Goal: Task Accomplishment & Management: Complete application form

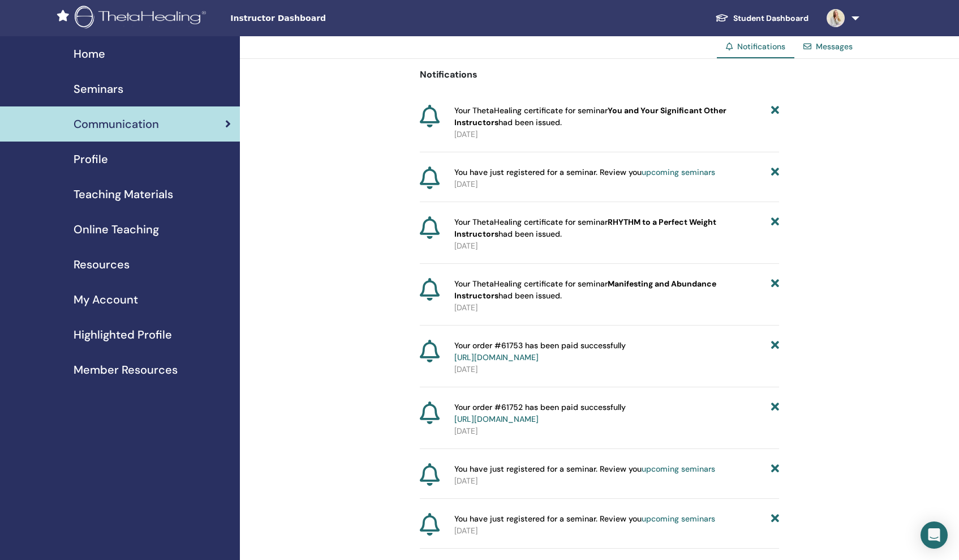
click at [116, 86] on span "Seminars" at bounding box center [99, 88] width 50 height 17
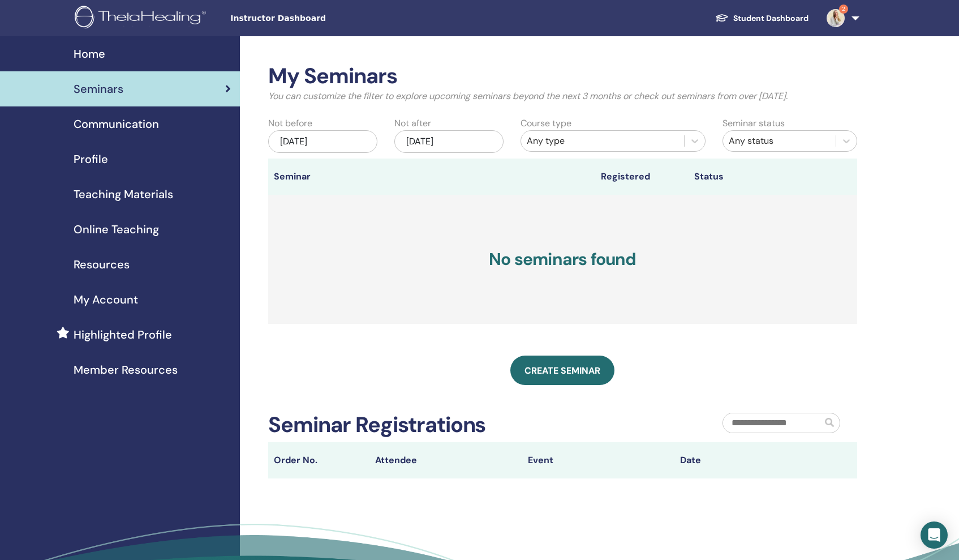
click at [81, 53] on span "Home" at bounding box center [90, 53] width 32 height 17
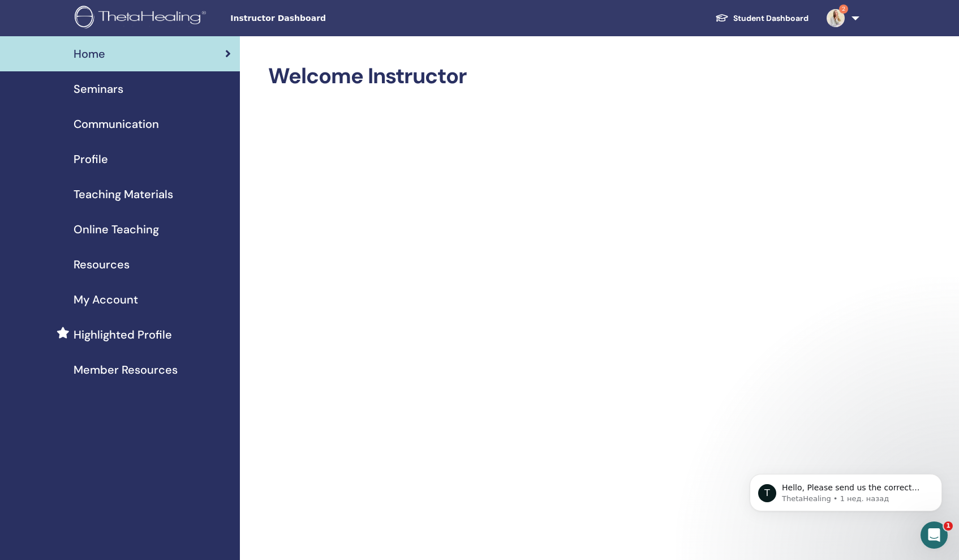
click at [831, 19] on img at bounding box center [836, 18] width 18 height 18
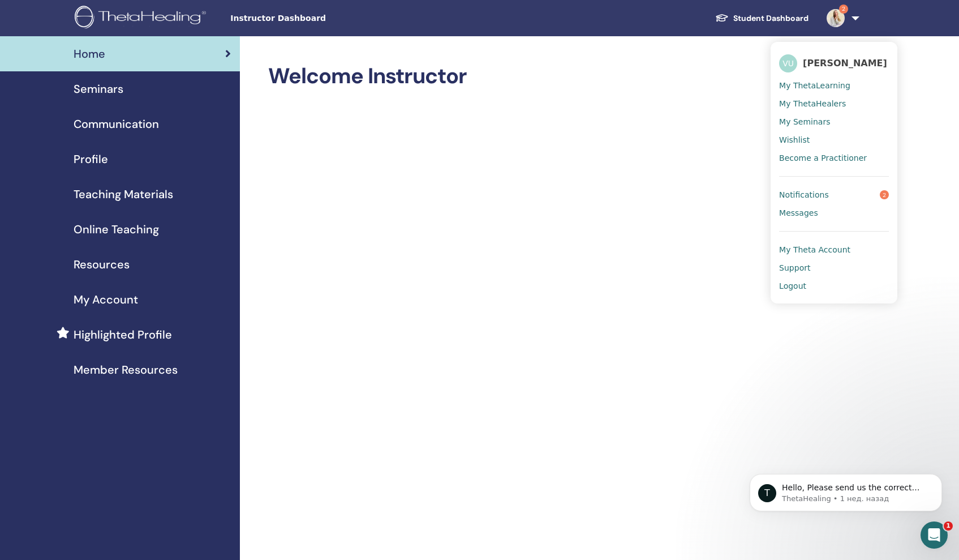
click at [867, 192] on link "Notifications 2" at bounding box center [834, 195] width 110 height 18
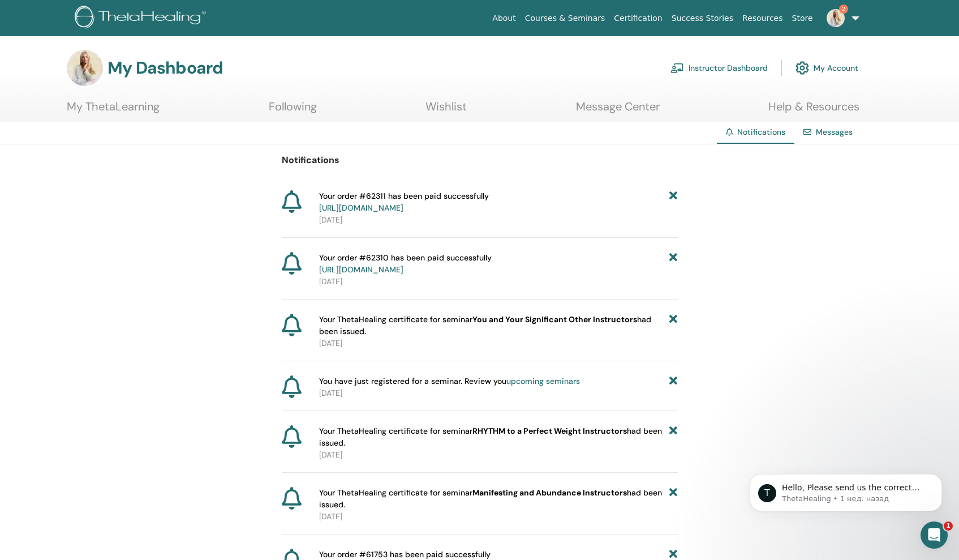
click at [755, 64] on link "Instructor Dashboard" at bounding box center [719, 67] width 97 height 25
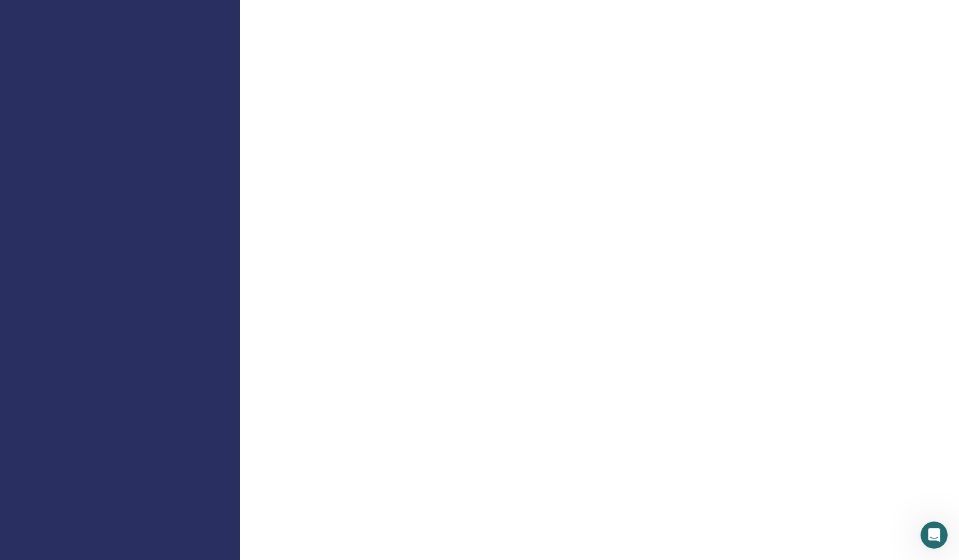
scroll to position [761, 0]
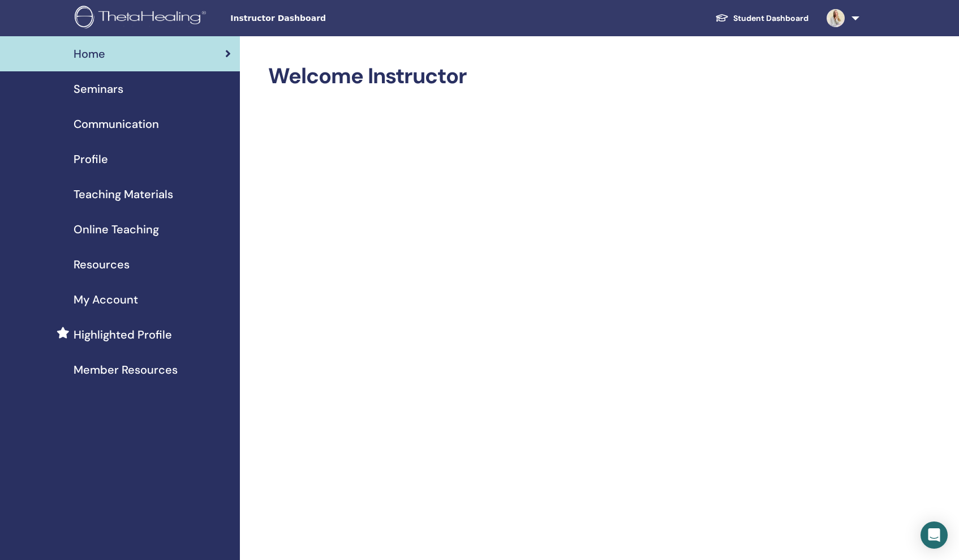
click at [92, 154] on span "Profile" at bounding box center [91, 159] width 35 height 17
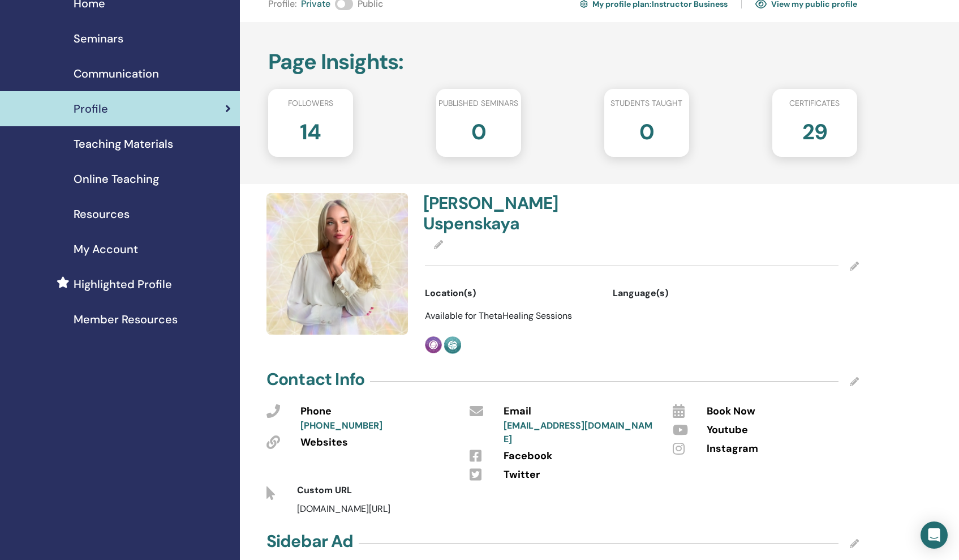
scroll to position [59, 0]
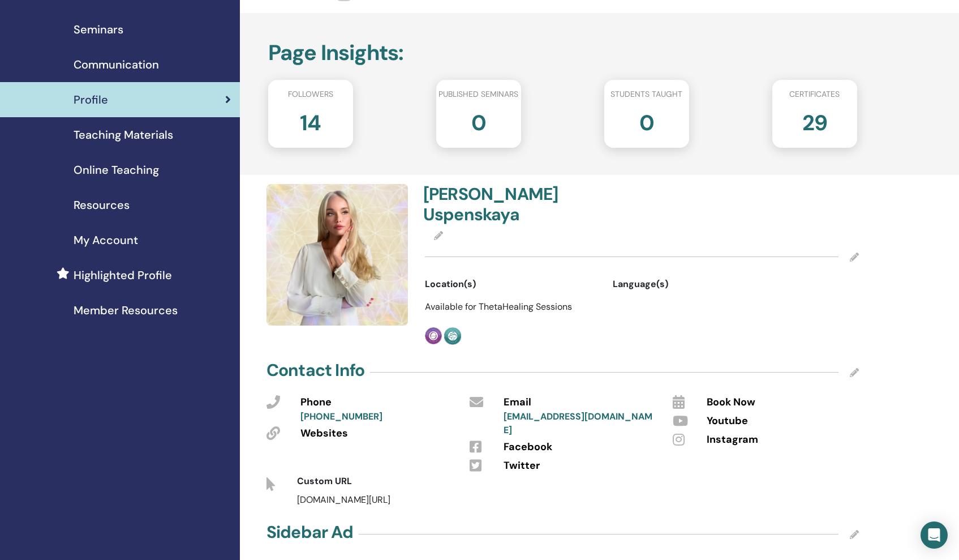
click at [124, 270] on span "Highlighted Profile" at bounding box center [123, 275] width 98 height 17
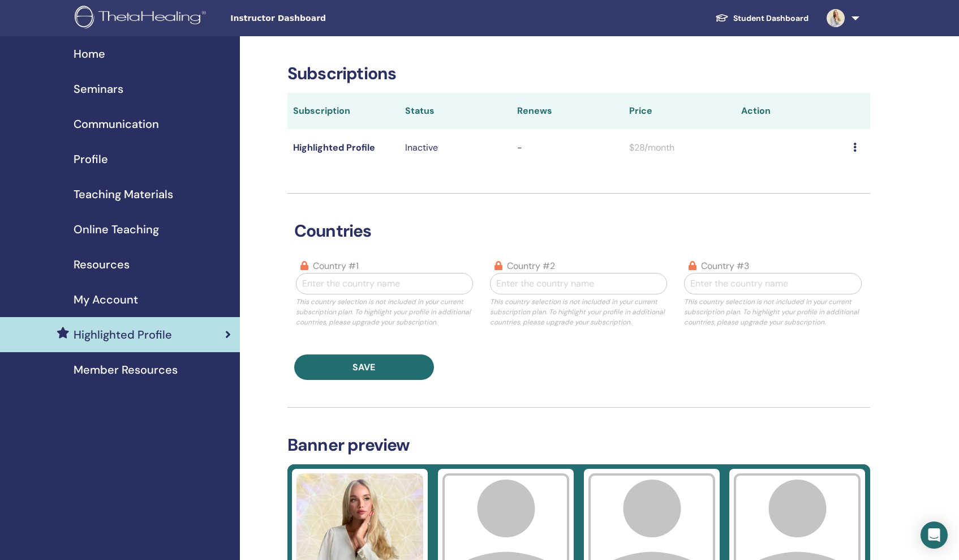
click at [409, 282] on div at bounding box center [384, 284] width 165 height 16
type input "**"
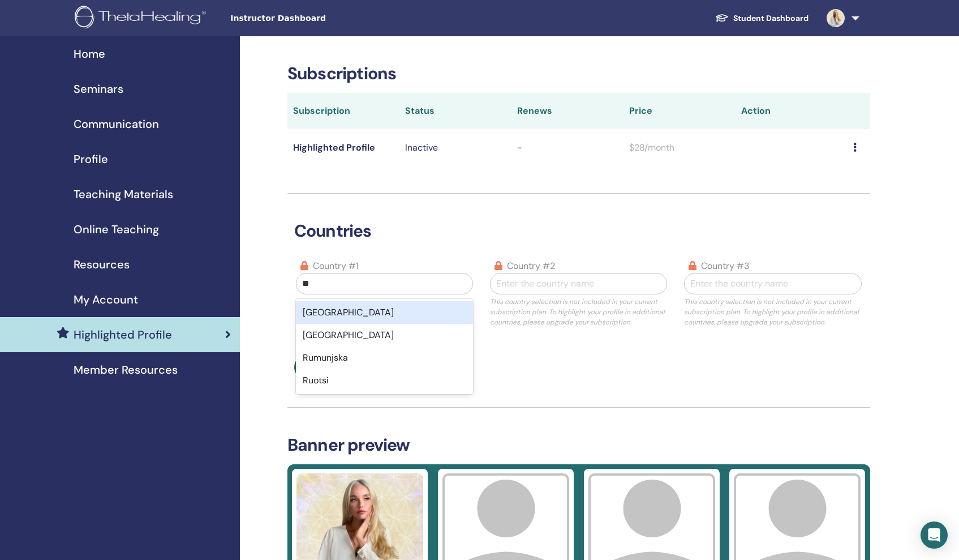
click at [372, 308] on div "Russia" at bounding box center [384, 312] width 177 height 23
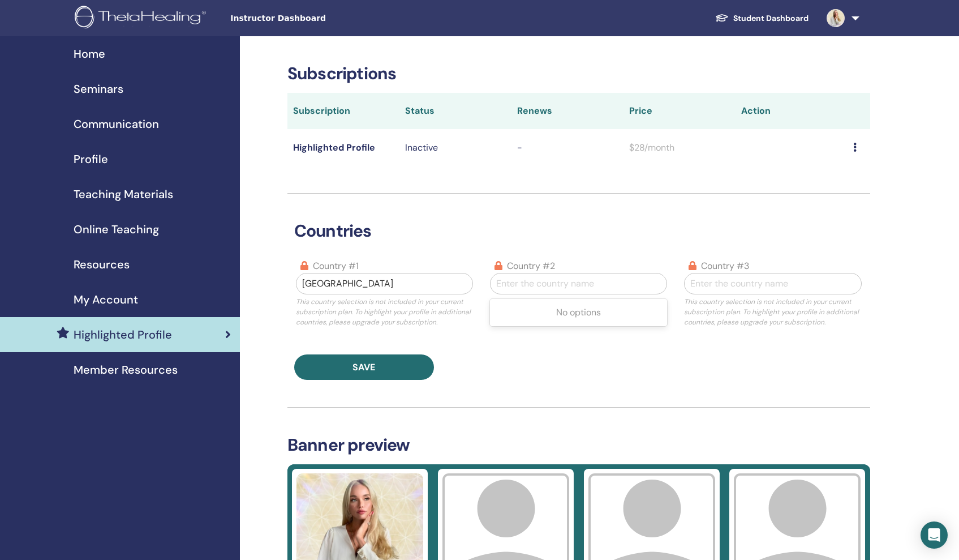
click at [579, 280] on div "Enter the country name" at bounding box center [578, 284] width 165 height 14
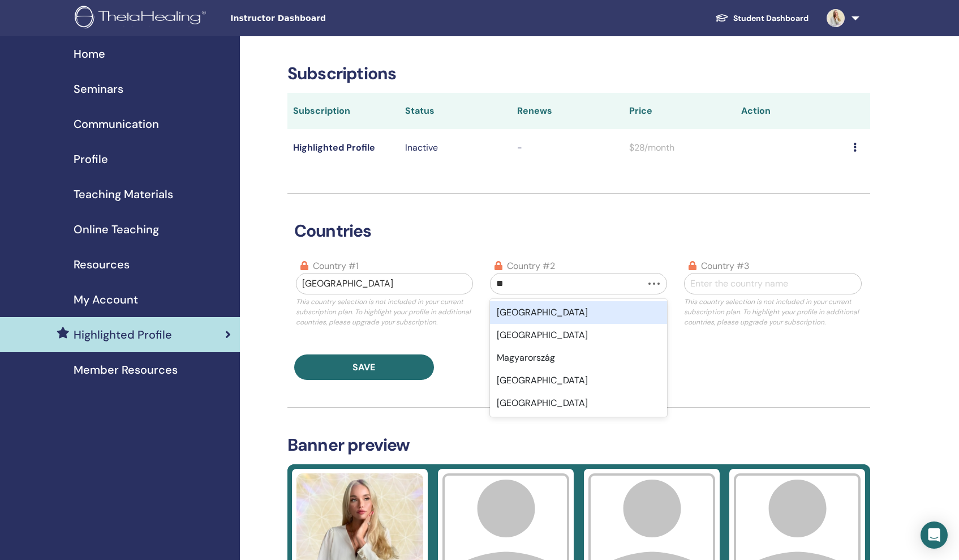
type input "***"
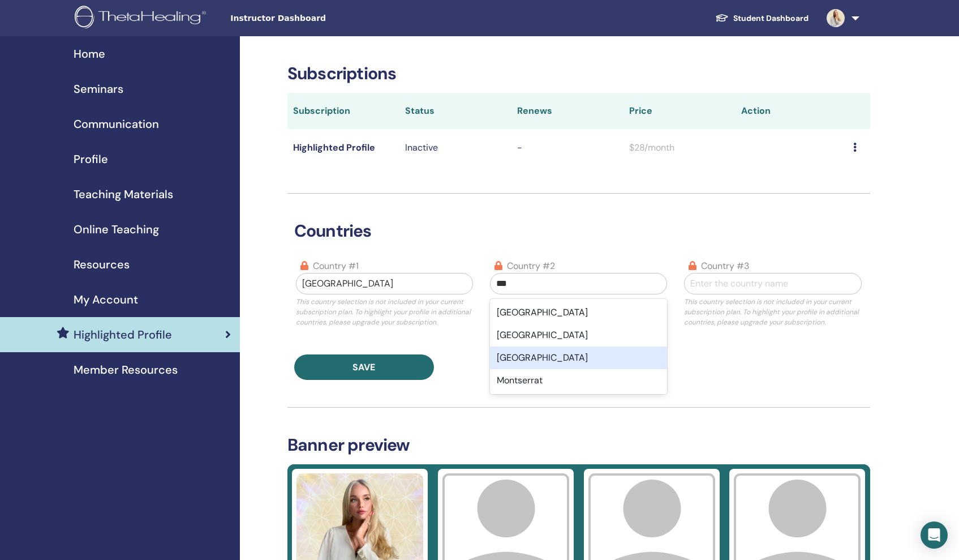
click at [559, 352] on div "Montenegro" at bounding box center [578, 357] width 177 height 23
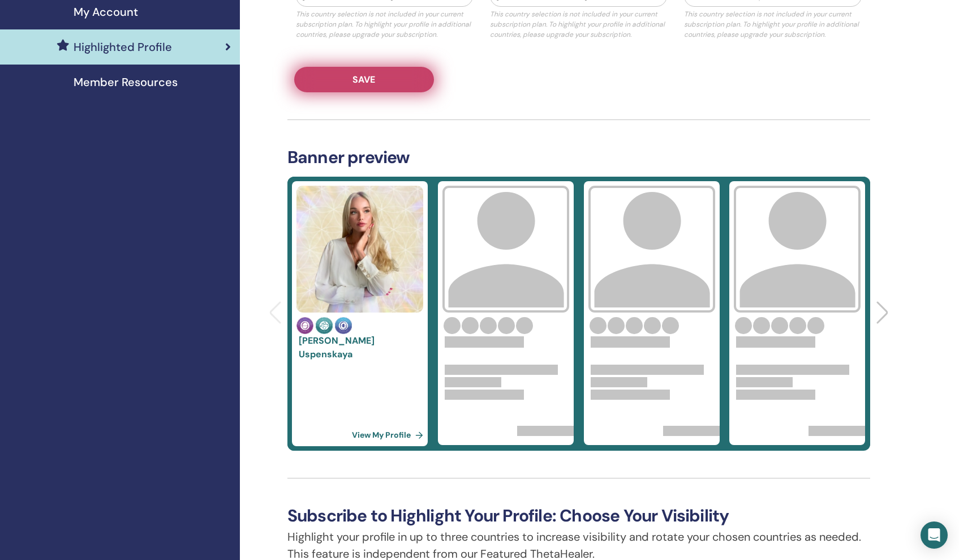
scroll to position [289, 0]
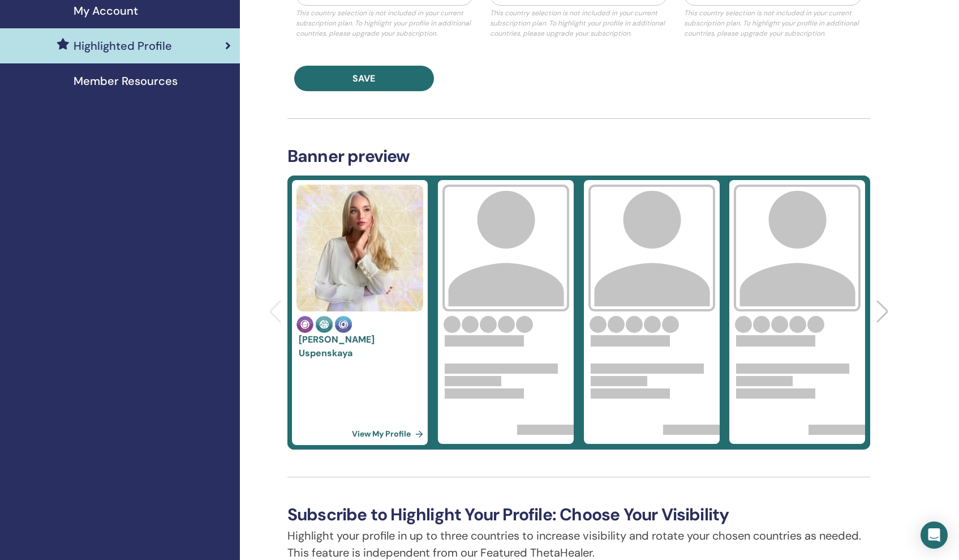
click at [540, 264] on img at bounding box center [506, 247] width 127 height 127
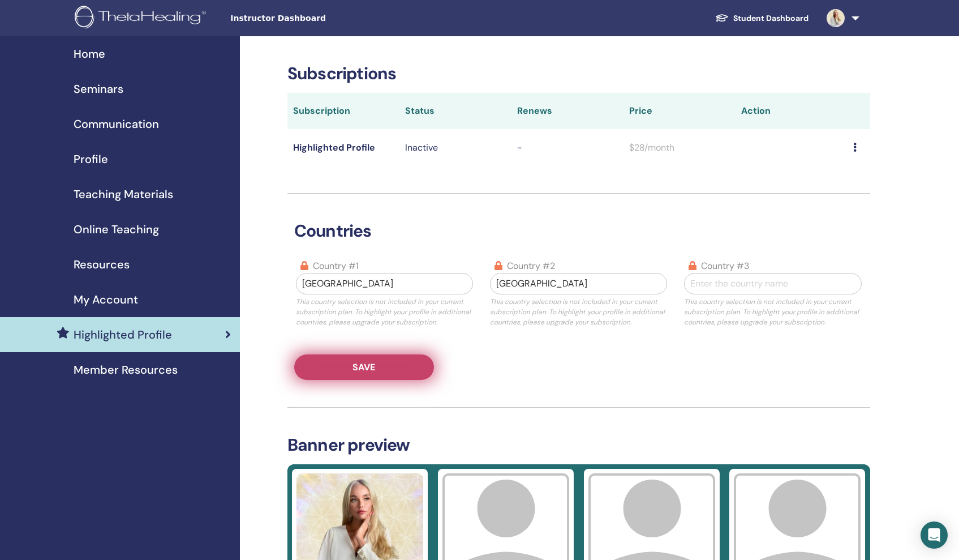
click at [388, 368] on button "Save" at bounding box center [364, 366] width 140 height 25
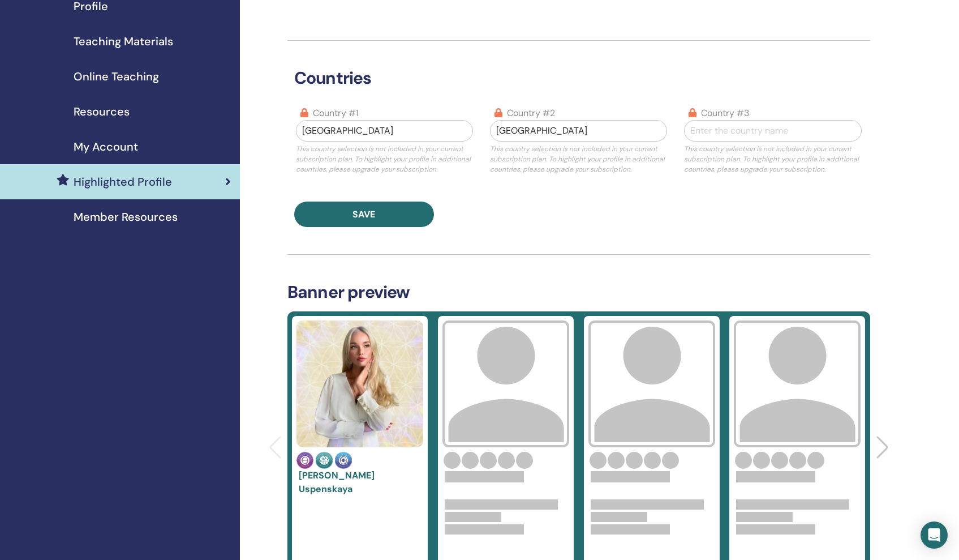
scroll to position [154, 0]
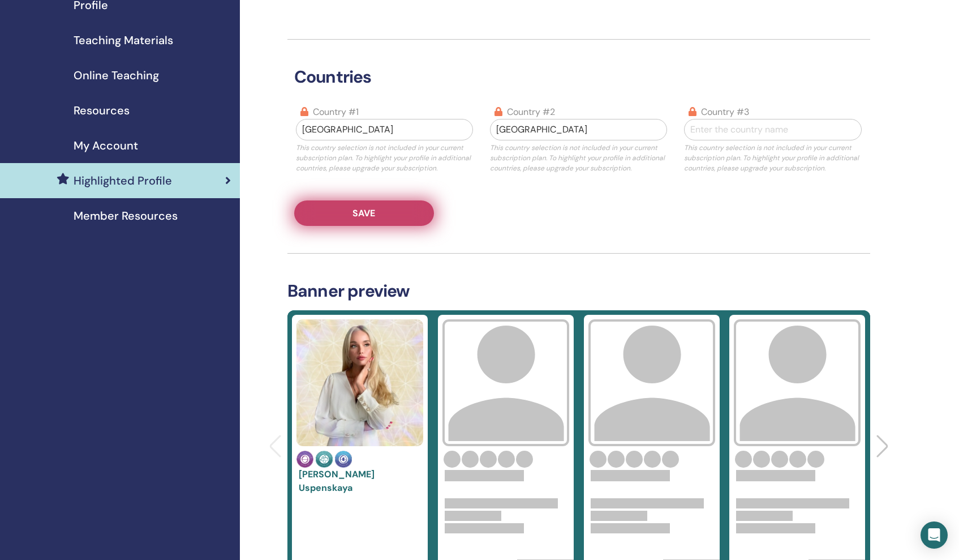
click at [373, 217] on span "Save" at bounding box center [364, 213] width 23 height 12
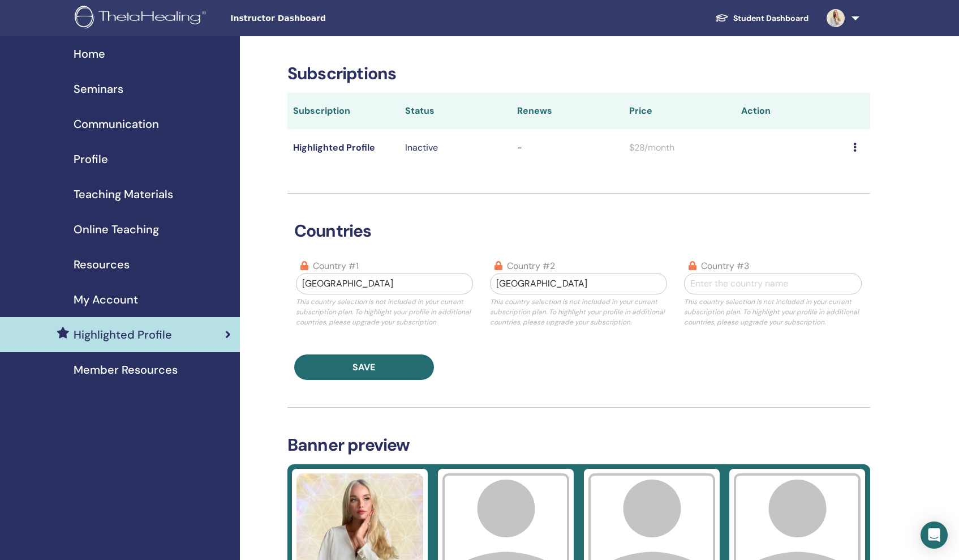
scroll to position [0, 0]
click at [414, 153] on p "Inactive" at bounding box center [455, 148] width 101 height 14
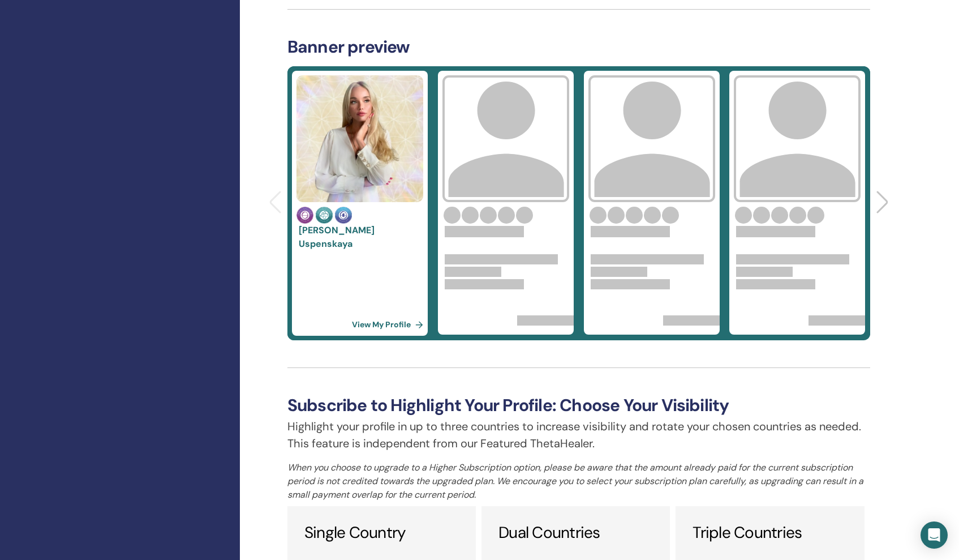
scroll to position [398, 0]
click at [882, 197] on div at bounding box center [884, 202] width 15 height 25
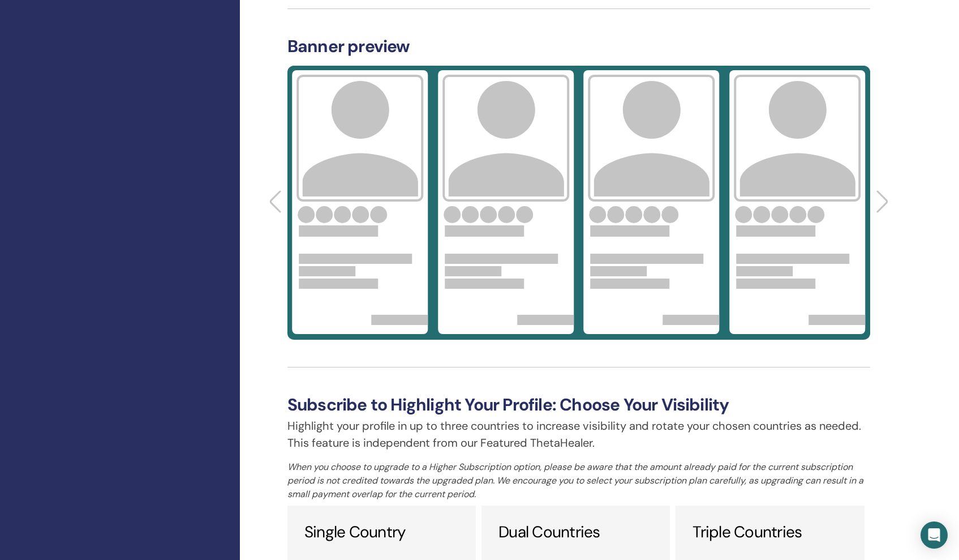
click at [361, 195] on img at bounding box center [360, 138] width 127 height 127
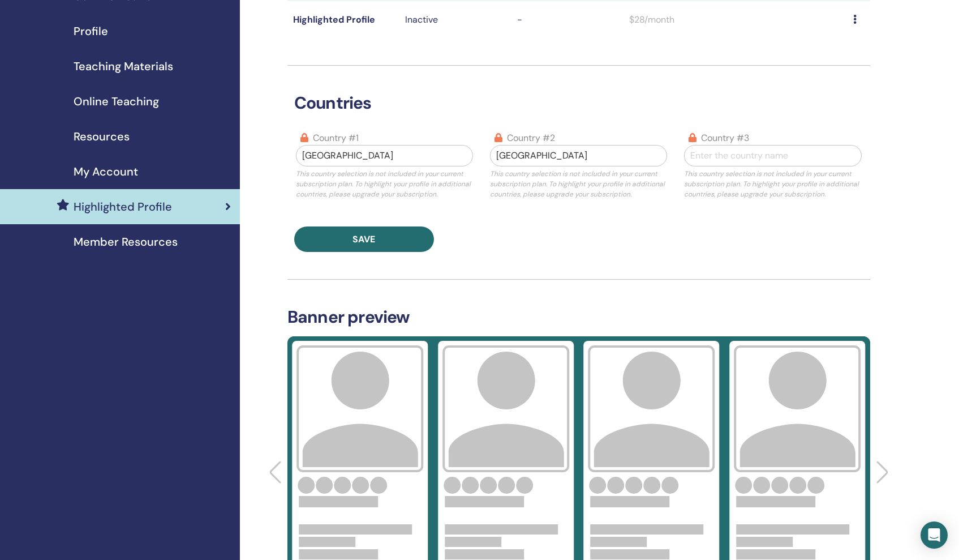
scroll to position [0, 0]
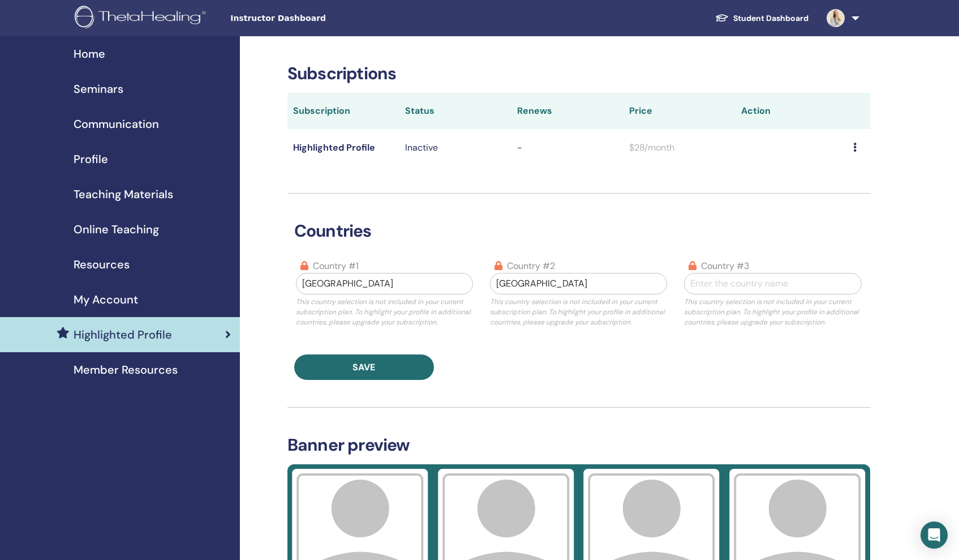
click at [347, 147] on td "Highlighted Profile" at bounding box center [343, 147] width 112 height 37
click at [414, 148] on p "Inactive" at bounding box center [455, 148] width 101 height 14
click at [517, 143] on span "-" at bounding box center [519, 147] width 5 height 12
click at [848, 141] on td at bounding box center [859, 147] width 23 height 37
click at [853, 145] on icon at bounding box center [854, 147] width 3 height 9
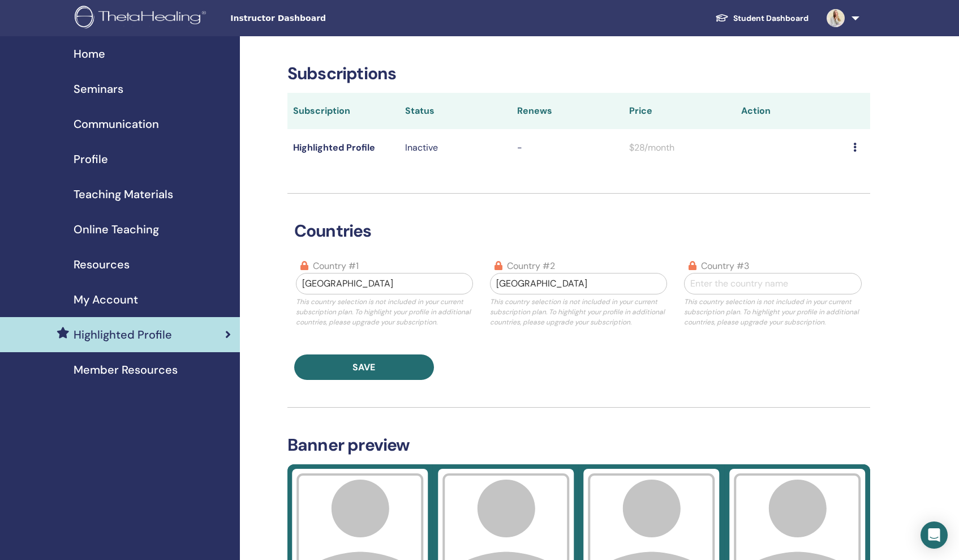
click at [629, 146] on span "$28/month" at bounding box center [651, 147] width 45 height 12
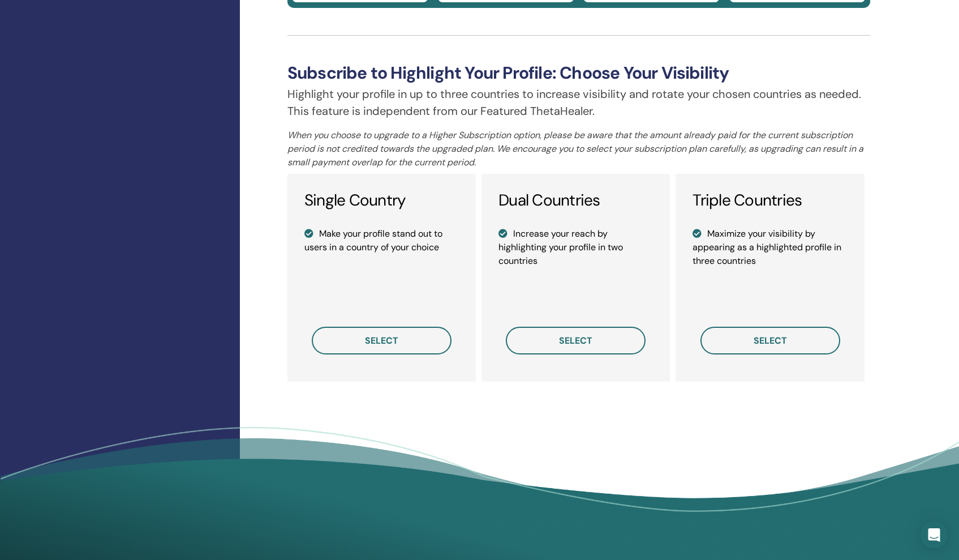
scroll to position [731, 0]
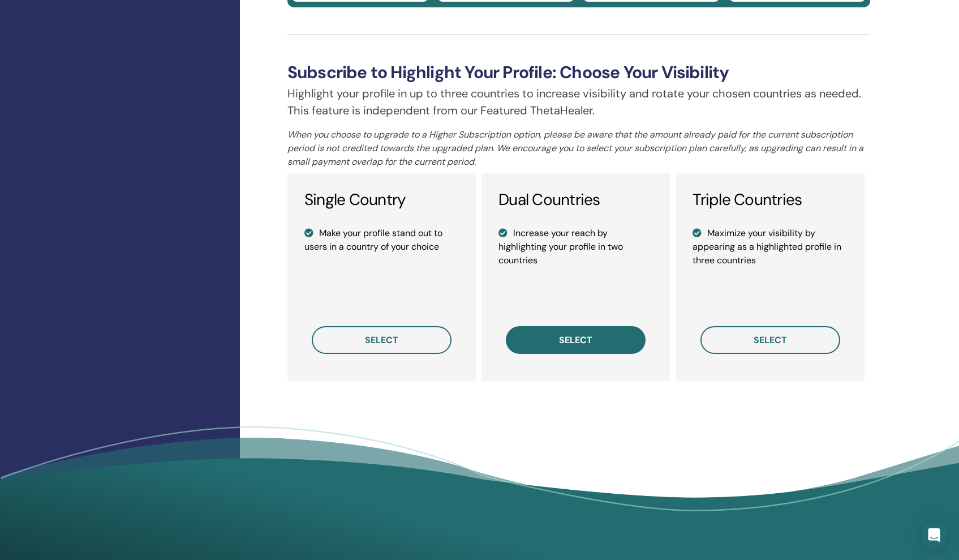
click at [603, 337] on button "select" at bounding box center [576, 340] width 140 height 28
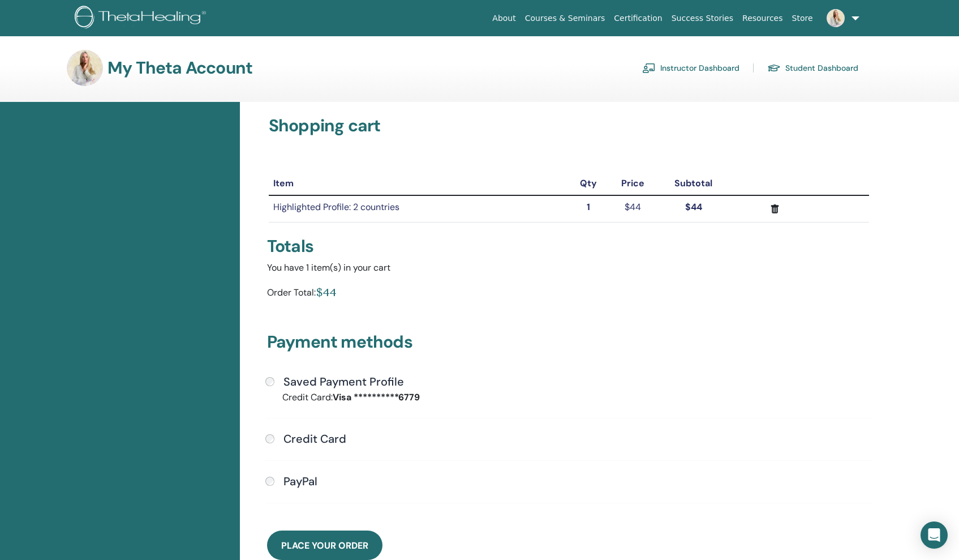
click at [290, 542] on span "Place Your Order" at bounding box center [324, 545] width 87 height 12
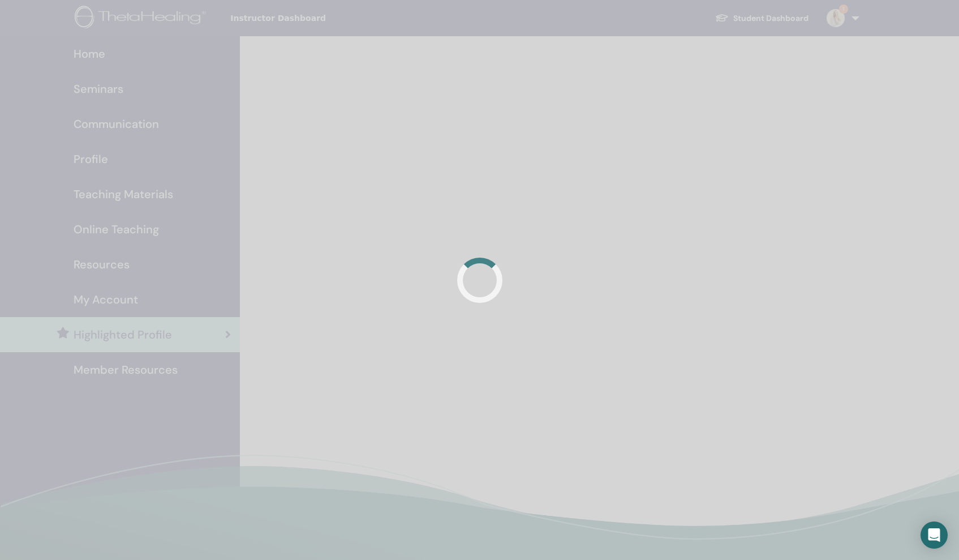
scroll to position [267, 0]
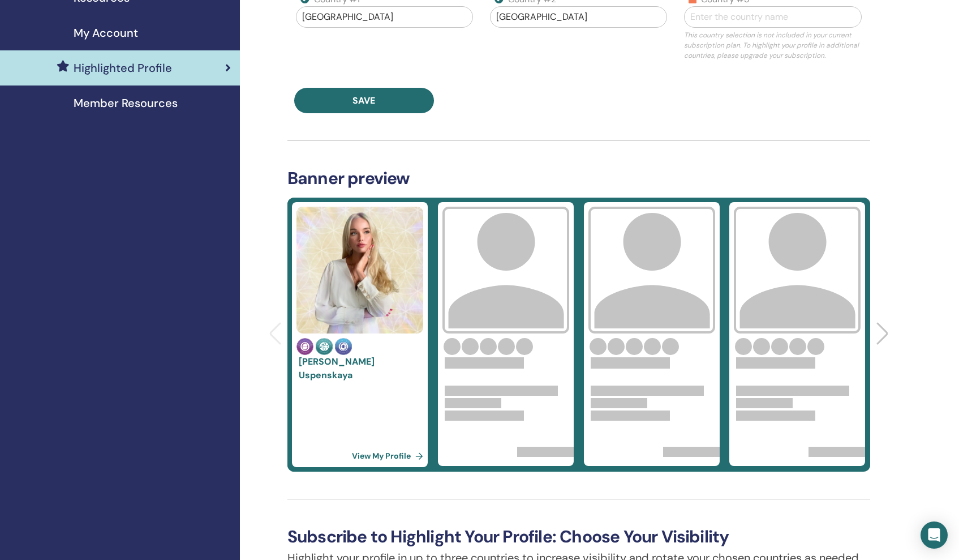
click at [486, 337] on div at bounding box center [506, 270] width 136 height 136
click at [509, 315] on img at bounding box center [506, 270] width 127 height 127
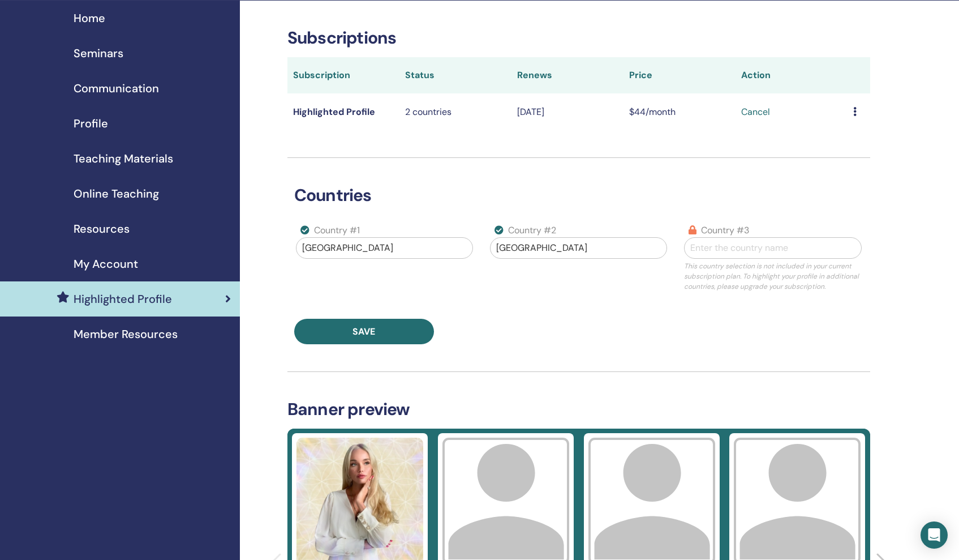
scroll to position [0, 0]
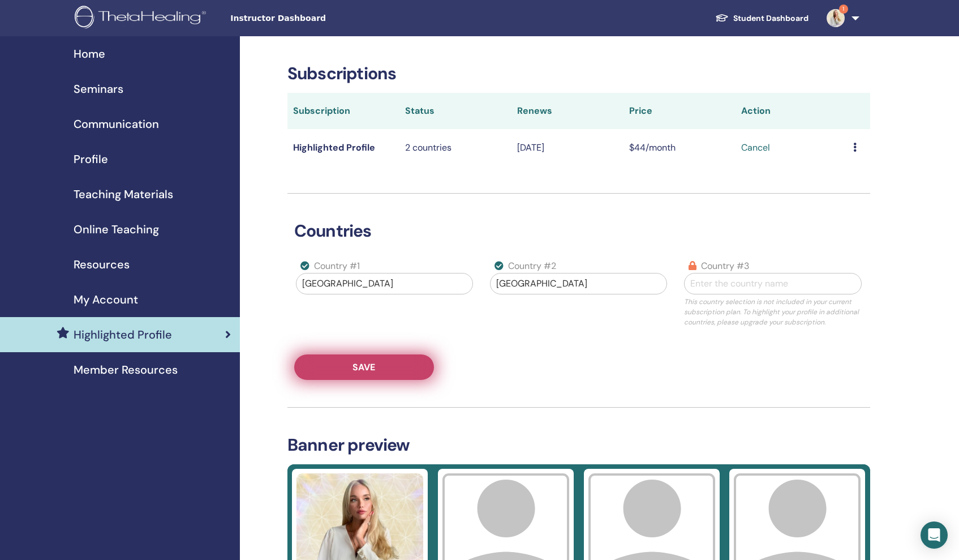
click at [397, 364] on button "Save" at bounding box center [364, 366] width 140 height 25
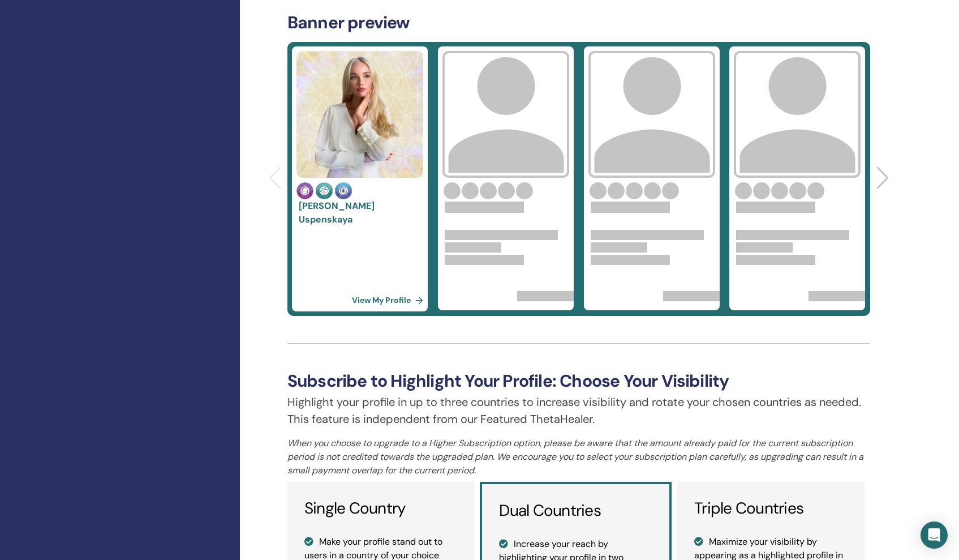
scroll to position [415, 0]
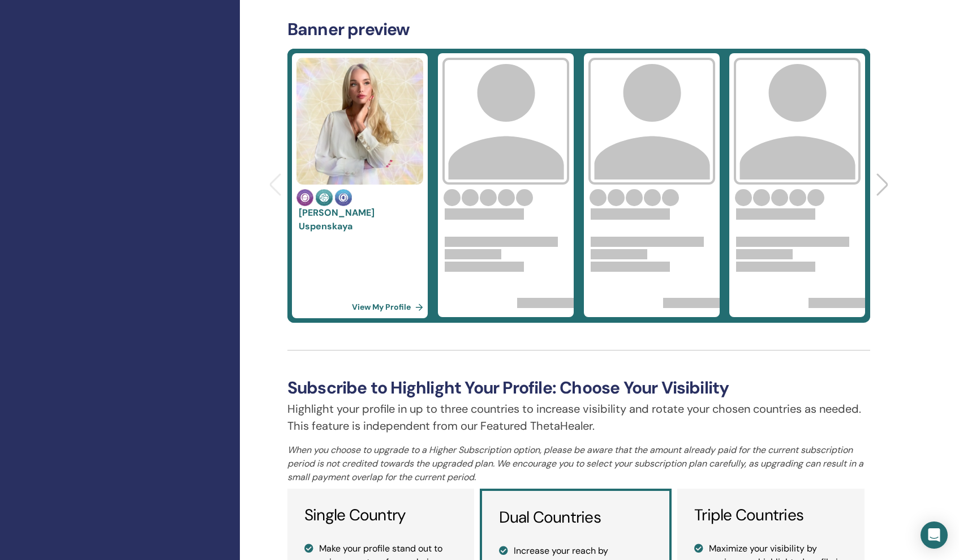
click at [552, 294] on div at bounding box center [506, 263] width 136 height 63
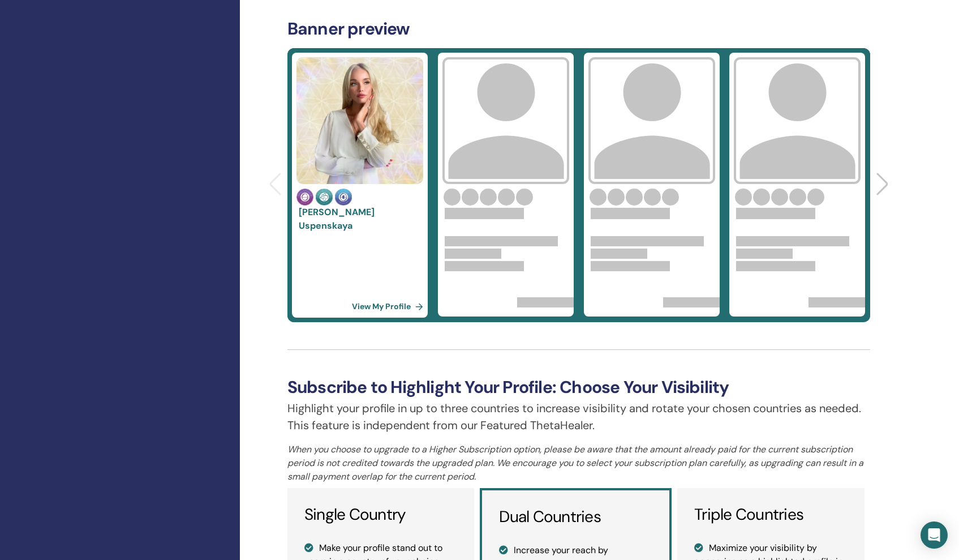
click at [540, 209] on link at bounding box center [506, 213] width 122 height 11
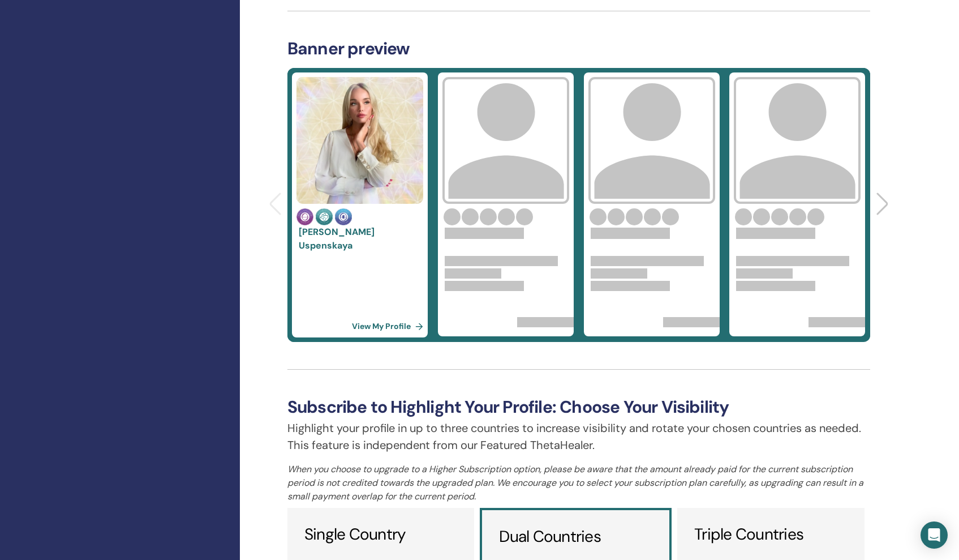
scroll to position [345, 0]
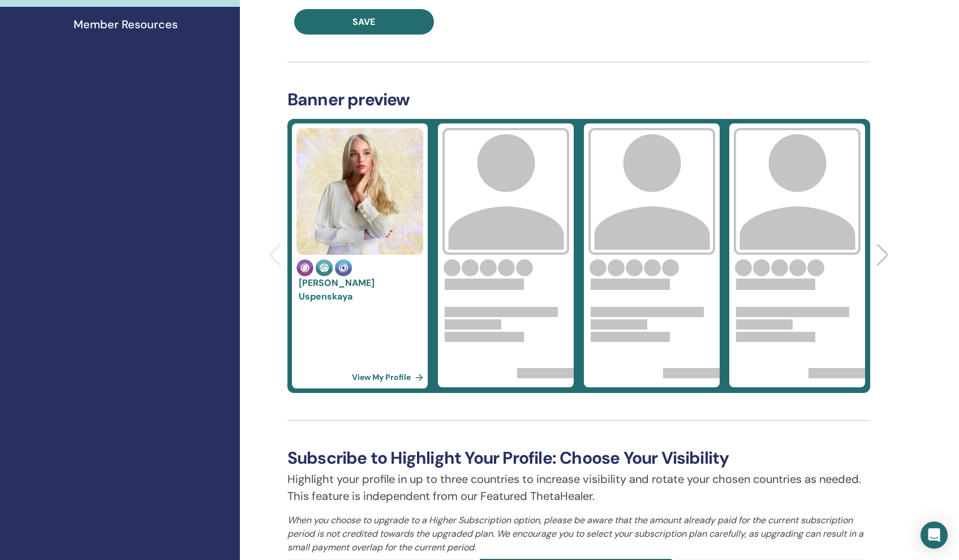
click at [509, 255] on div at bounding box center [506, 191] width 136 height 136
click at [882, 255] on div at bounding box center [884, 255] width 15 height 25
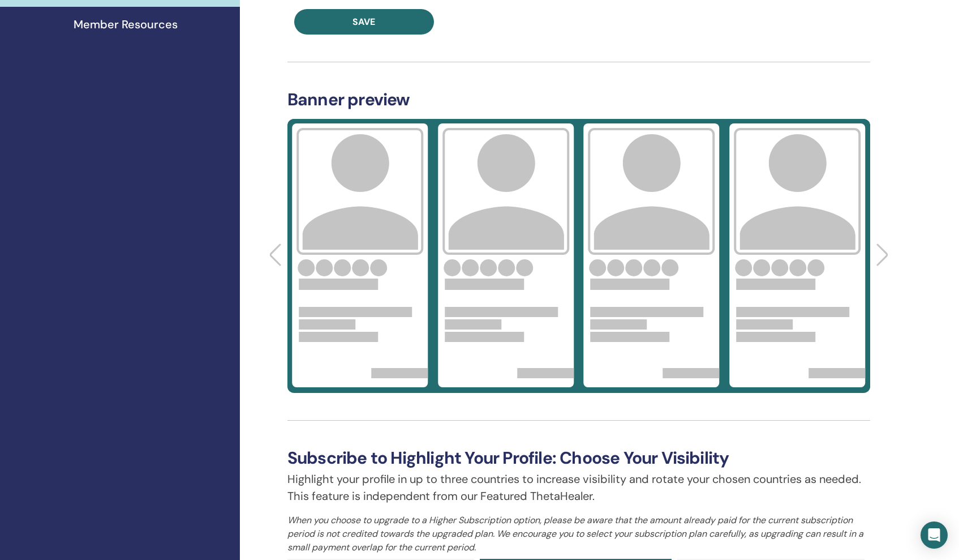
click at [881, 255] on div at bounding box center [884, 255] width 15 height 25
click at [754, 282] on p at bounding box center [775, 283] width 79 height 11
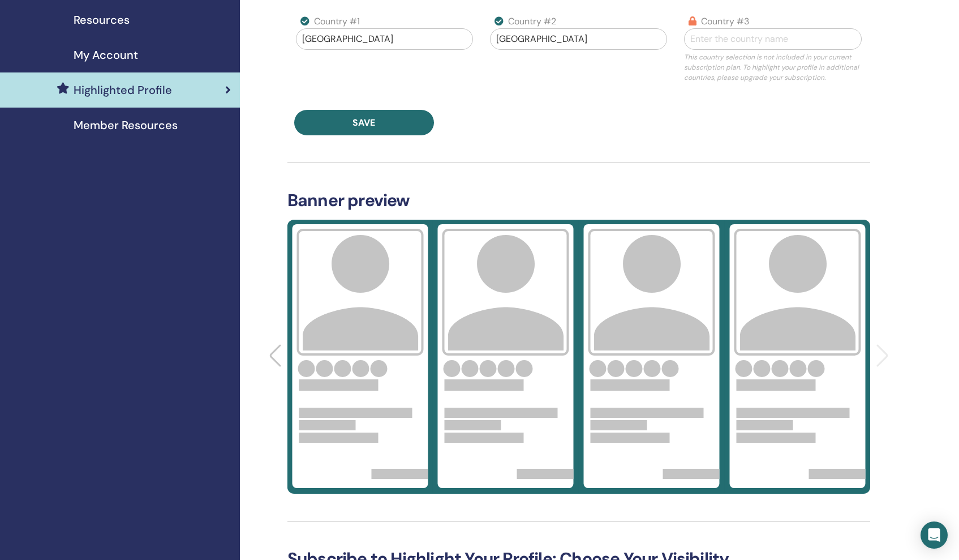
scroll to position [250, 0]
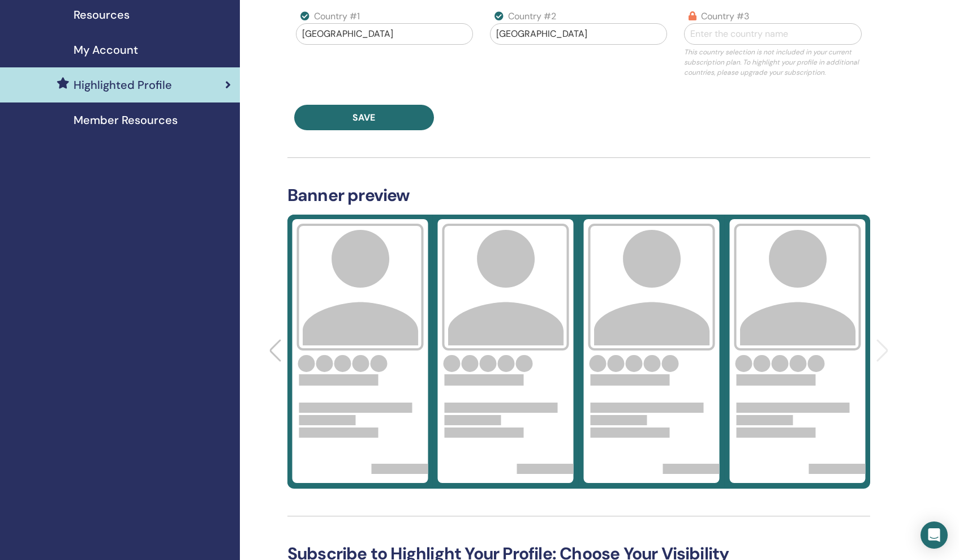
click at [274, 350] on div at bounding box center [276, 351] width 15 height 25
click at [274, 351] on div at bounding box center [276, 351] width 15 height 25
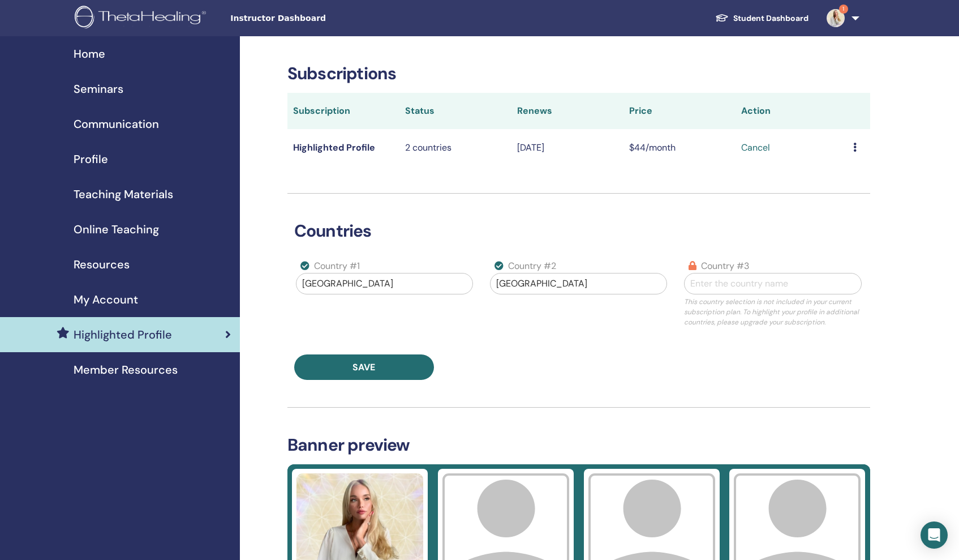
scroll to position [0, 0]
click at [127, 367] on span "Member Resources" at bounding box center [126, 369] width 104 height 17
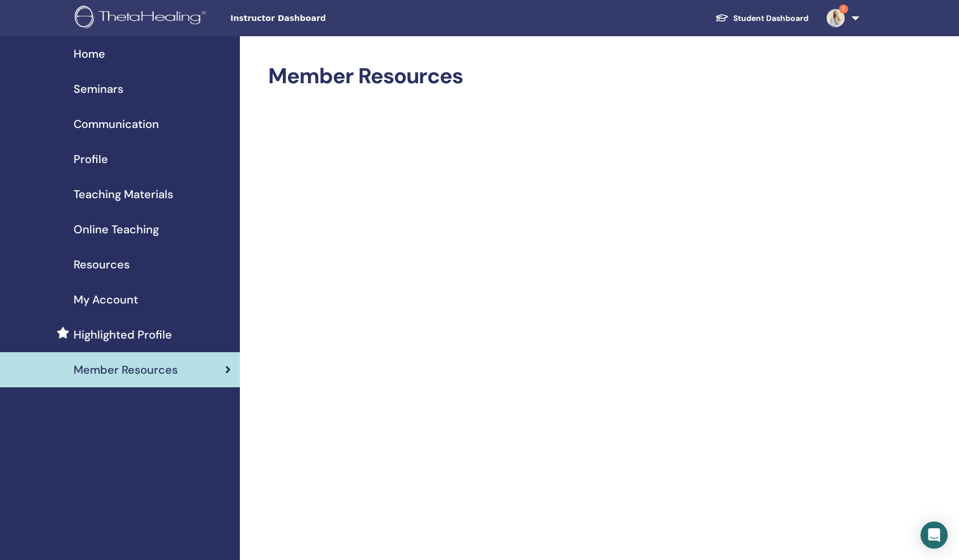
click at [97, 195] on span "Teaching Materials" at bounding box center [124, 194] width 100 height 17
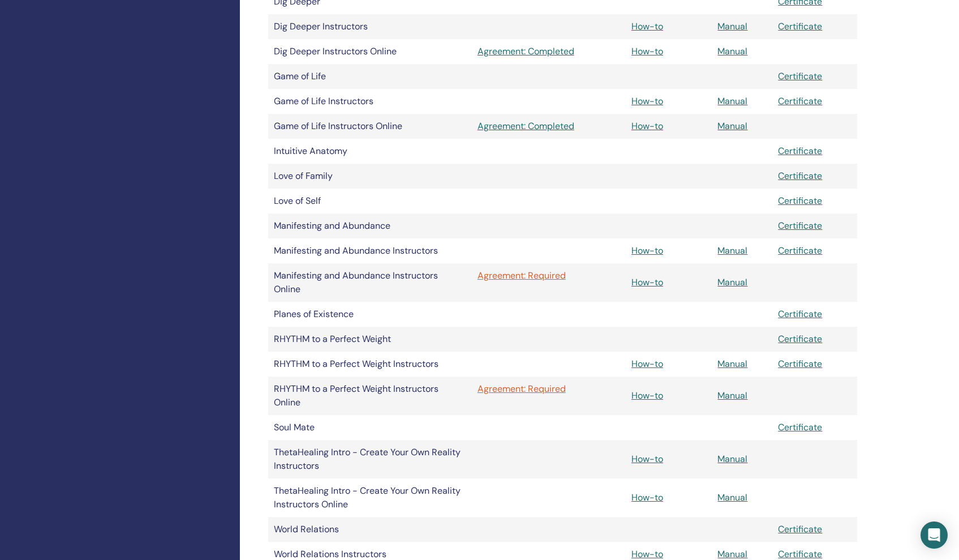
scroll to position [495, 0]
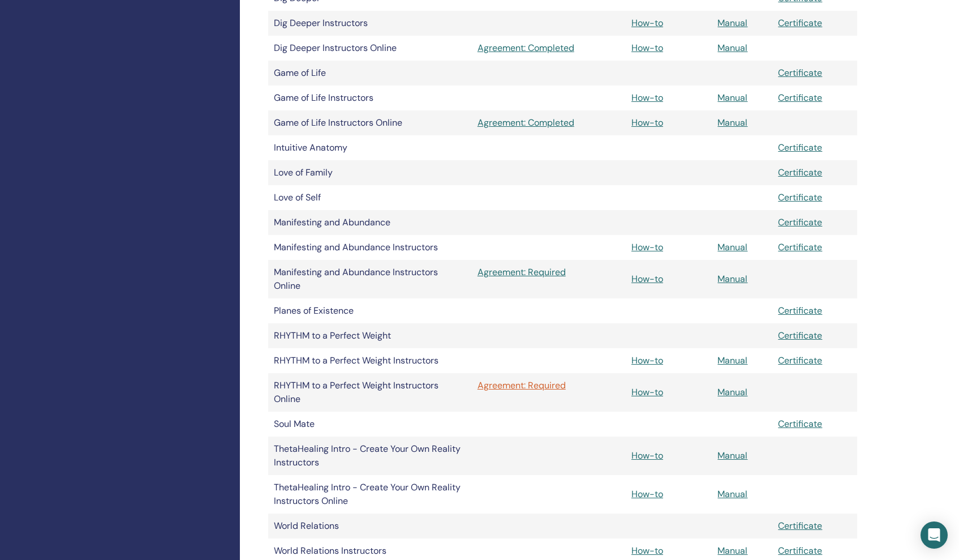
click at [504, 271] on link "Agreement: Required" at bounding box center [549, 272] width 143 height 14
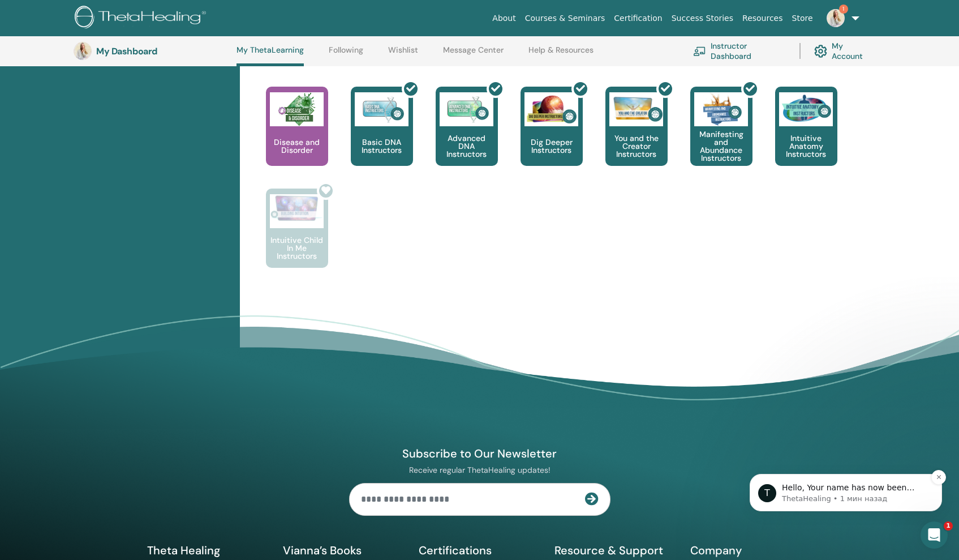
scroll to position [548, 0]
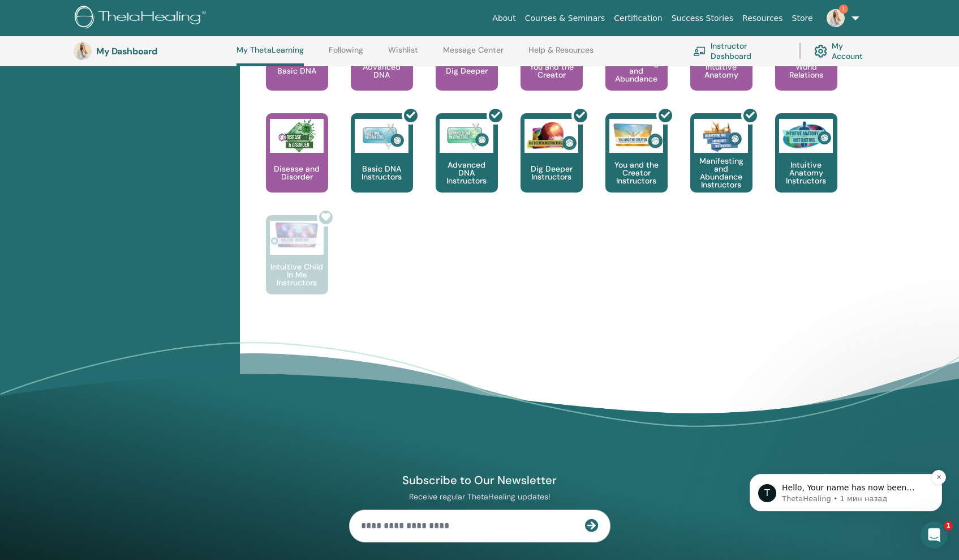
click at [871, 493] on p "ThetaHealing • 1 мин назад" at bounding box center [855, 498] width 146 height 10
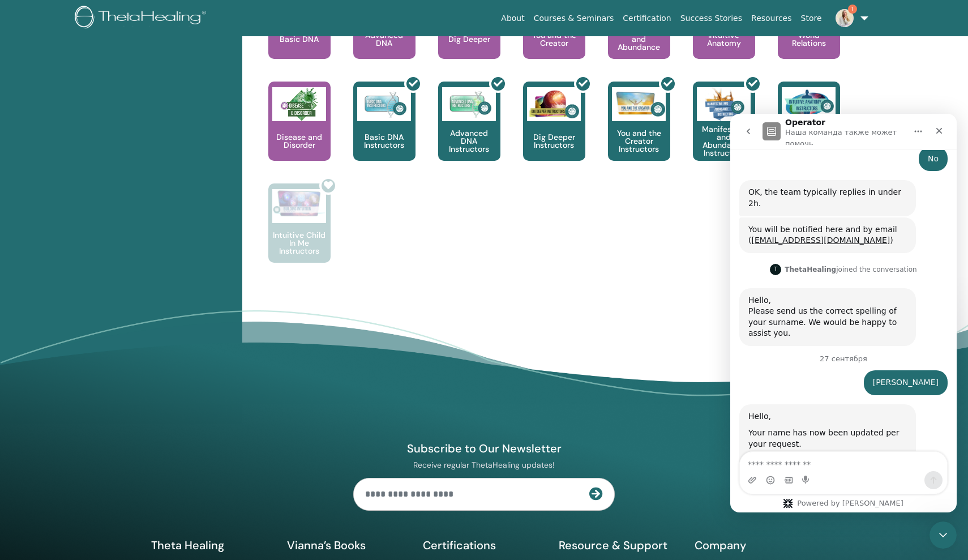
scroll to position [521, 0]
click at [841, 15] on img at bounding box center [844, 18] width 18 height 18
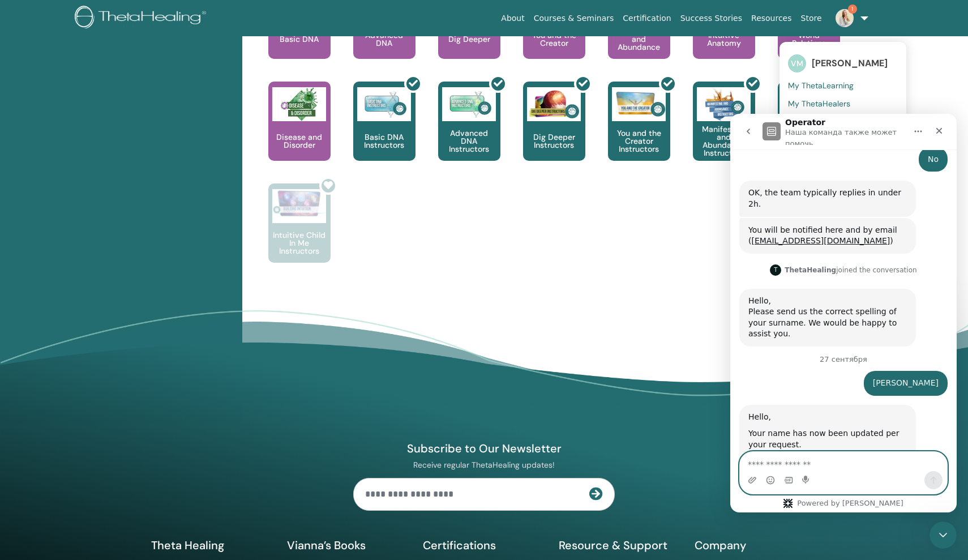
click at [819, 457] on textarea "Ваше сообщение..." at bounding box center [843, 461] width 207 height 19
click at [767, 479] on icon "Средство выбора эмодзи" at bounding box center [770, 479] width 9 height 9
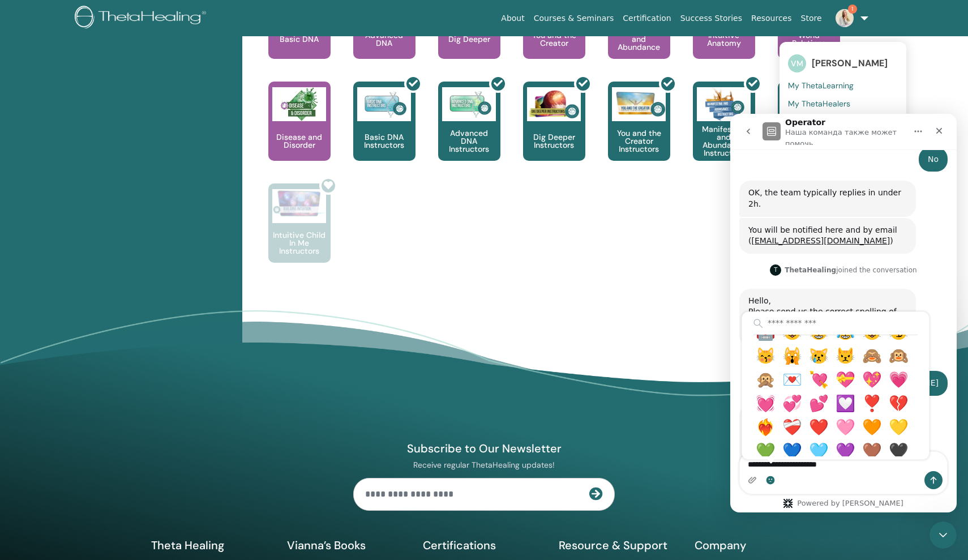
scroll to position [536, 0]
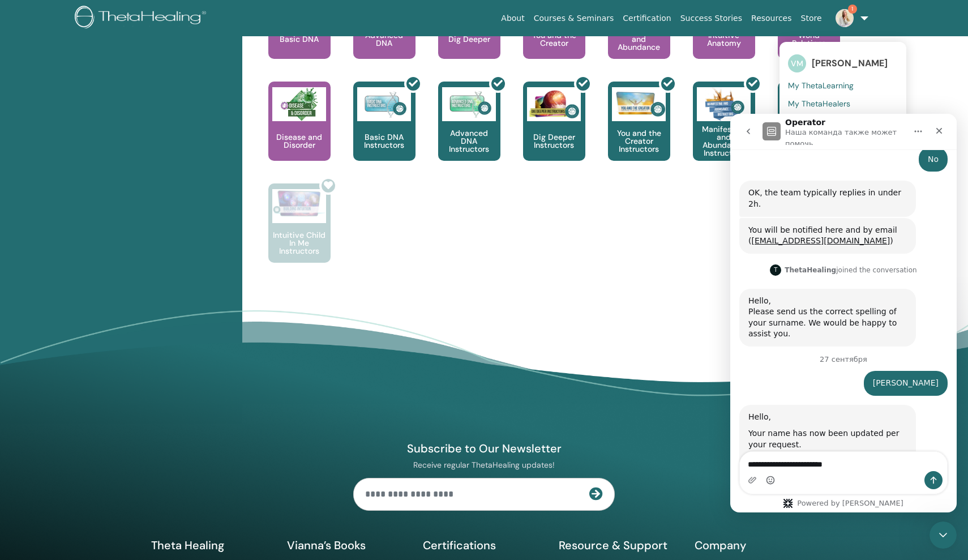
click at [774, 477] on icon "Средство выбора эмодзи" at bounding box center [770, 479] width 9 height 9
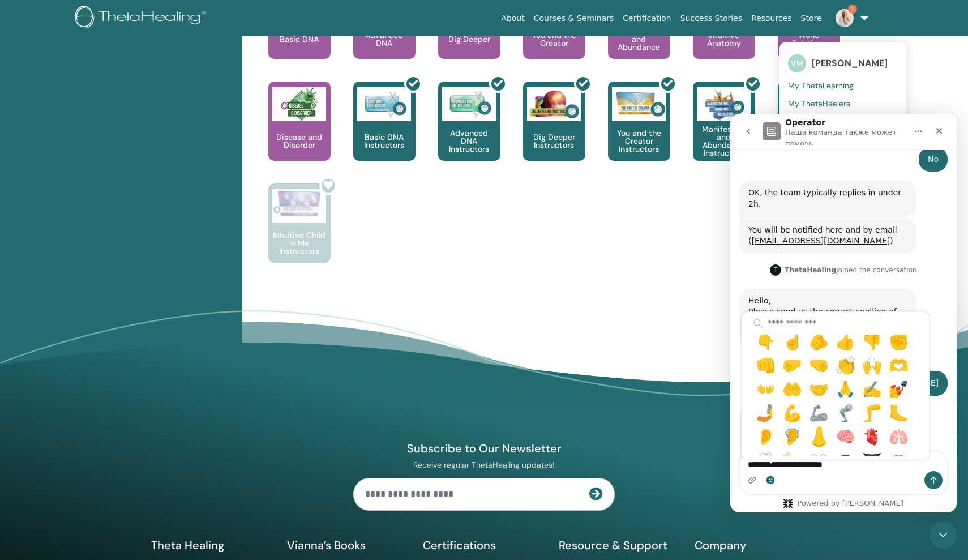
scroll to position [840, 0]
type textarea "**********"
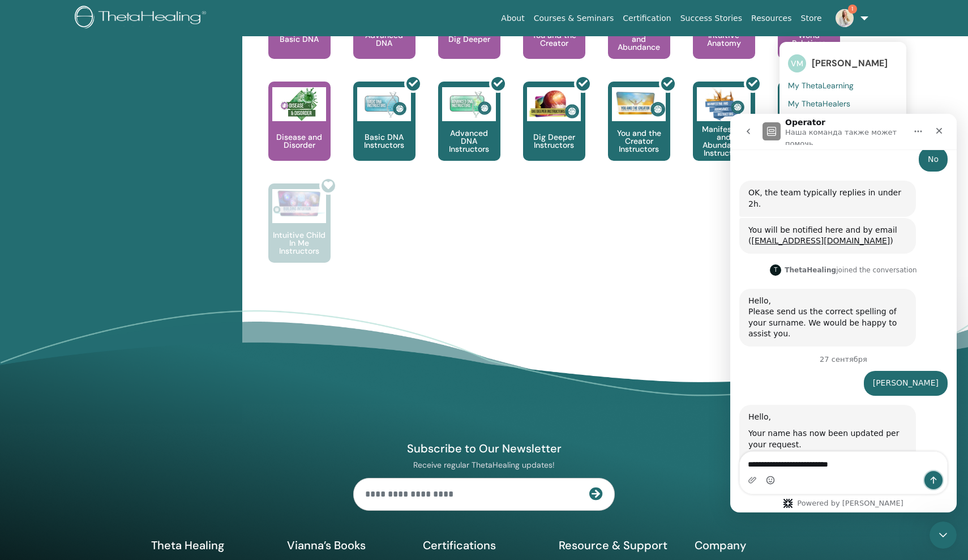
click at [934, 478] on icon "Отправить сообщение…" at bounding box center [933, 479] width 9 height 9
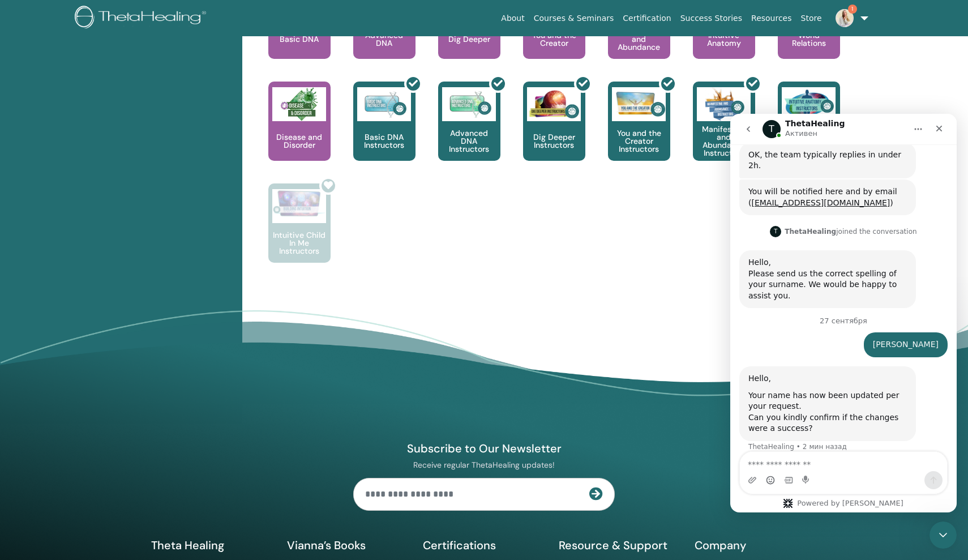
scroll to position [550, 0]
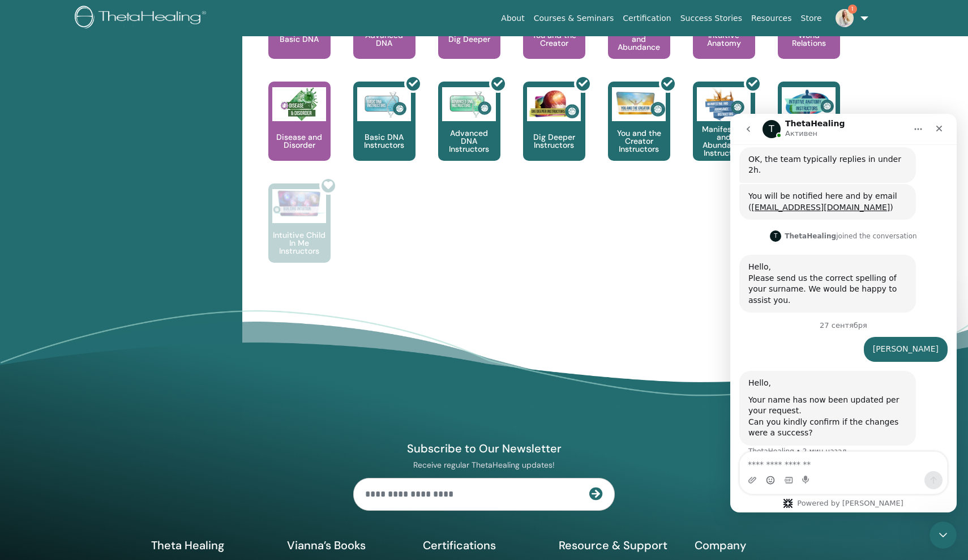
click at [861, 15] on link "1" at bounding box center [849, 18] width 46 height 36
drag, startPoint x: 930, startPoint y: 88, endPoint x: 922, endPoint y: 93, distance: 8.9
click at [440, 230] on div "This is where your ThetaHealing journey begins. This is the first seminar to ta…" at bounding box center [566, 133] width 641 height 306
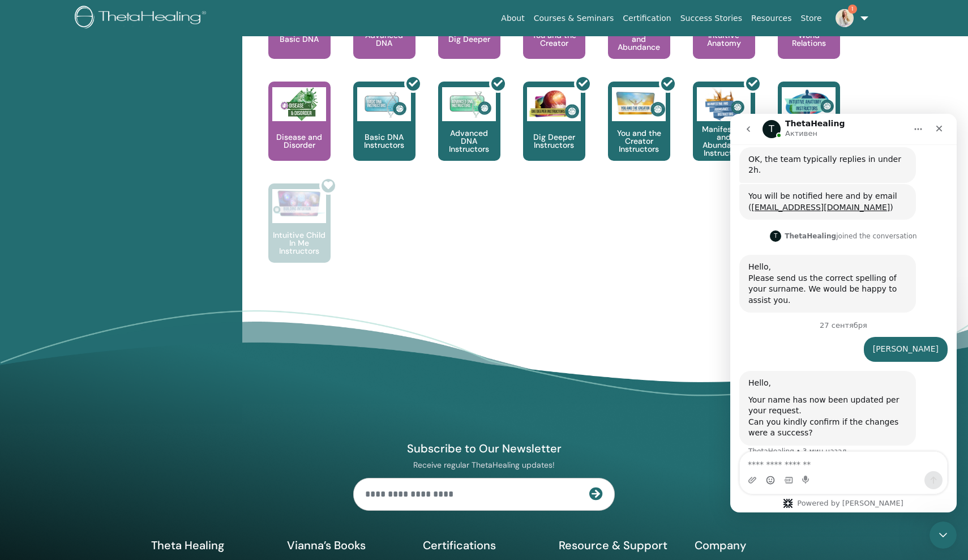
click at [748, 127] on icon "go back" at bounding box center [748, 128] width 9 height 9
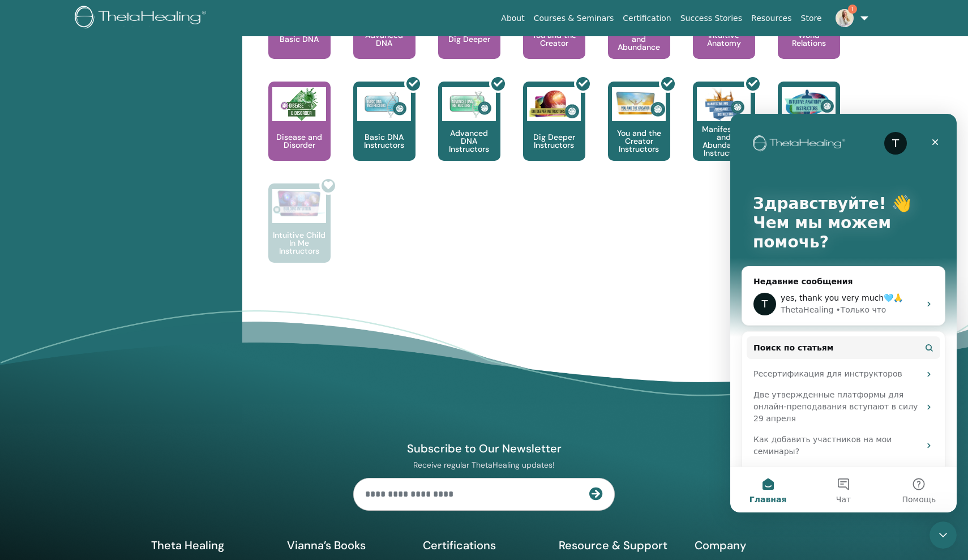
scroll to position [0, 0]
drag, startPoint x: 630, startPoint y: 222, endPoint x: 642, endPoint y: 218, distance: 12.7
click at [630, 222] on div "This is where your ThetaHealing journey begins. This is the first seminar to ta…" at bounding box center [566, 133] width 641 height 306
click at [932, 138] on icon "Закрыть" at bounding box center [934, 142] width 9 height 9
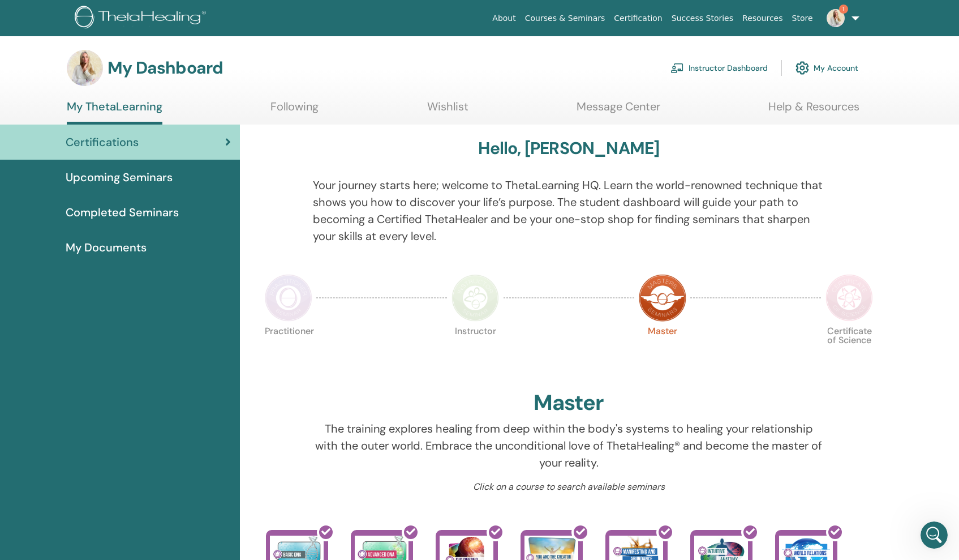
scroll to position [1, 0]
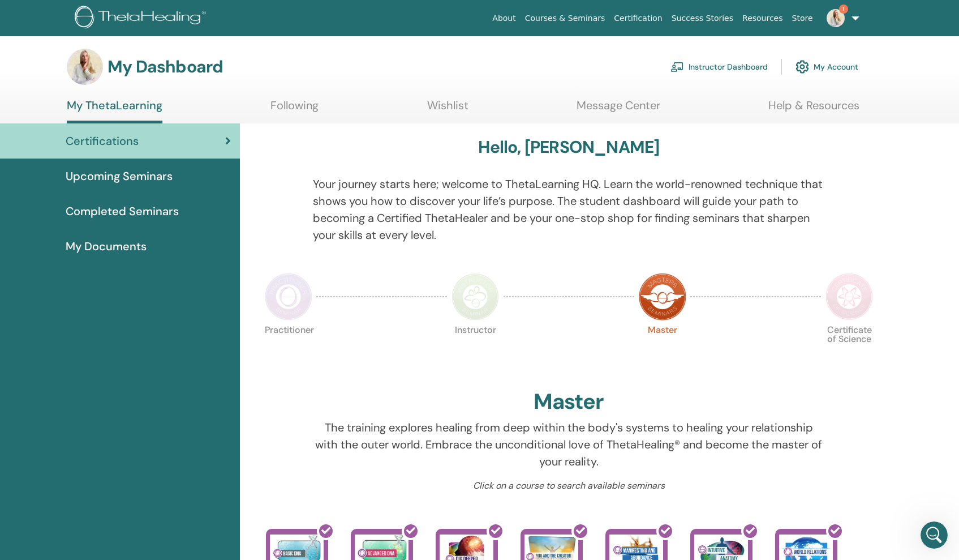
click at [757, 65] on link "Instructor Dashboard" at bounding box center [719, 66] width 97 height 25
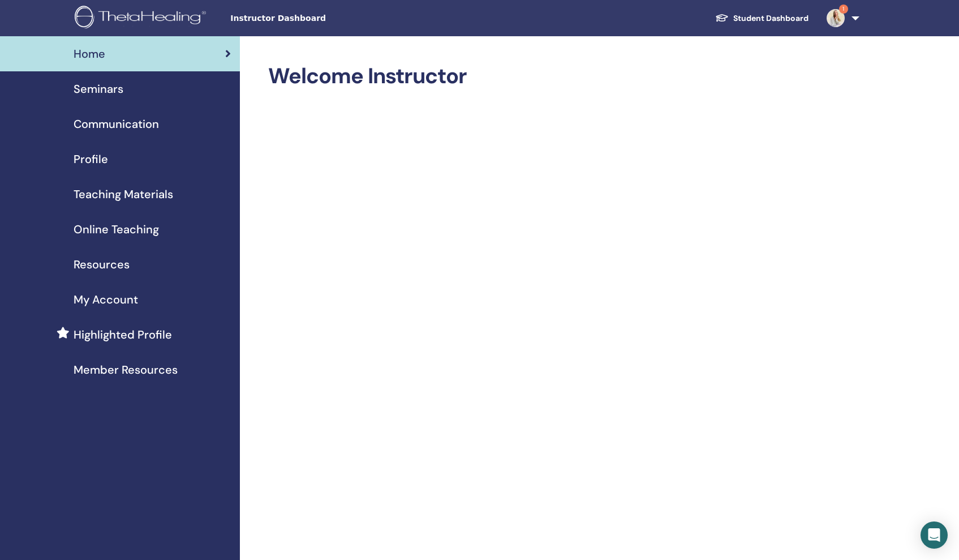
click at [109, 296] on span "My Account" at bounding box center [106, 299] width 65 height 17
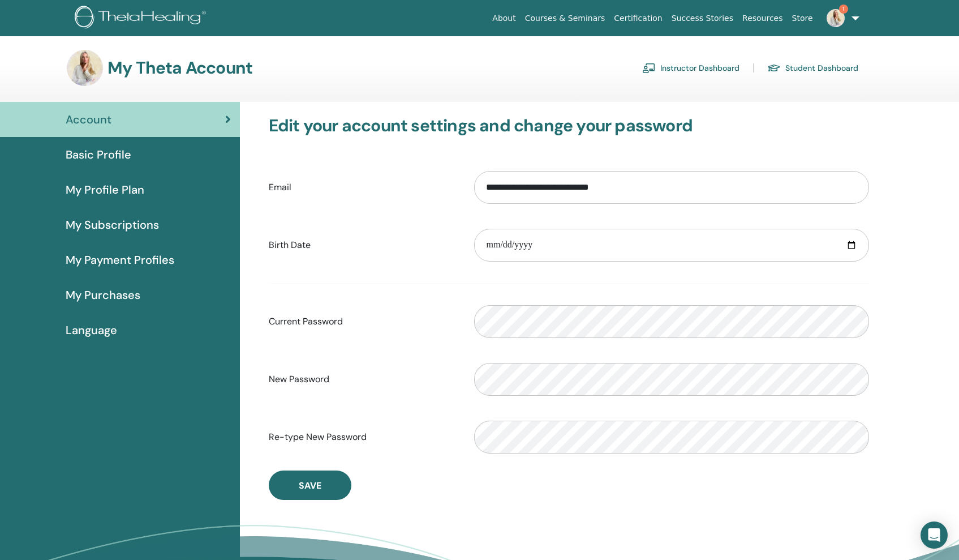
click at [700, 62] on link "Instructor Dashboard" at bounding box center [690, 68] width 97 height 18
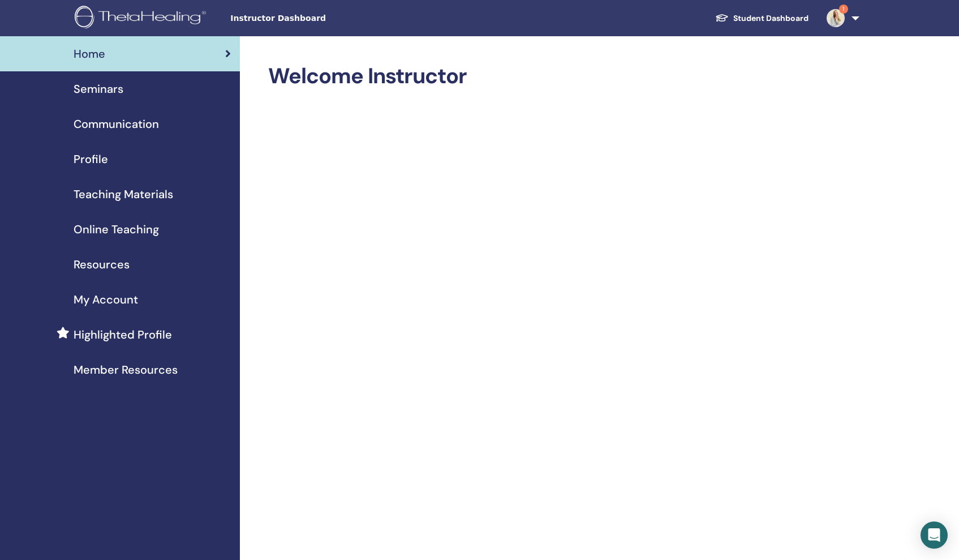
click at [102, 153] on span "Profile" at bounding box center [91, 159] width 35 height 17
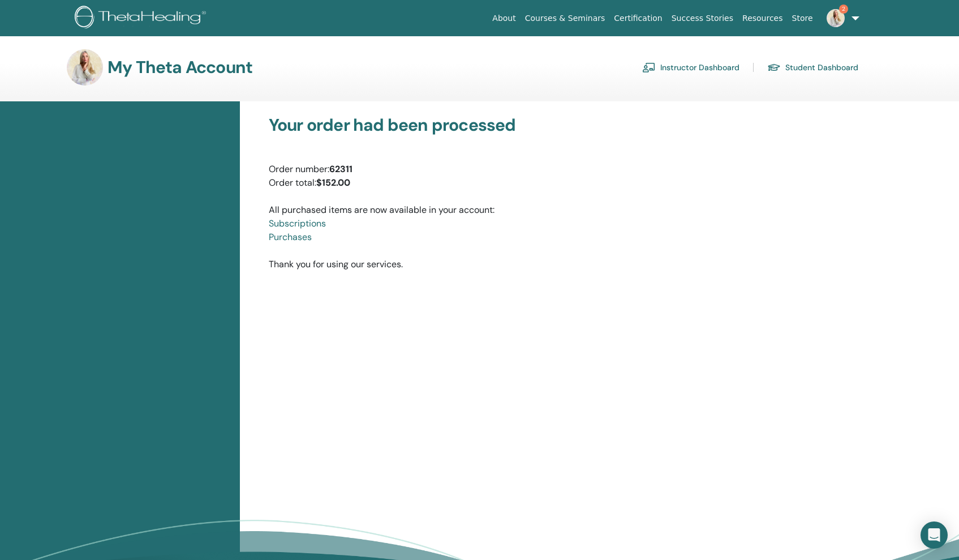
scroll to position [2, 0]
click at [714, 72] on link "Instructor Dashboard" at bounding box center [690, 66] width 97 height 18
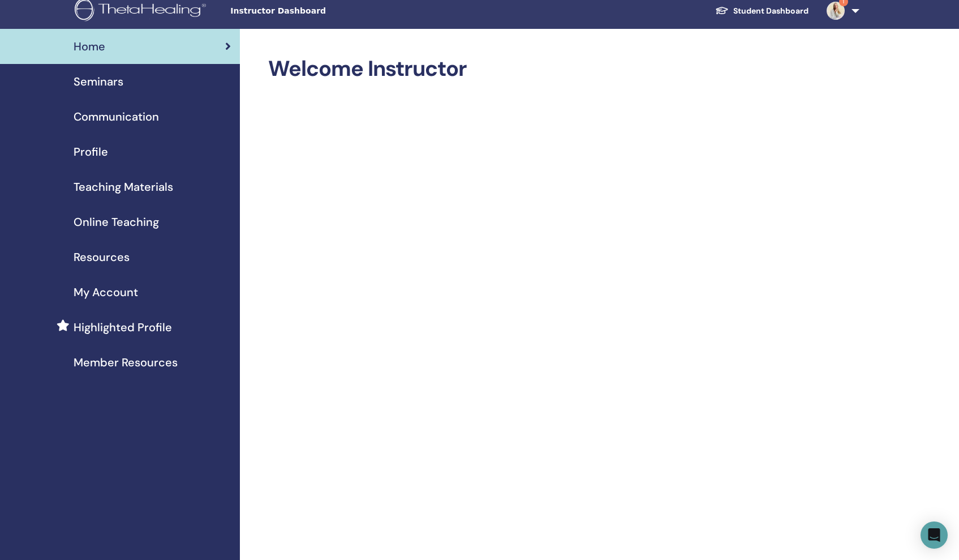
scroll to position [10, 0]
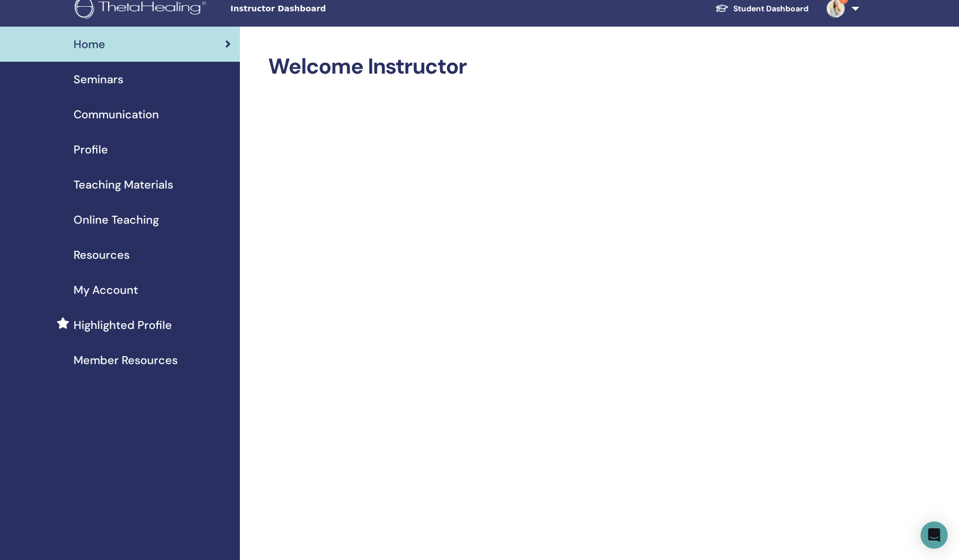
click at [94, 222] on span "Online Teaching" at bounding box center [116, 219] width 85 height 17
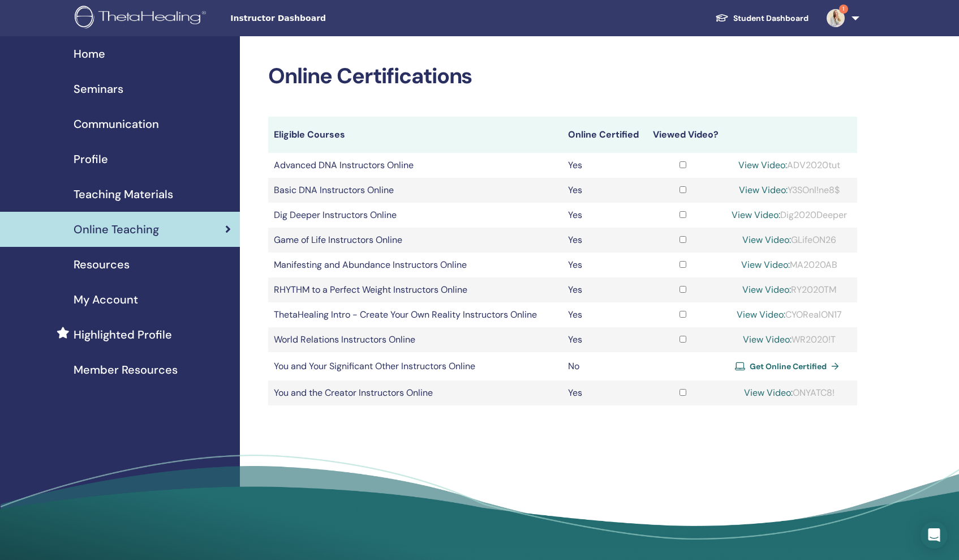
click at [791, 364] on span "Get Online Certified" at bounding box center [788, 366] width 77 height 10
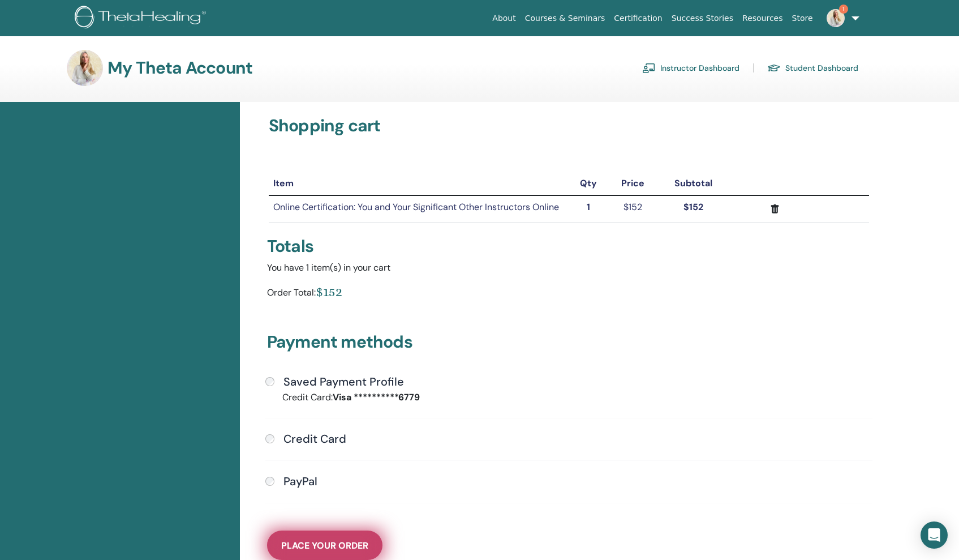
click at [315, 547] on span "Place Your Order" at bounding box center [324, 545] width 87 height 12
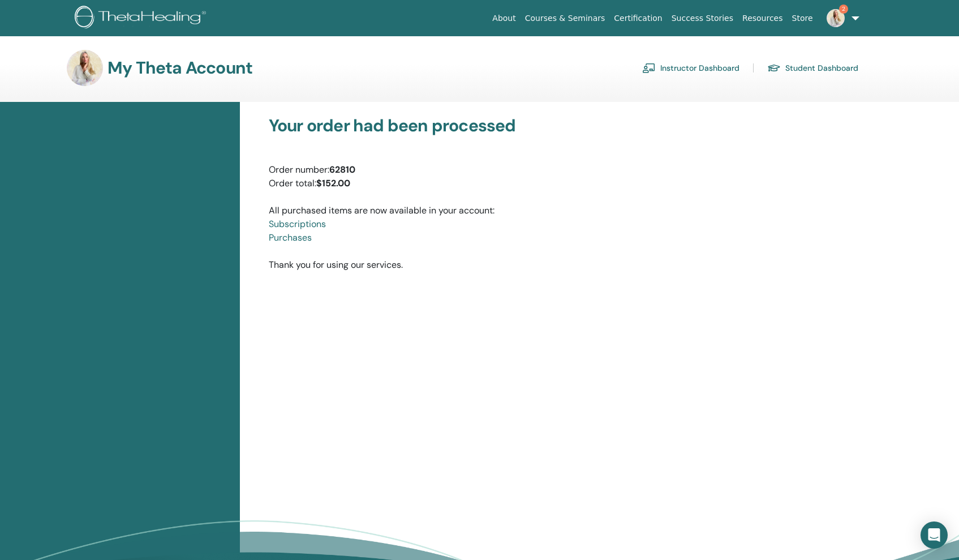
click at [66, 71] on div "My Theta Account Instructor Dashboard Student Dashboard" at bounding box center [500, 68] width 920 height 36
click at [90, 71] on img at bounding box center [85, 68] width 36 height 36
click at [710, 68] on link "Instructor Dashboard" at bounding box center [690, 68] width 97 height 18
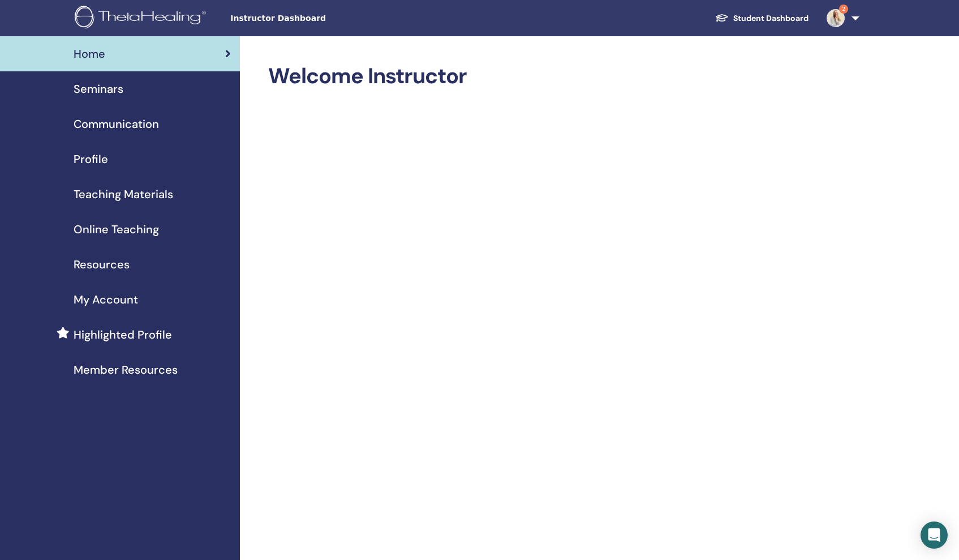
click at [102, 155] on span "Profile" at bounding box center [91, 159] width 35 height 17
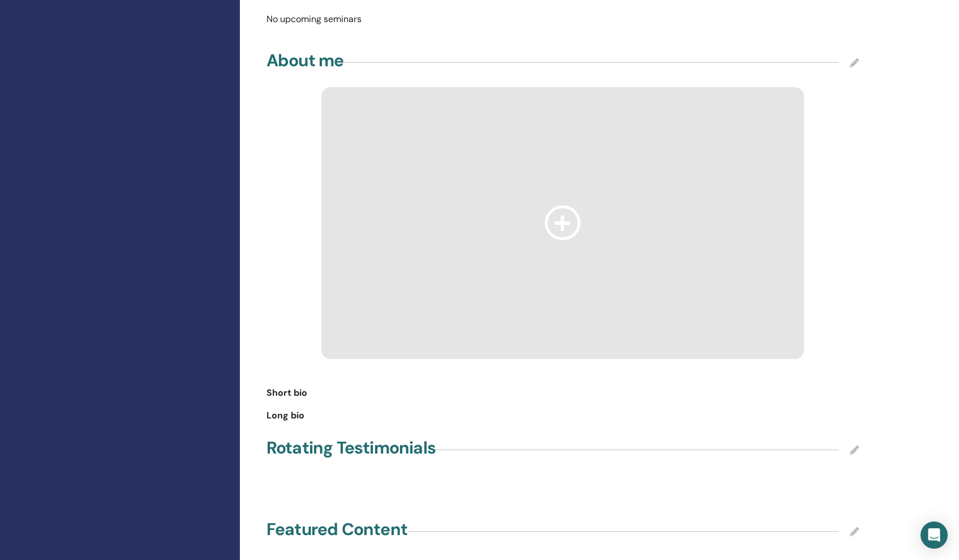
scroll to position [819, 0]
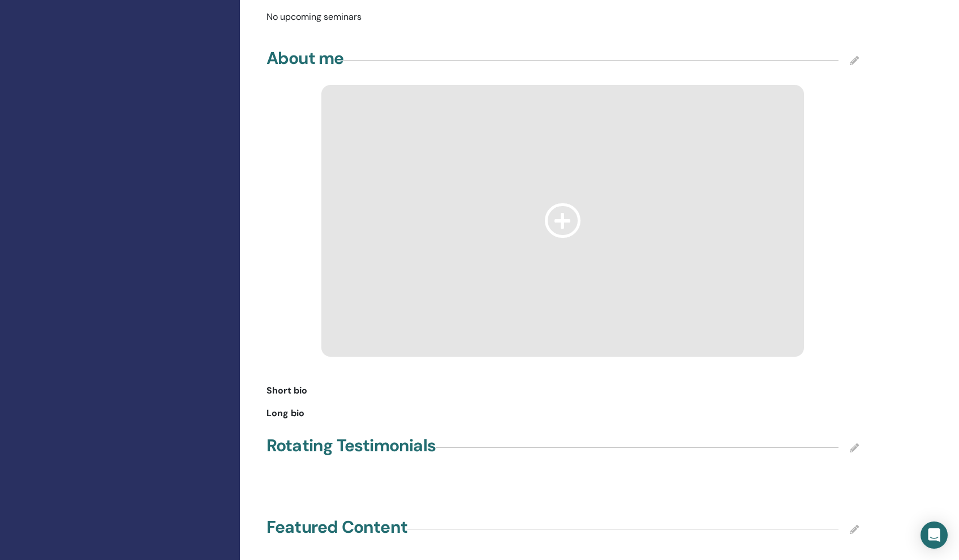
click at [309, 406] on div "Long bio" at bounding box center [563, 413] width 592 height 14
click at [313, 384] on div "Short bio" at bounding box center [563, 391] width 592 height 14
click at [562, 204] on icon at bounding box center [563, 220] width 36 height 35
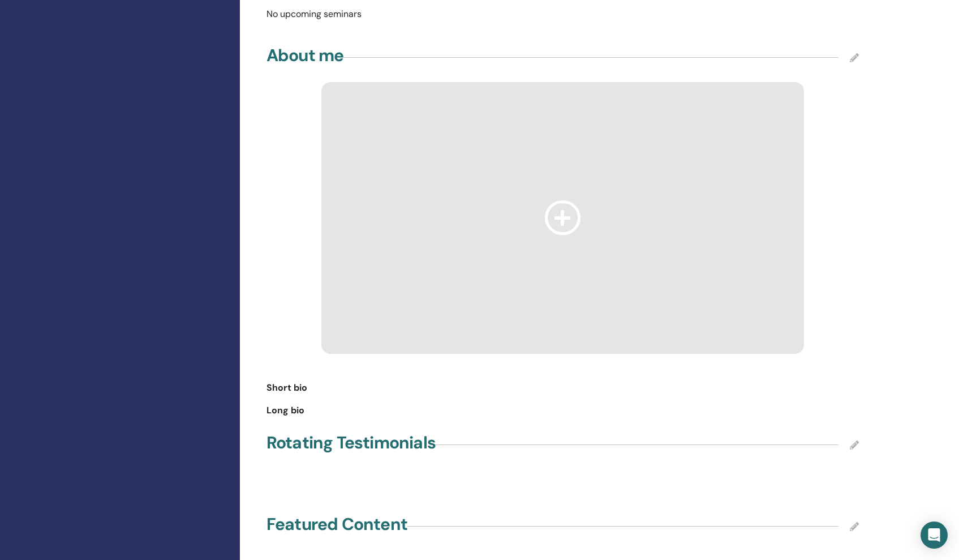
click at [852, 53] on icon at bounding box center [854, 57] width 9 height 9
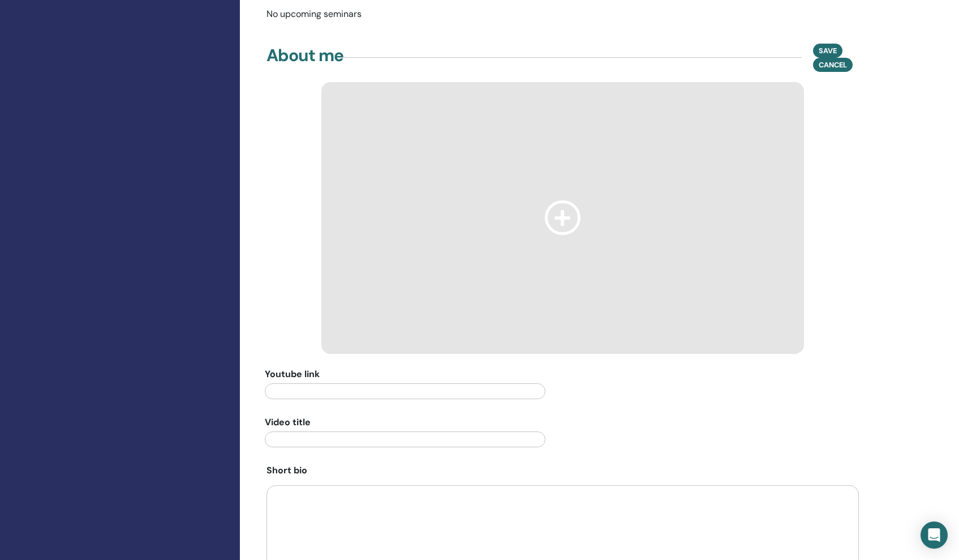
click at [561, 200] on icon at bounding box center [563, 217] width 36 height 35
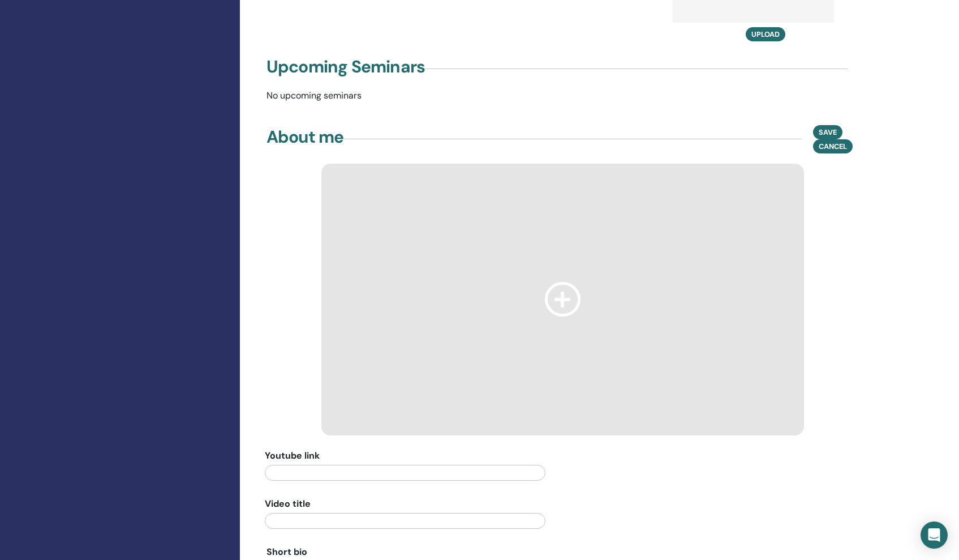
scroll to position [738, 0]
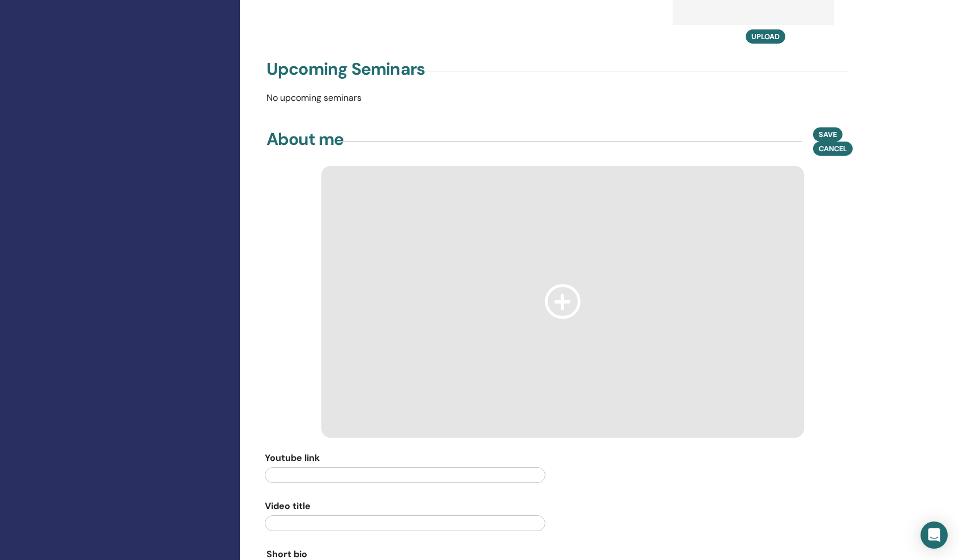
click at [560, 289] on icon at bounding box center [563, 301] width 36 height 35
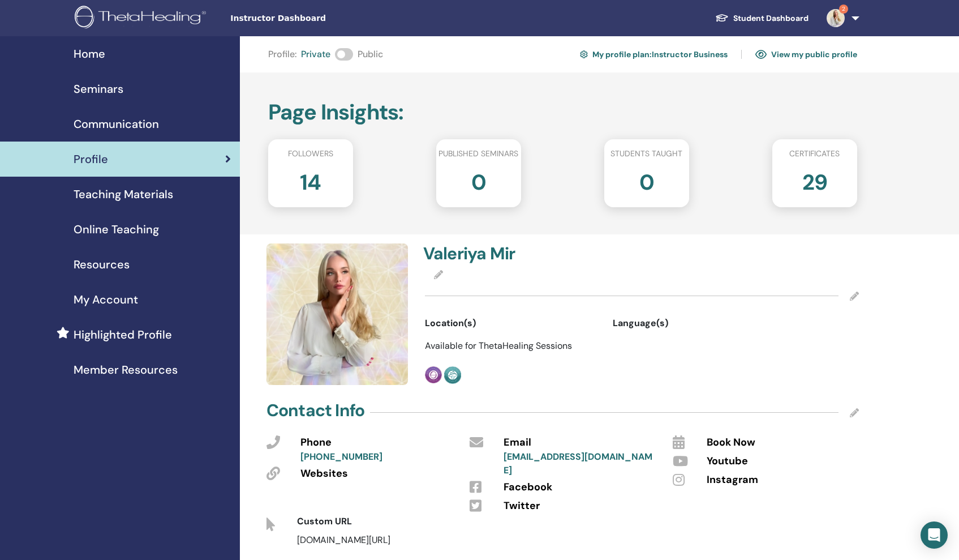
scroll to position [4, 0]
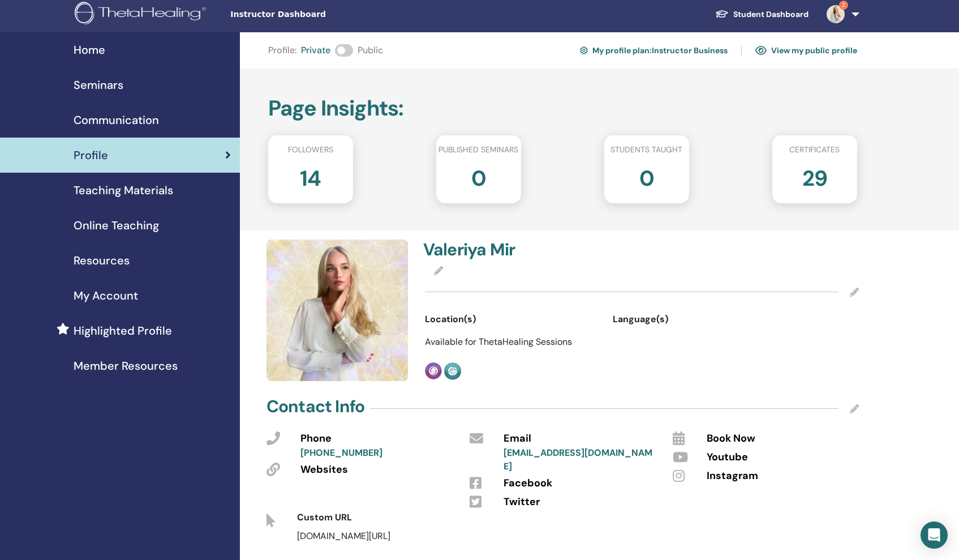
click at [858, 294] on icon at bounding box center [854, 291] width 9 height 9
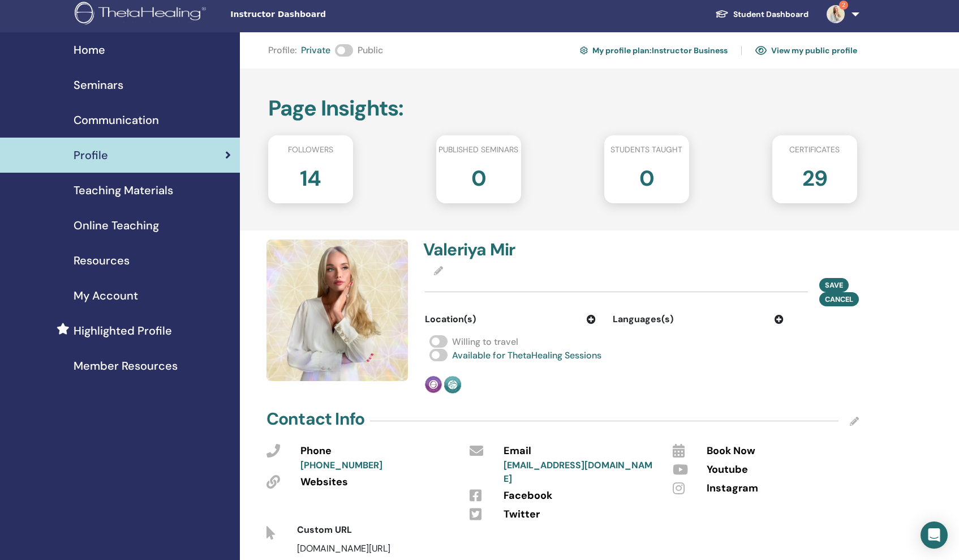
click at [590, 318] on icon at bounding box center [591, 319] width 9 height 9
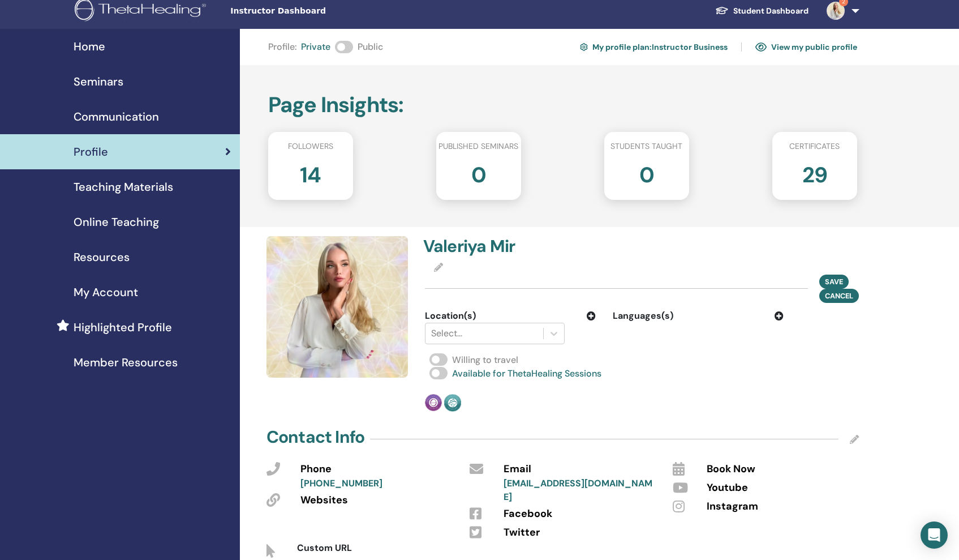
scroll to position [10, 0]
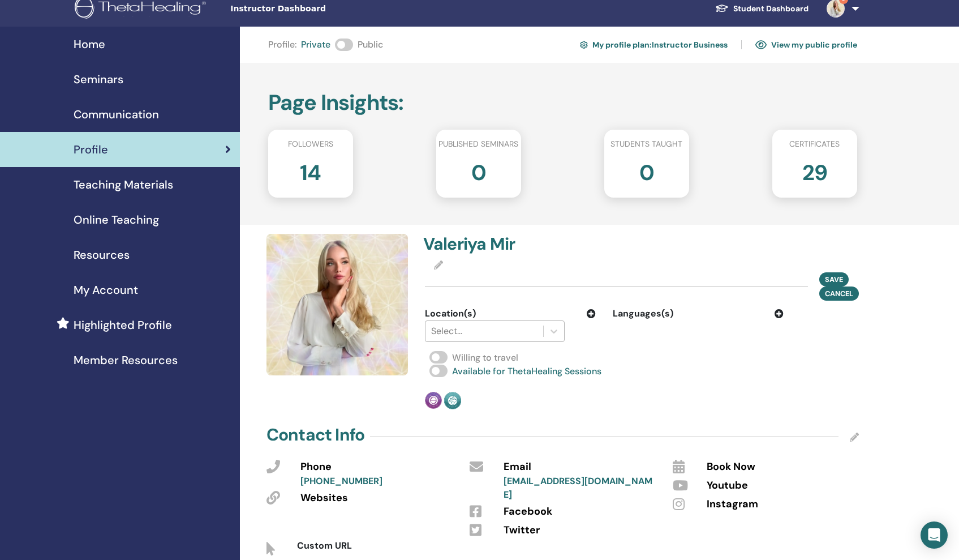
click at [503, 321] on div "Select..." at bounding box center [485, 331] width 118 height 20
type input "**"
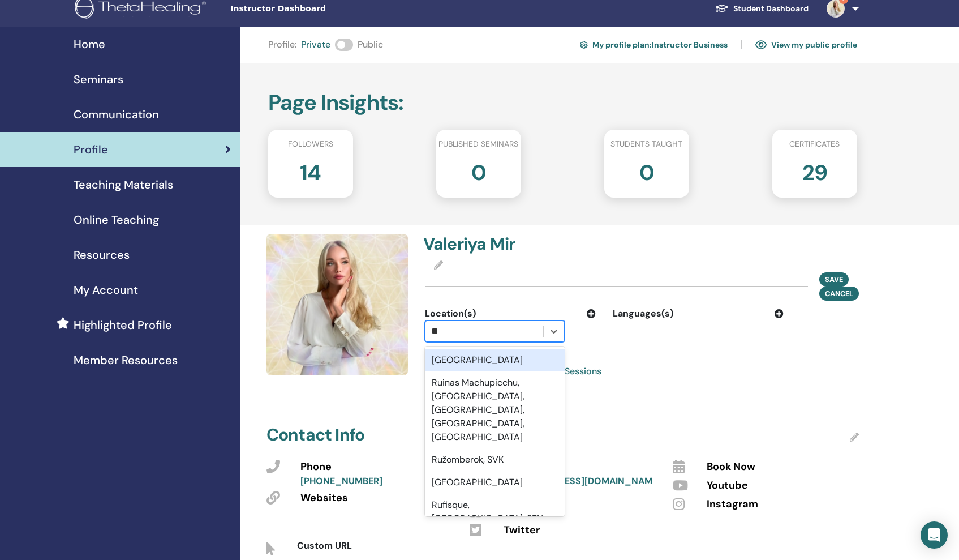
click at [480, 353] on div "Russia" at bounding box center [495, 360] width 140 height 23
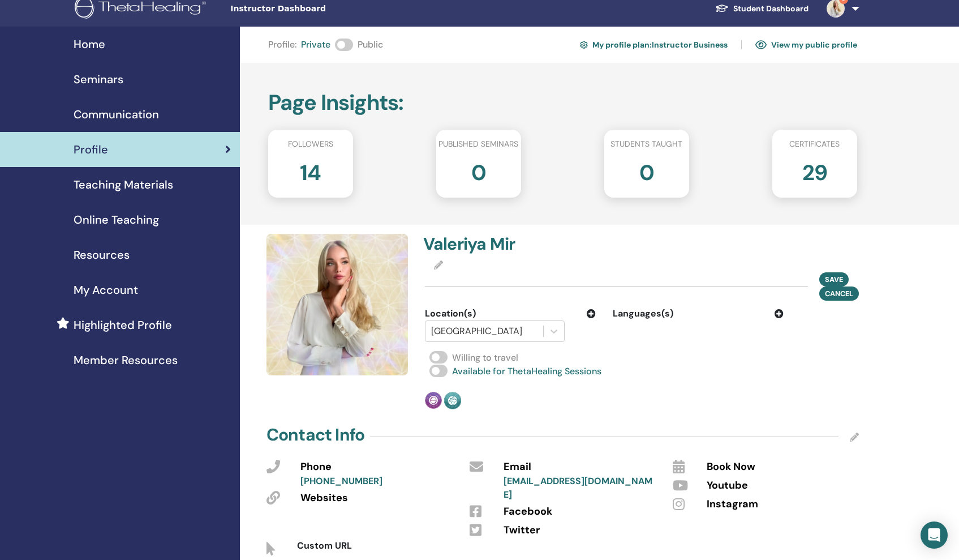
click at [438, 354] on span at bounding box center [439, 357] width 18 height 12
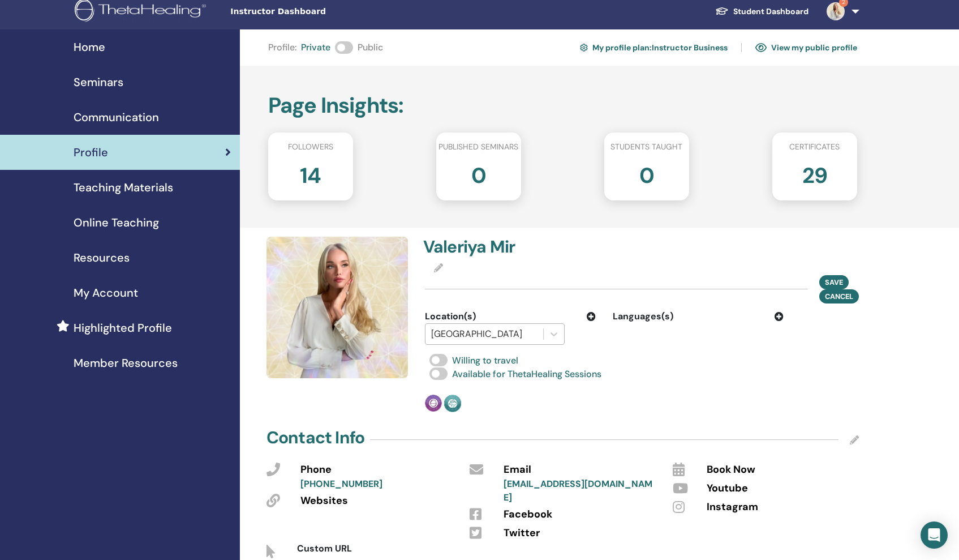
click at [471, 327] on div at bounding box center [484, 334] width 106 height 16
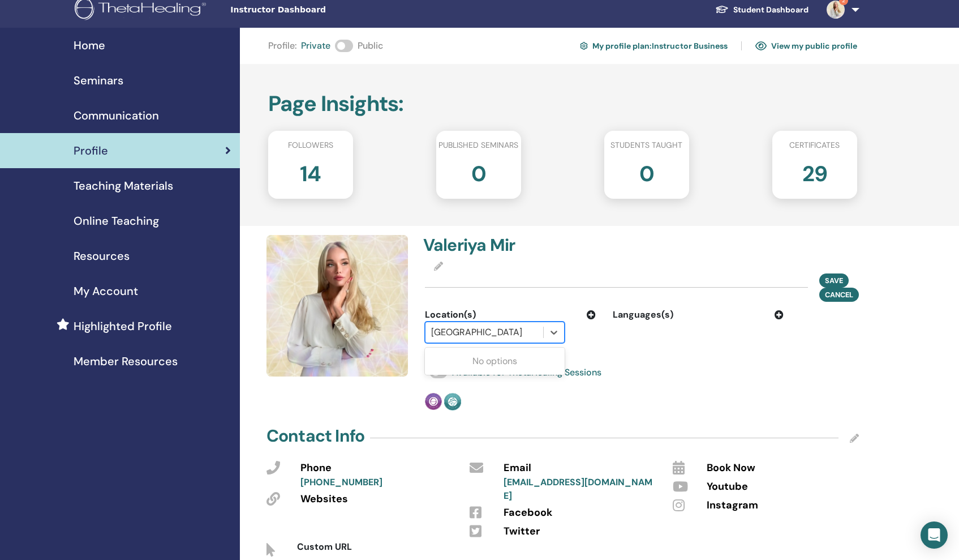
scroll to position [12, 0]
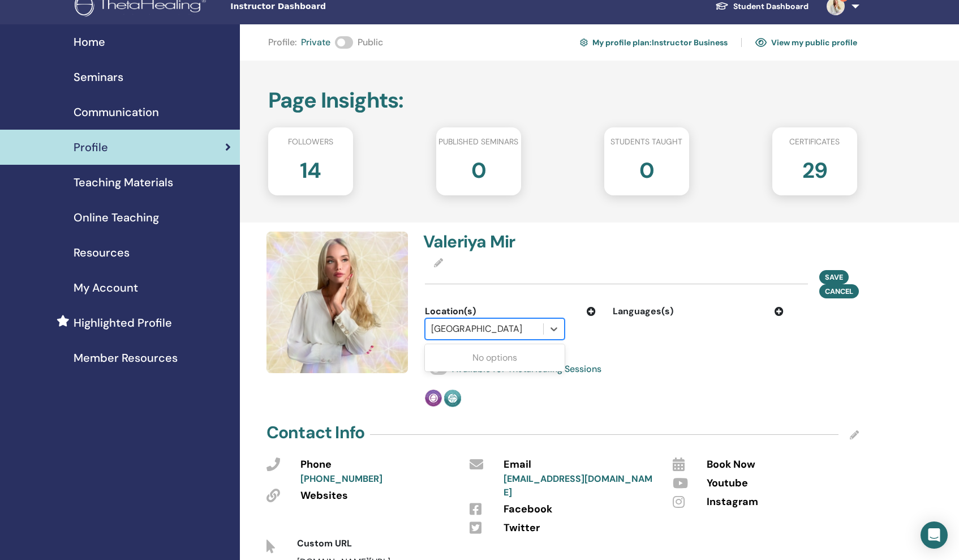
click at [480, 326] on div at bounding box center [484, 329] width 106 height 16
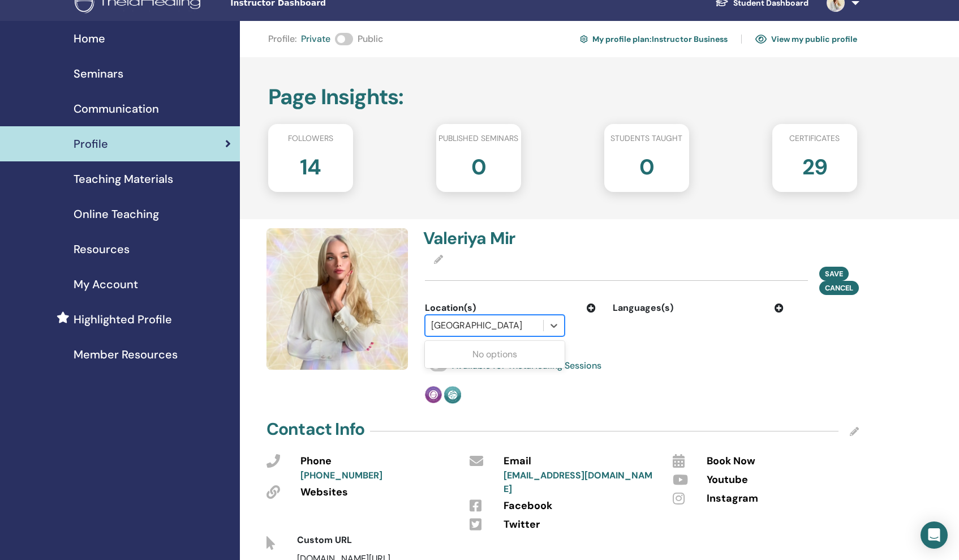
click at [480, 325] on div at bounding box center [484, 325] width 106 height 16
click at [456, 327] on div "Russia" at bounding box center [484, 326] width 106 height 14
click at [584, 306] on div "Location(s)" at bounding box center [510, 308] width 171 height 14
click at [590, 307] on icon at bounding box center [591, 307] width 9 height 9
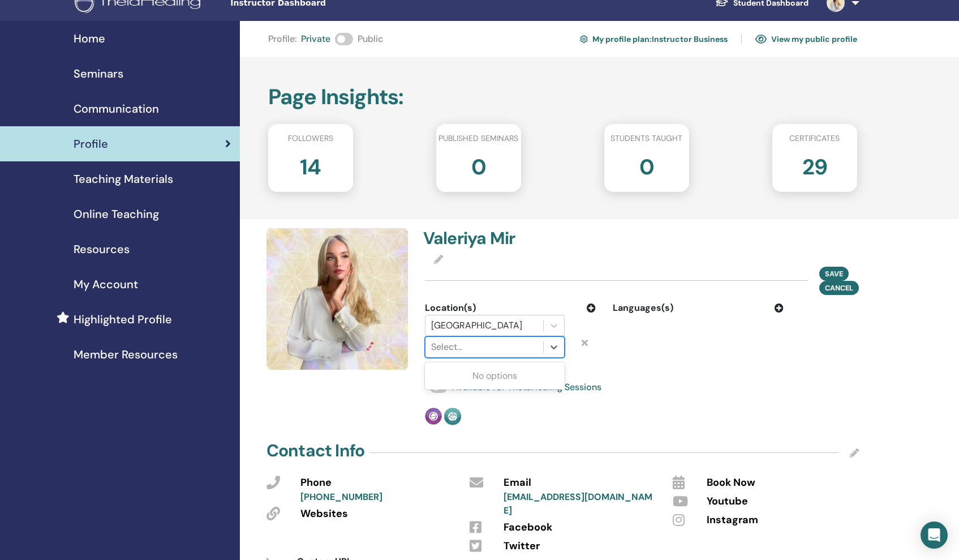
click at [524, 347] on div at bounding box center [484, 347] width 106 height 16
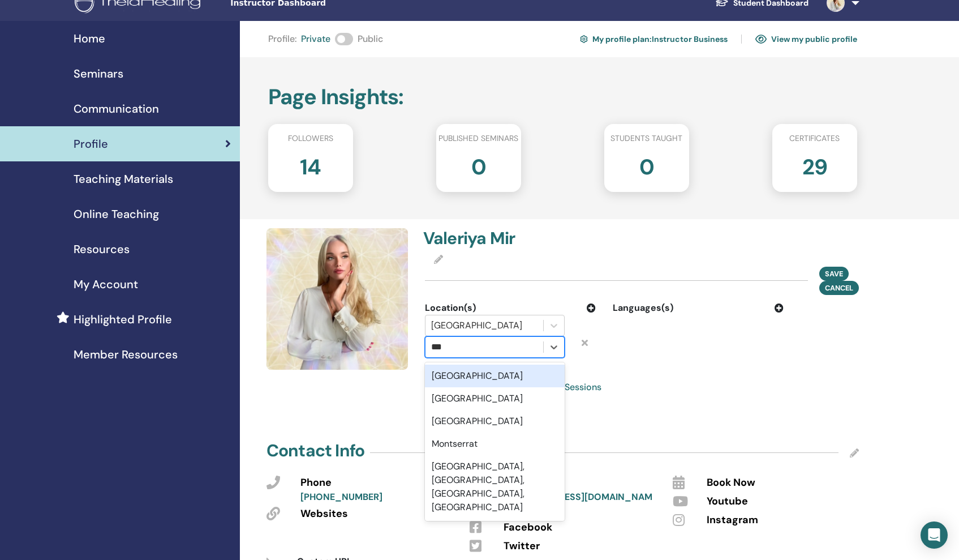
type input "****"
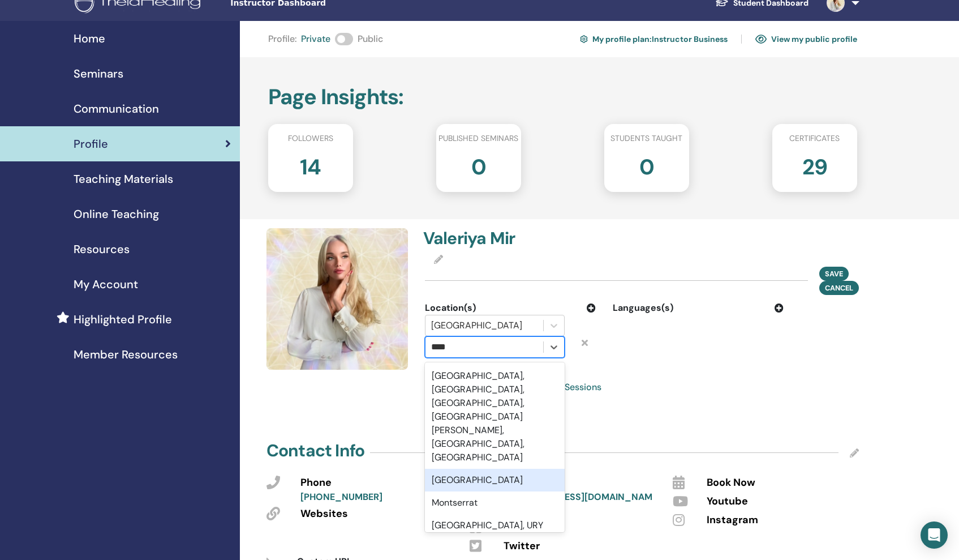
click at [477, 469] on div "Montenegro" at bounding box center [495, 480] width 140 height 23
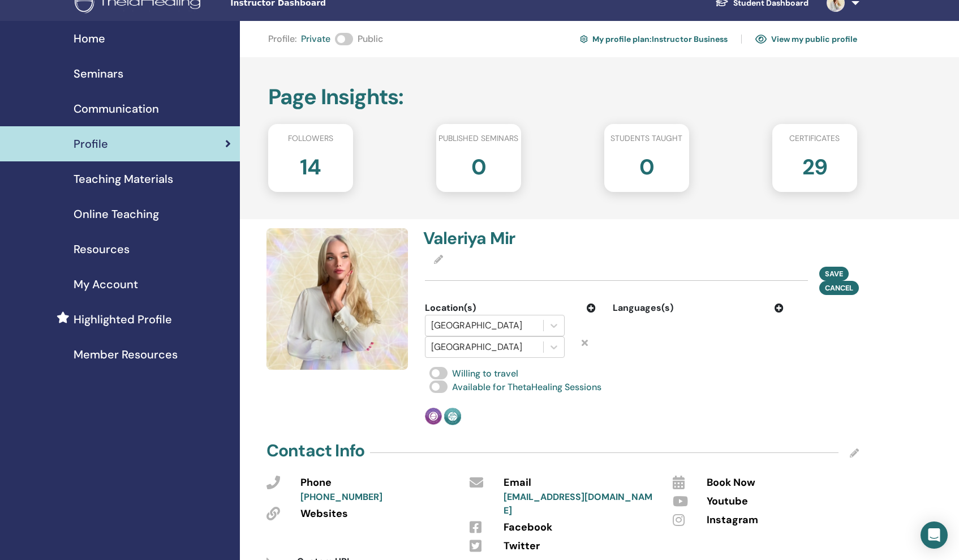
click at [658, 363] on div "Valeriya Mir Save Cancel Location(s) Russia Montenegro Languages(s) Willing to …" at bounding box center [642, 326] width 448 height 197
click at [595, 307] on icon at bounding box center [591, 307] width 9 height 9
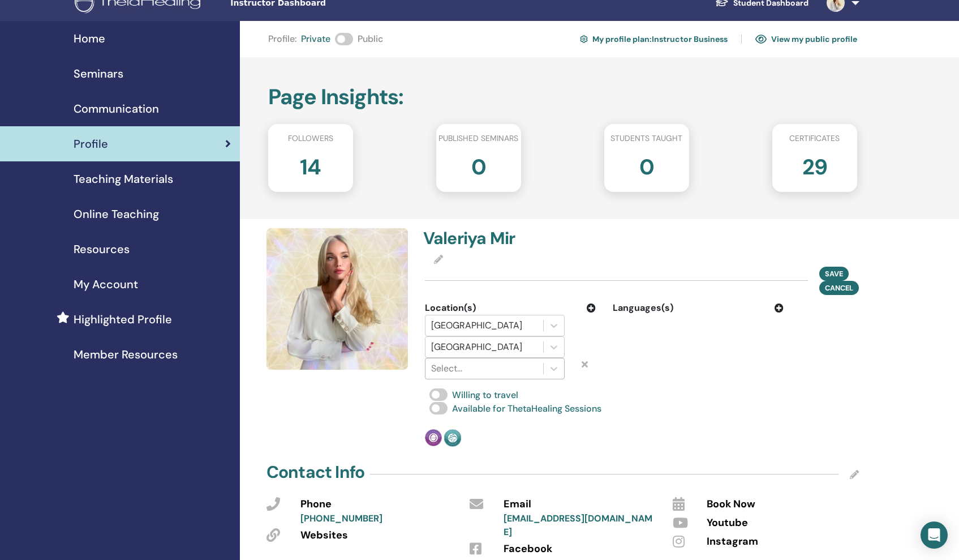
click at [514, 369] on div at bounding box center [484, 368] width 106 height 16
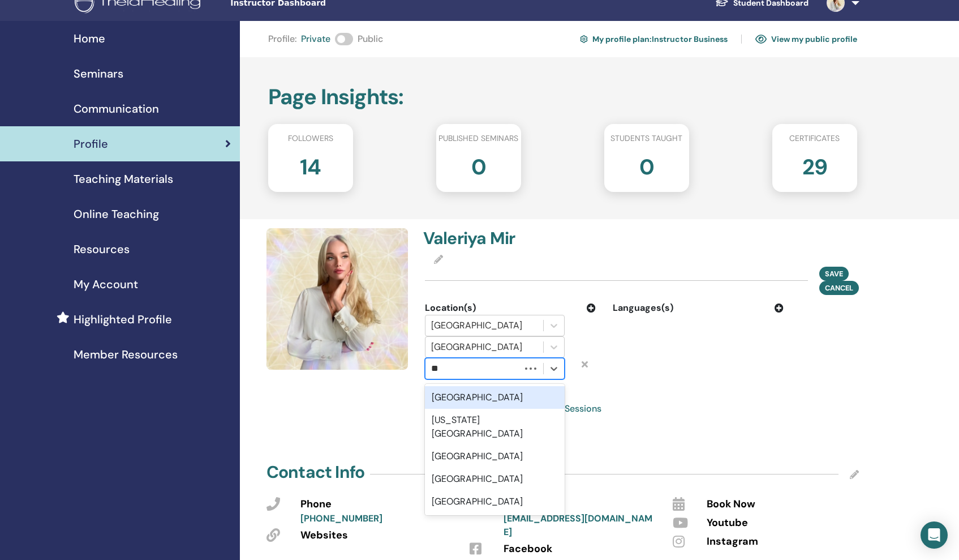
type input "***"
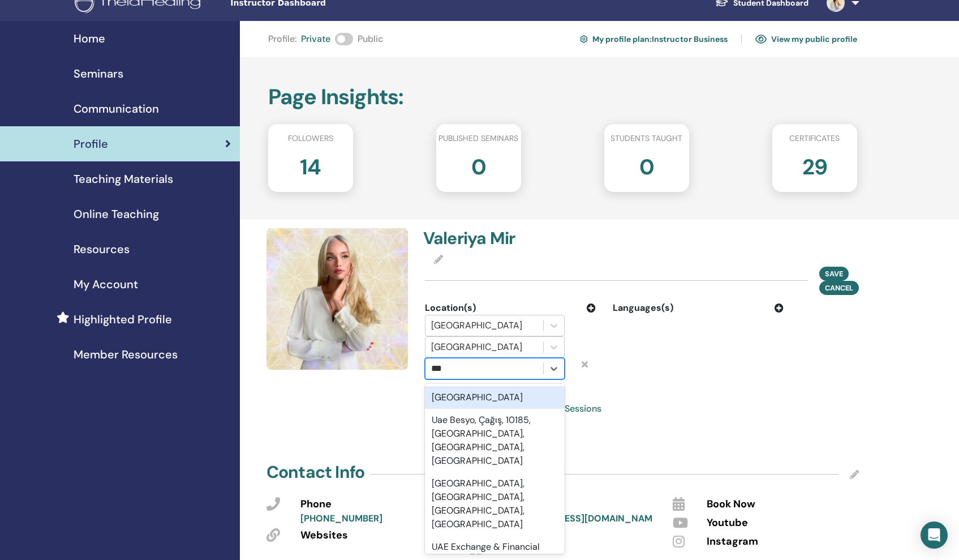
click at [472, 401] on div "UAE" at bounding box center [495, 397] width 140 height 23
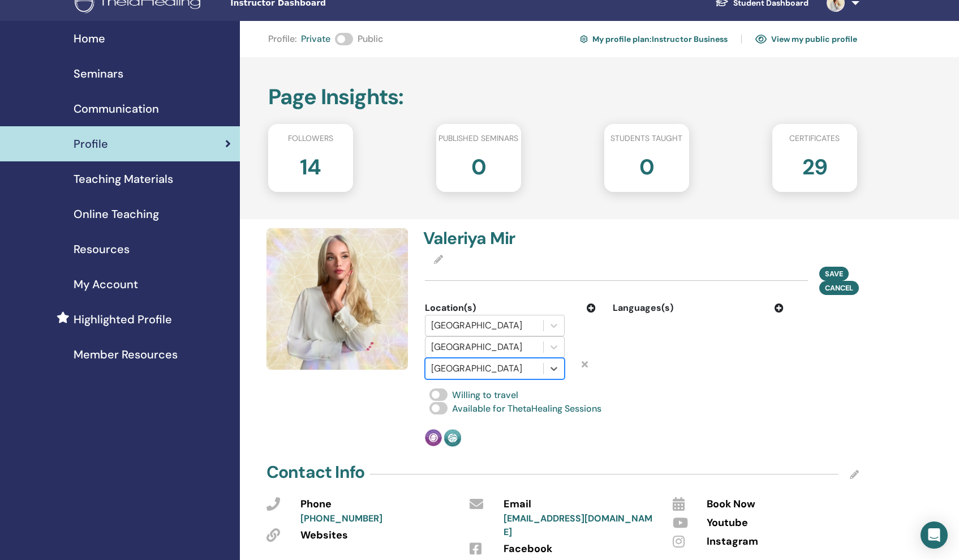
click at [684, 395] on div "Willing to travel" at bounding box center [642, 395] width 434 height 14
click at [588, 307] on icon at bounding box center [591, 307] width 9 height 9
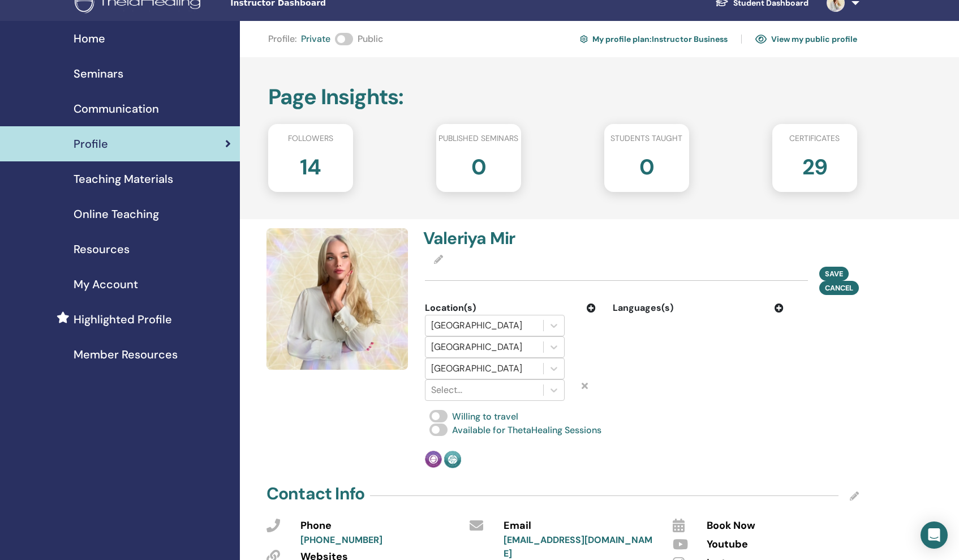
click at [778, 307] on icon at bounding box center [779, 307] width 9 height 9
click at [676, 328] on div at bounding box center [672, 325] width 106 height 16
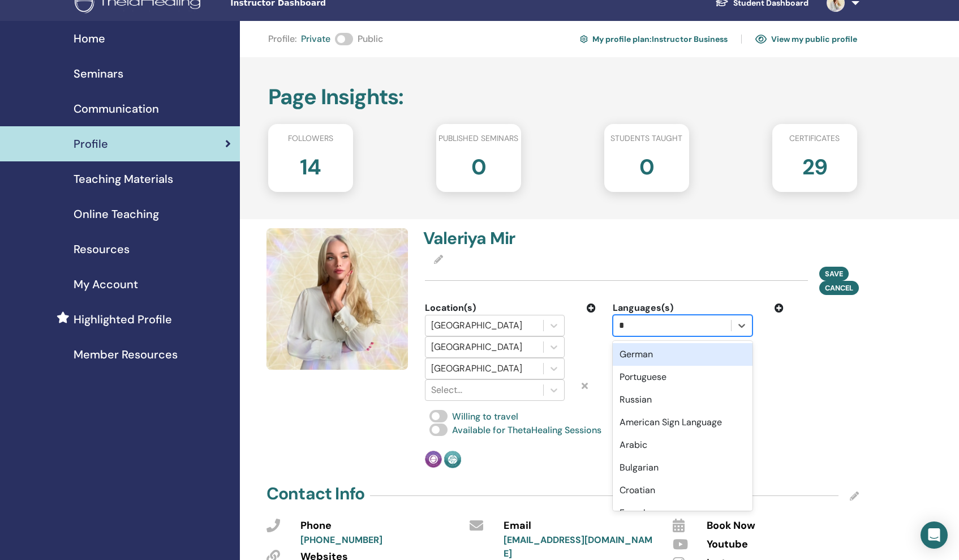
type input "**"
click at [664, 354] on div "Russian" at bounding box center [683, 354] width 140 height 23
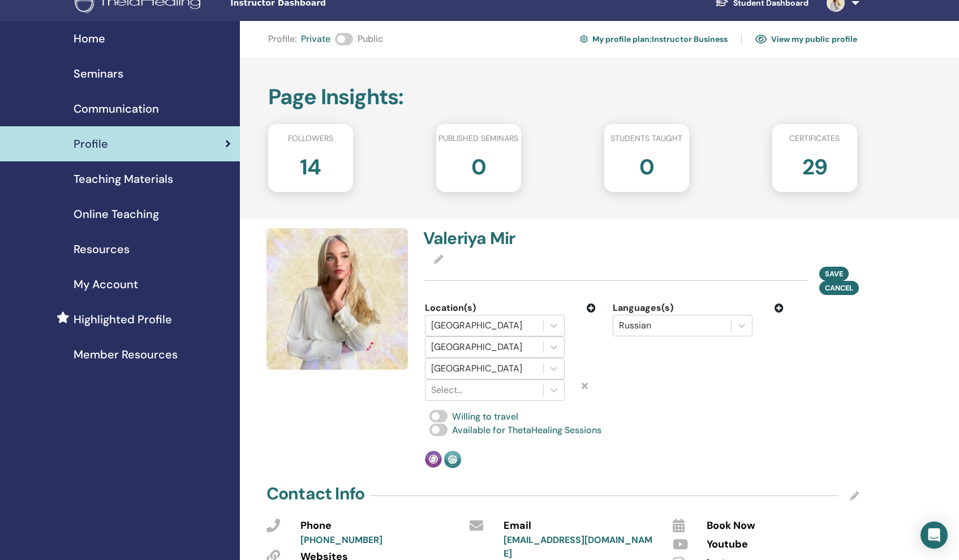
click at [645, 373] on div "Languages(s) Russian" at bounding box center [698, 351] width 188 height 100
click at [585, 385] on icon at bounding box center [585, 385] width 6 height 9
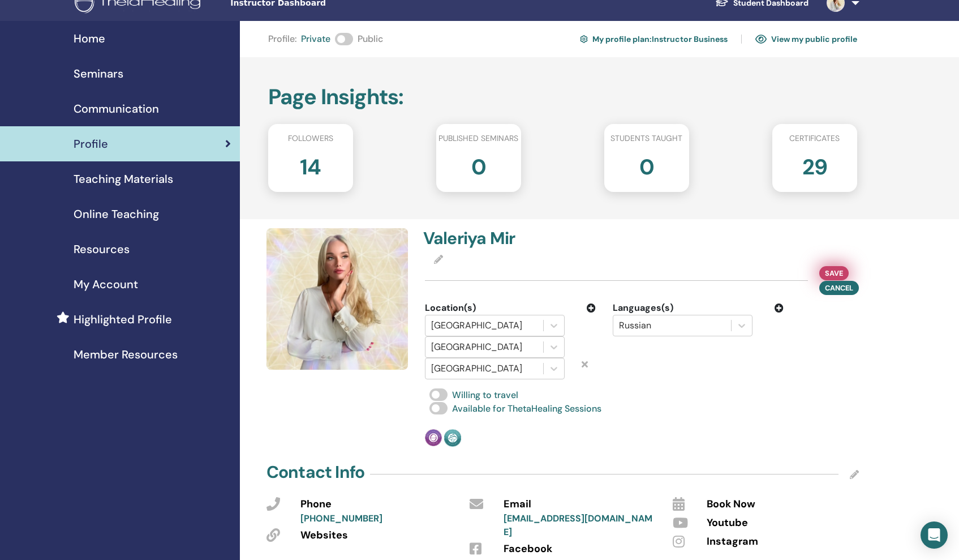
click at [835, 270] on span "Save" at bounding box center [834, 273] width 18 height 12
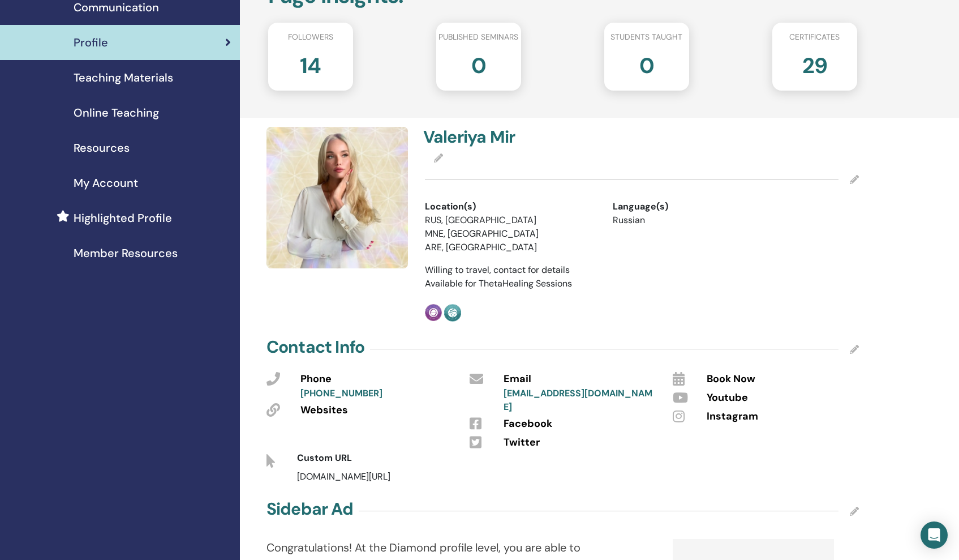
scroll to position [119, 0]
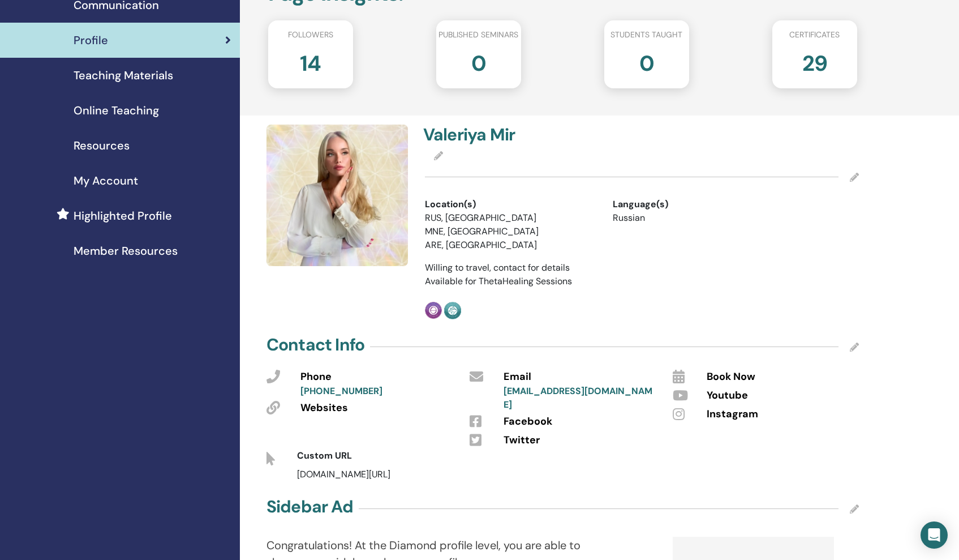
click at [325, 408] on span "Websites" at bounding box center [324, 408] width 48 height 15
click at [277, 407] on icon at bounding box center [274, 408] width 14 height 14
click at [856, 346] on icon at bounding box center [854, 346] width 9 height 9
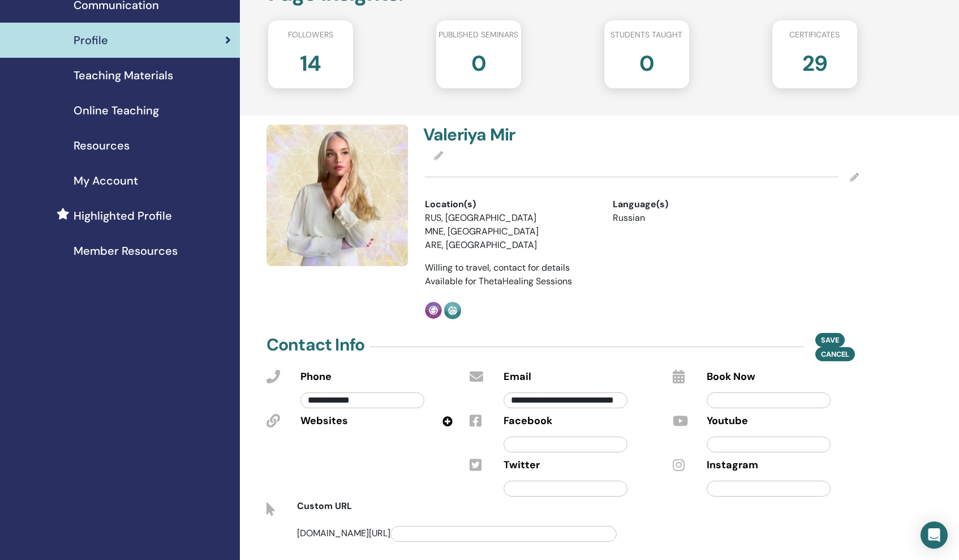
click at [449, 419] on icon at bounding box center [448, 421] width 10 height 10
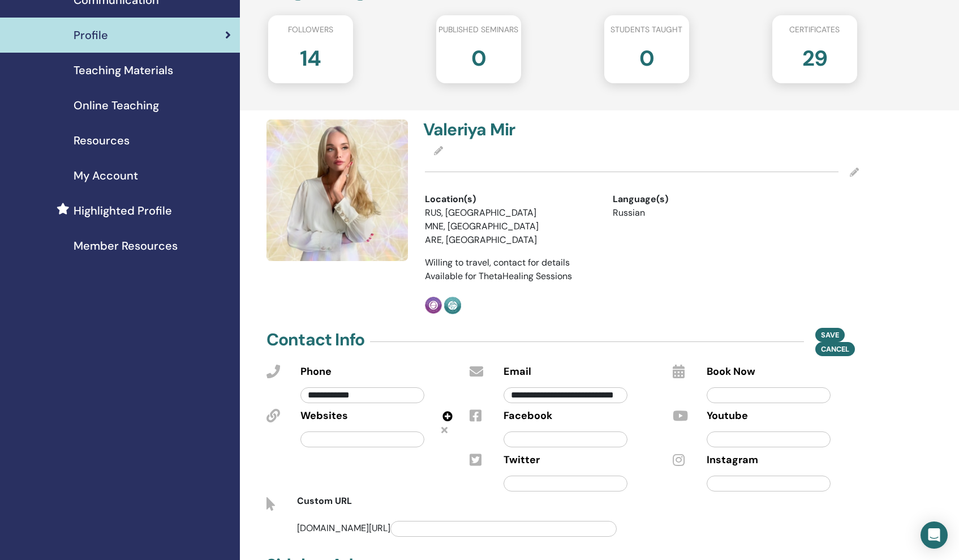
scroll to position [124, 0]
click at [370, 433] on input "text" at bounding box center [362, 439] width 124 height 16
paste input "**********"
type input "**********"
drag, startPoint x: 742, startPoint y: 437, endPoint x: 740, endPoint y: 443, distance: 6.1
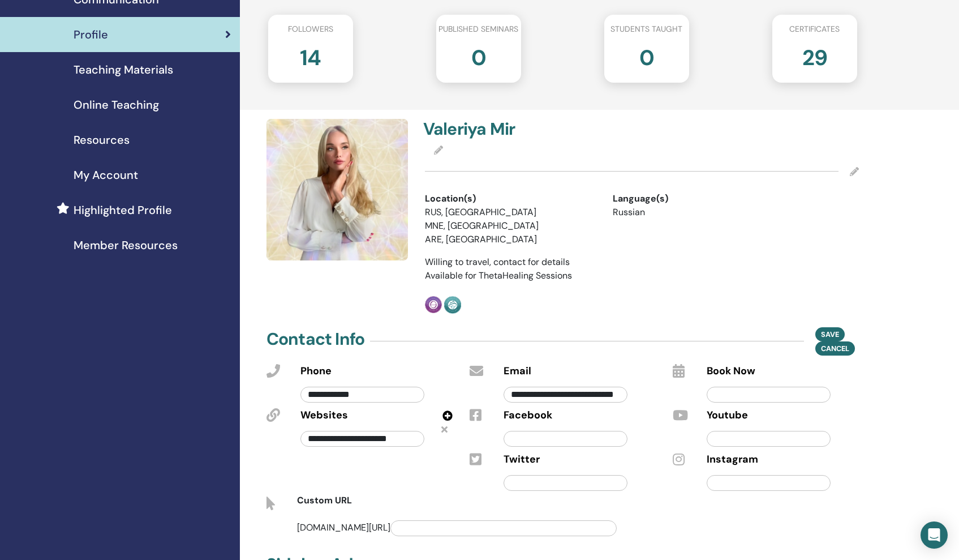
click at [742, 437] on input "text" at bounding box center [769, 439] width 124 height 16
click at [772, 482] on input "text" at bounding box center [769, 483] width 124 height 16
type input "*"
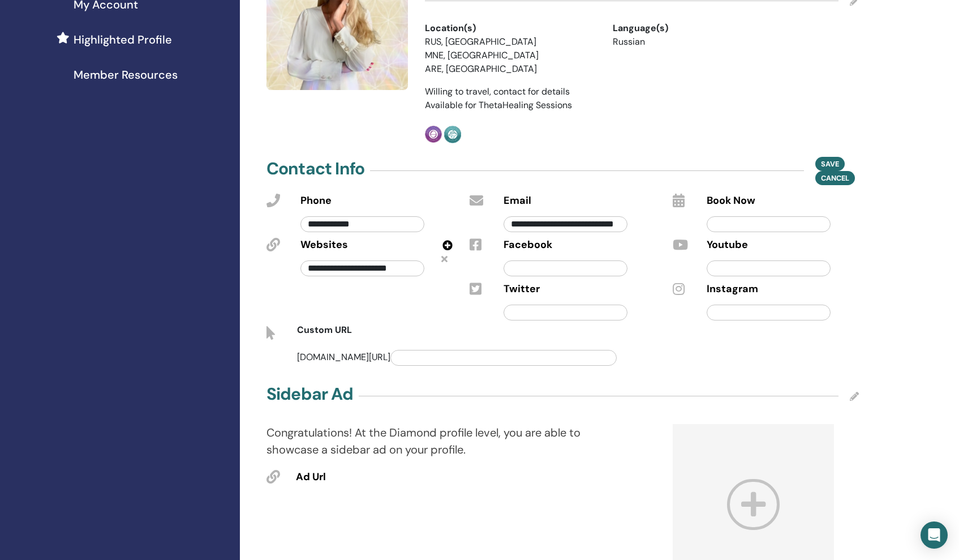
scroll to position [296, 0]
click at [405, 353] on input "text" at bounding box center [503, 357] width 226 height 16
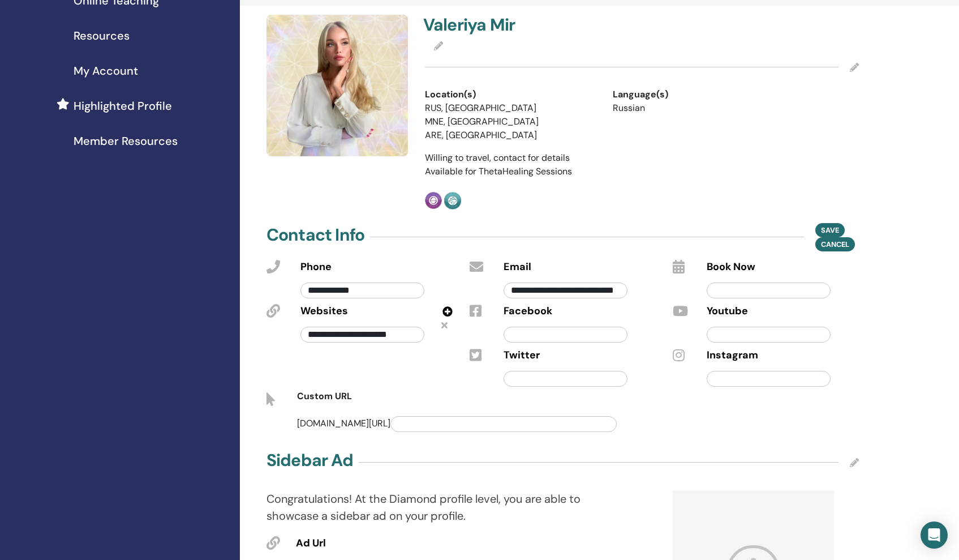
scroll to position [237, 0]
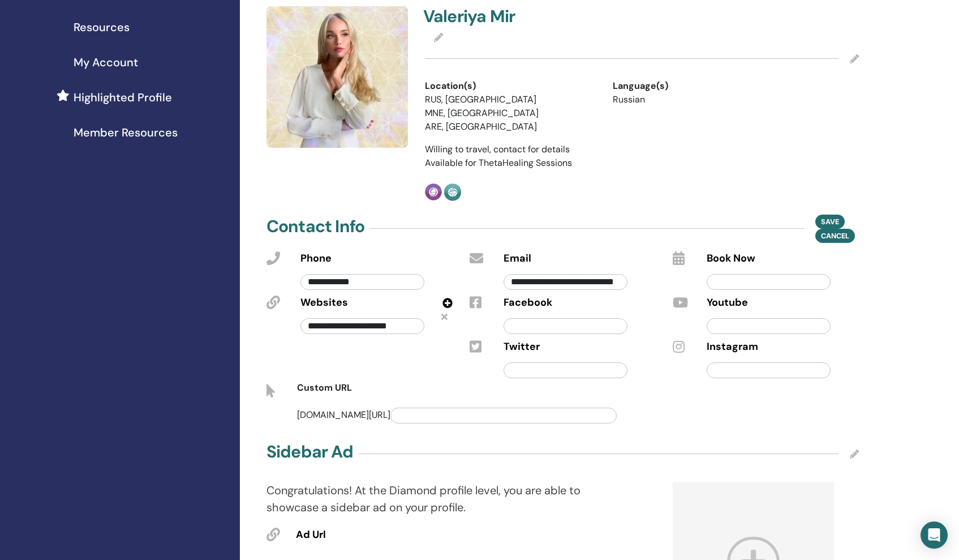
click at [853, 59] on icon at bounding box center [854, 58] width 9 height 9
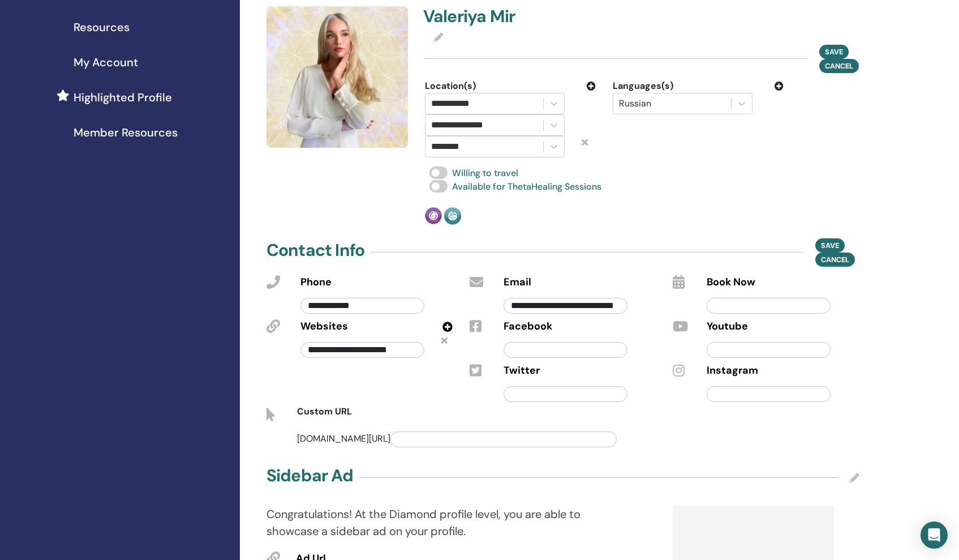
click at [781, 81] on icon at bounding box center [779, 85] width 9 height 9
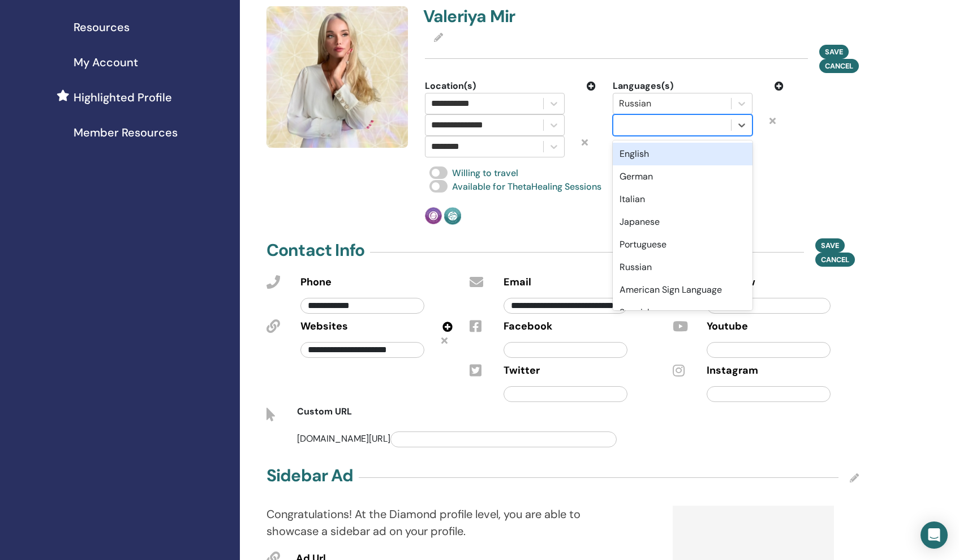
click at [659, 126] on div at bounding box center [672, 125] width 106 height 16
click at [657, 153] on div "English" at bounding box center [683, 154] width 140 height 23
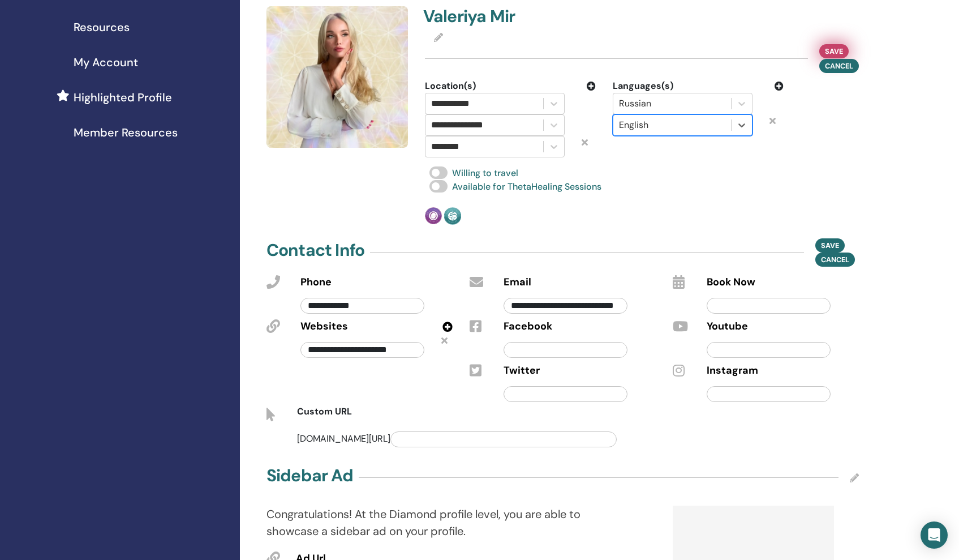
click at [833, 46] on span "Save" at bounding box center [834, 51] width 18 height 12
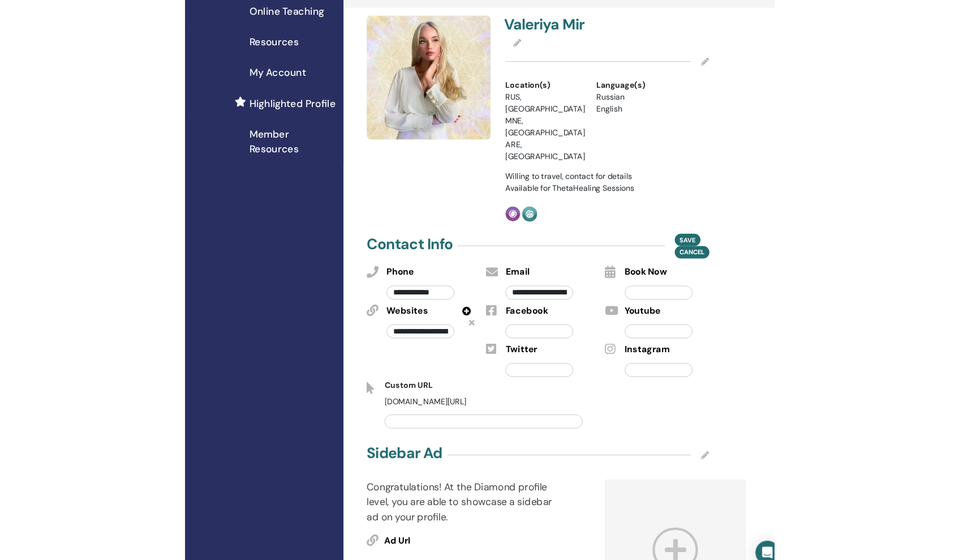
scroll to position [234, 0]
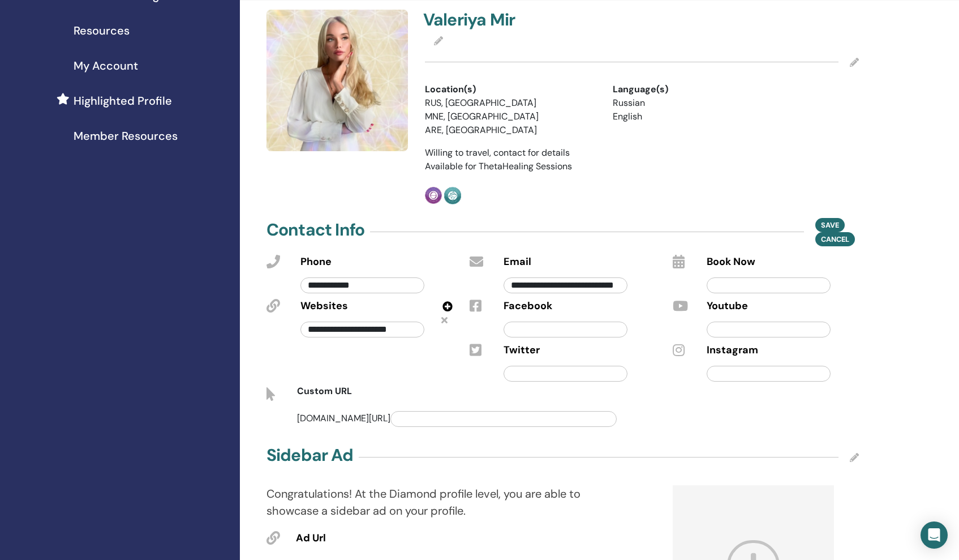
click at [747, 336] on input "text" at bounding box center [769, 329] width 124 height 16
paste input "**********"
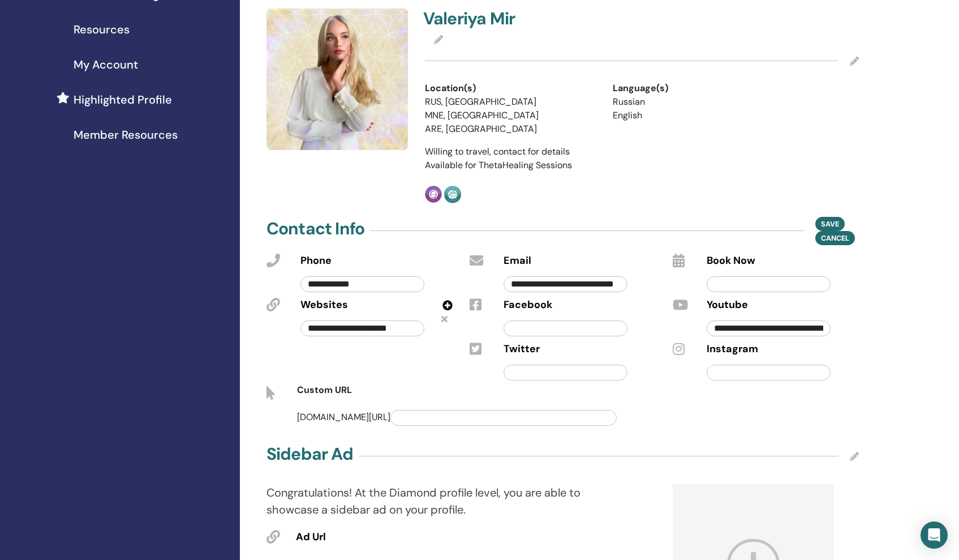
scroll to position [235, 1]
drag, startPoint x: 755, startPoint y: 327, endPoint x: 823, endPoint y: 325, distance: 67.4
click at [823, 325] on input "**********" at bounding box center [769, 328] width 124 height 16
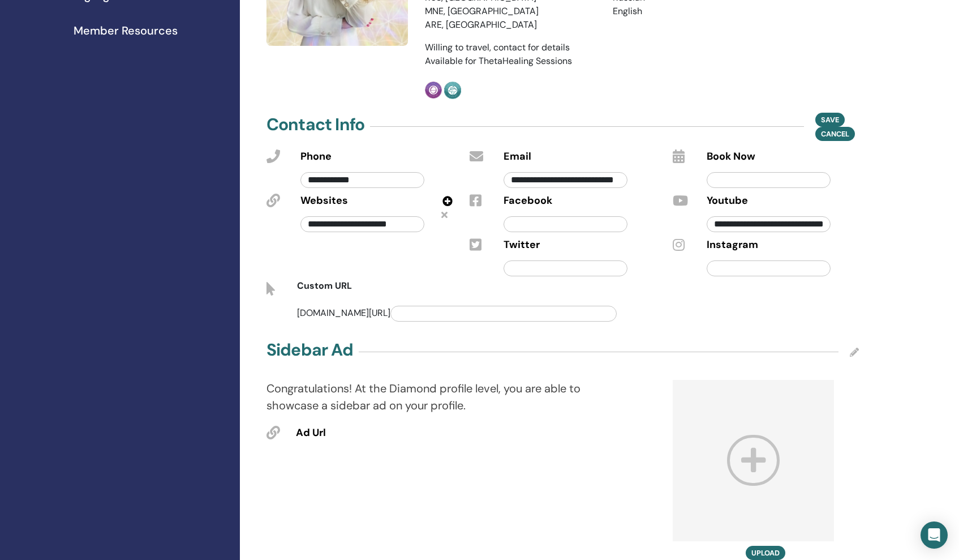
scroll to position [343, 0]
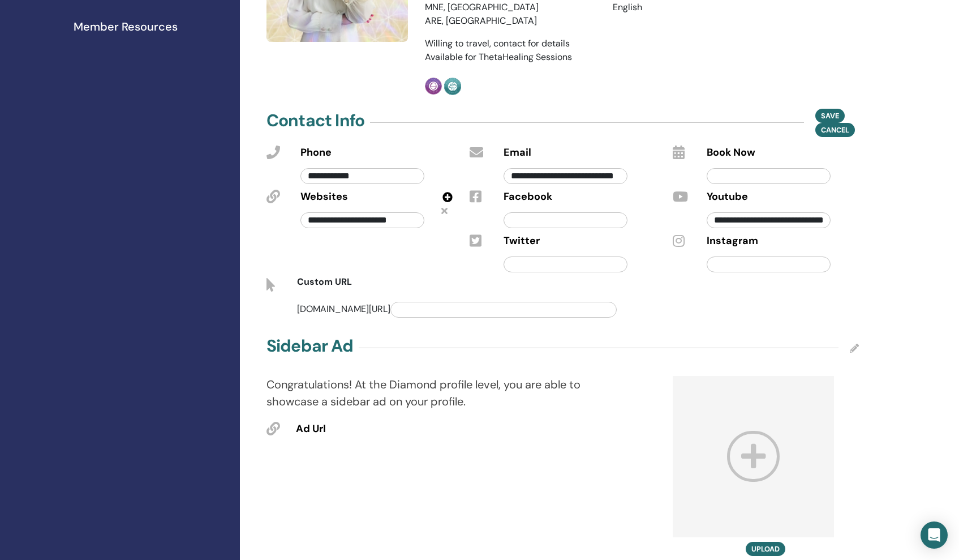
type input "**********"
click at [729, 174] on input "text" at bounding box center [769, 176] width 124 height 16
click at [681, 153] on icon at bounding box center [679, 152] width 12 height 14
click at [763, 177] on input "text" at bounding box center [769, 176] width 124 height 16
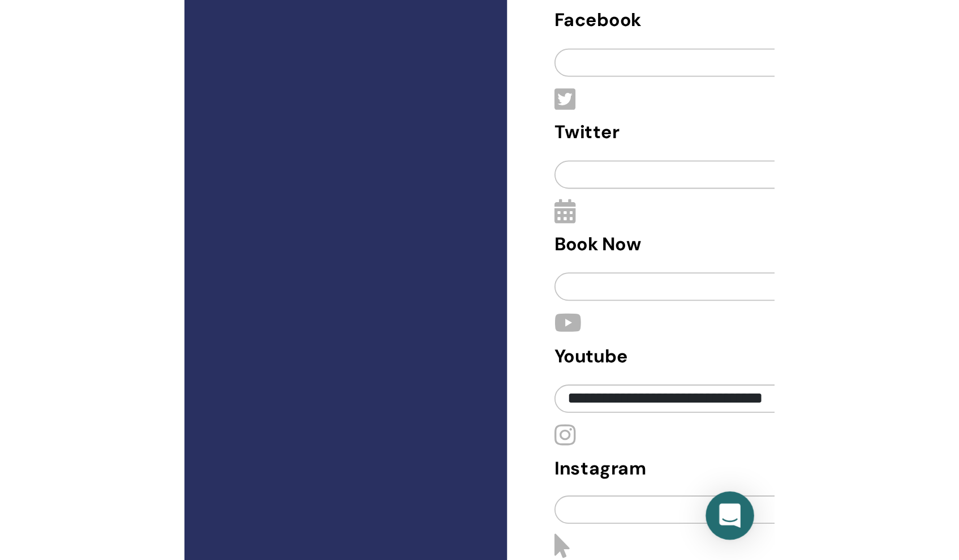
scroll to position [238, 0]
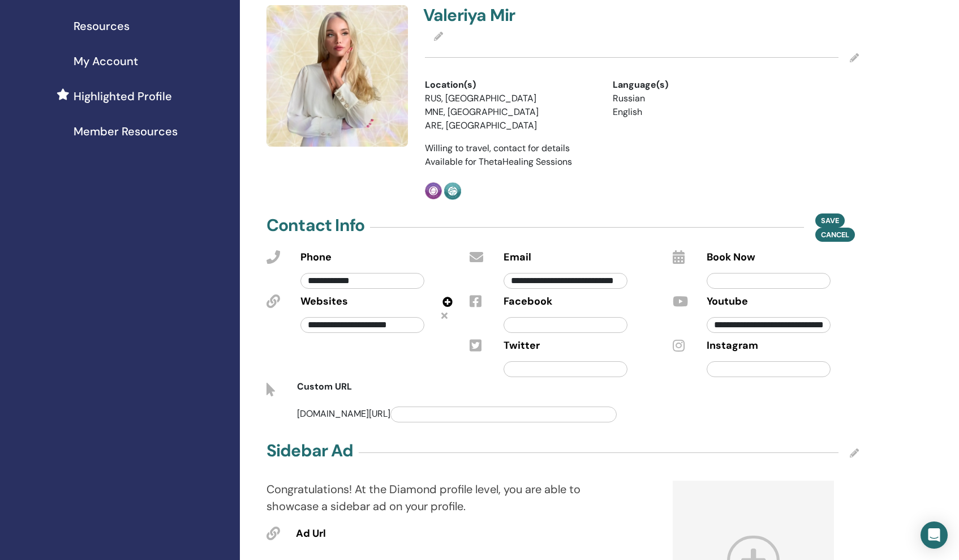
paste input "**********"
type input "**********"
click at [766, 363] on input "text" at bounding box center [769, 369] width 124 height 16
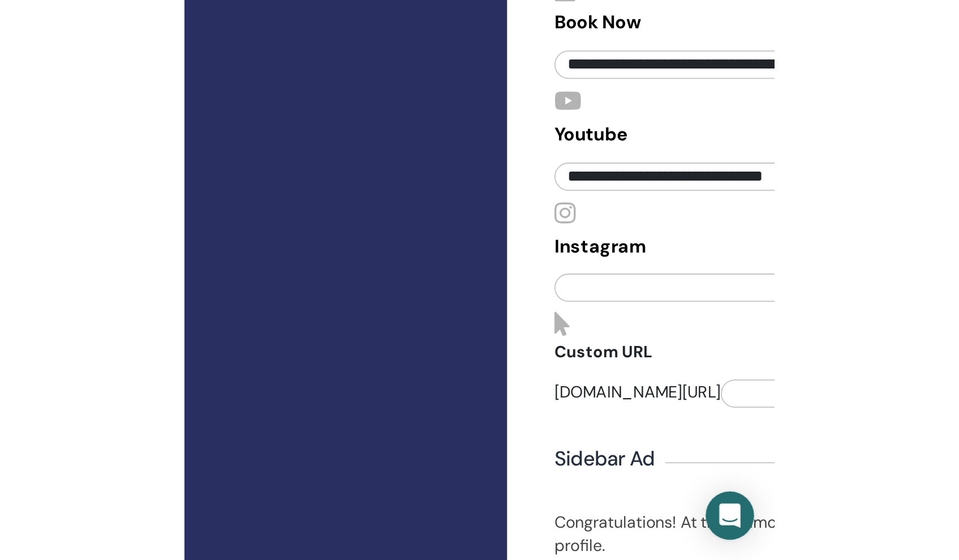
scroll to position [325, 0]
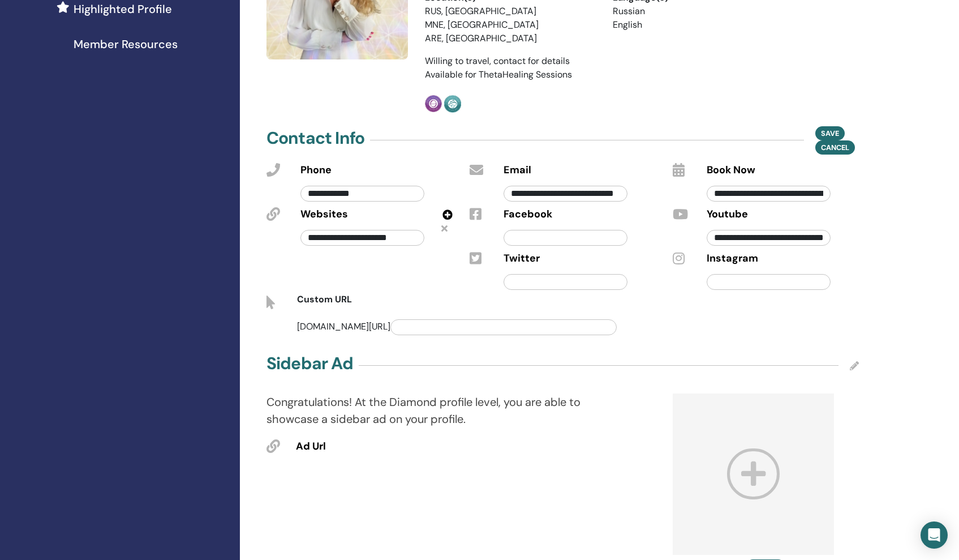
paste input "**********"
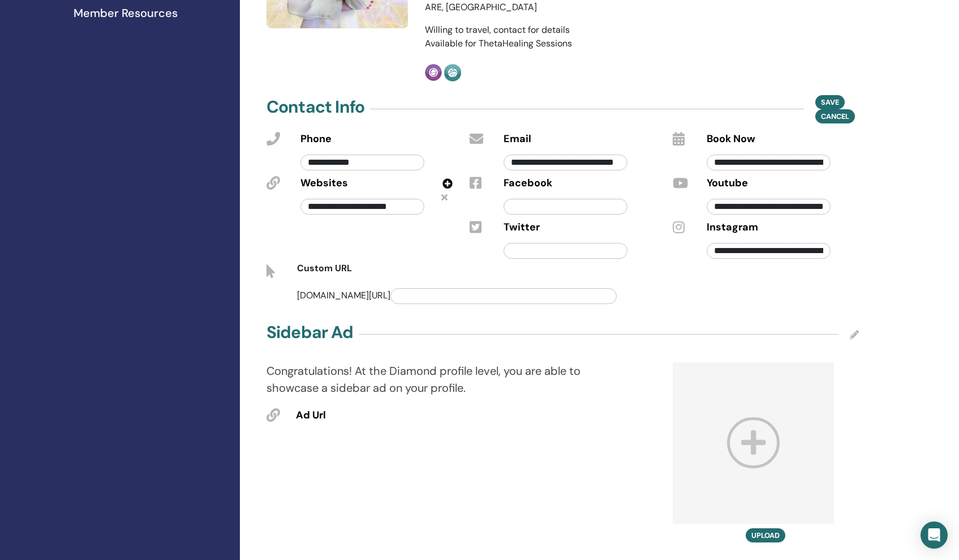
scroll to position [356, 0]
type input "**********"
click at [824, 101] on span "Save" at bounding box center [830, 103] width 18 height 12
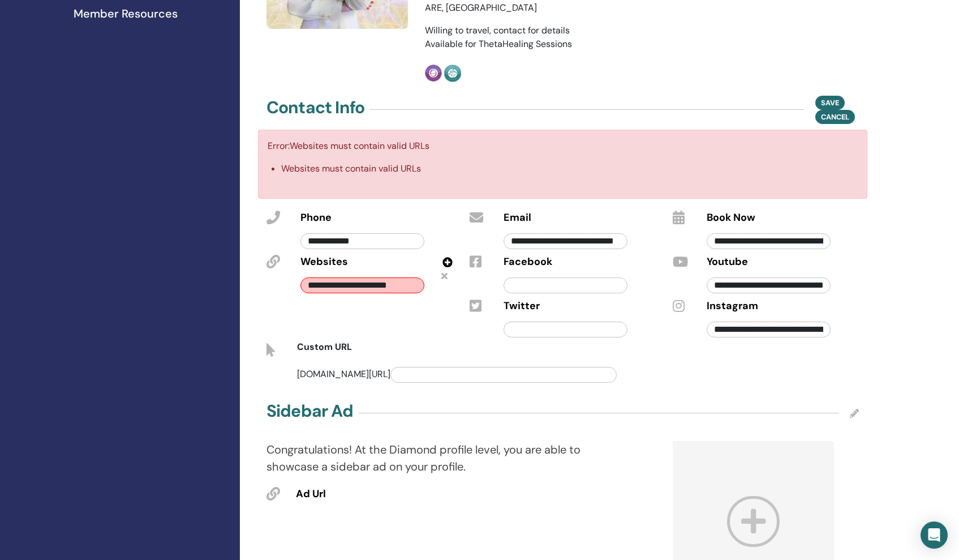
click at [315, 281] on input "**********" at bounding box center [362, 285] width 124 height 16
click at [306, 283] on input "**********" at bounding box center [362, 285] width 124 height 16
type input "**********"
click at [416, 315] on div "**********" at bounding box center [359, 274] width 203 height 132
click at [832, 101] on span "Save" at bounding box center [830, 103] width 18 height 12
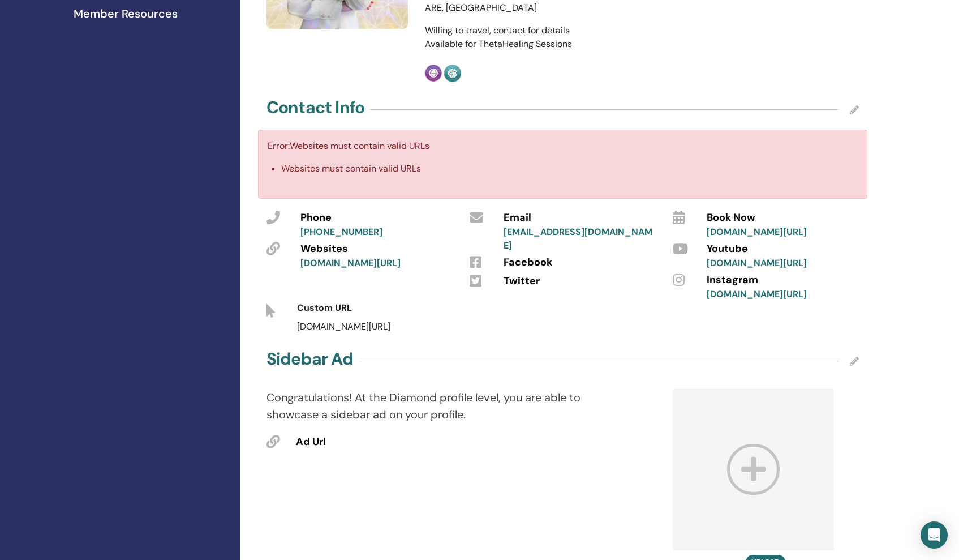
scroll to position [357, 0]
click at [355, 264] on link "t.me/energy_code" at bounding box center [350, 262] width 100 height 12
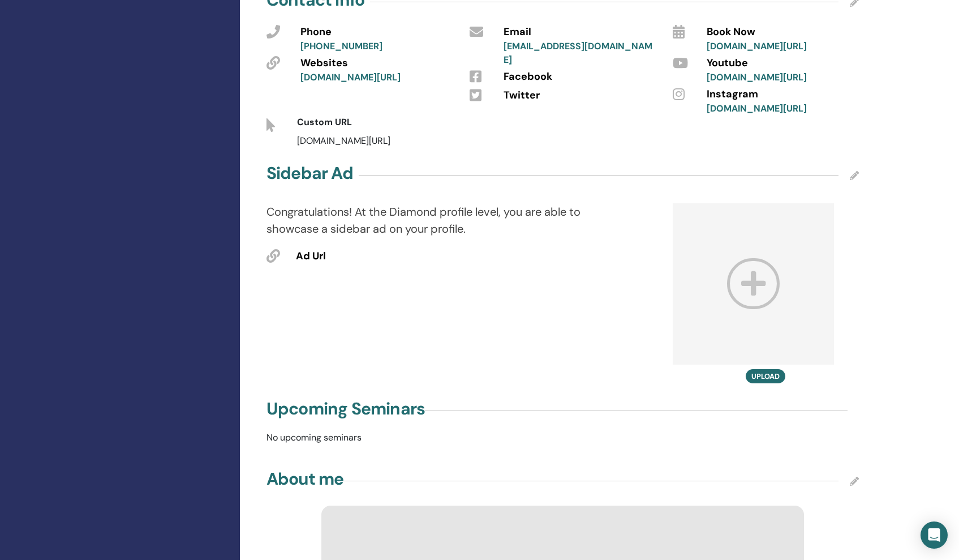
scroll to position [464, 0]
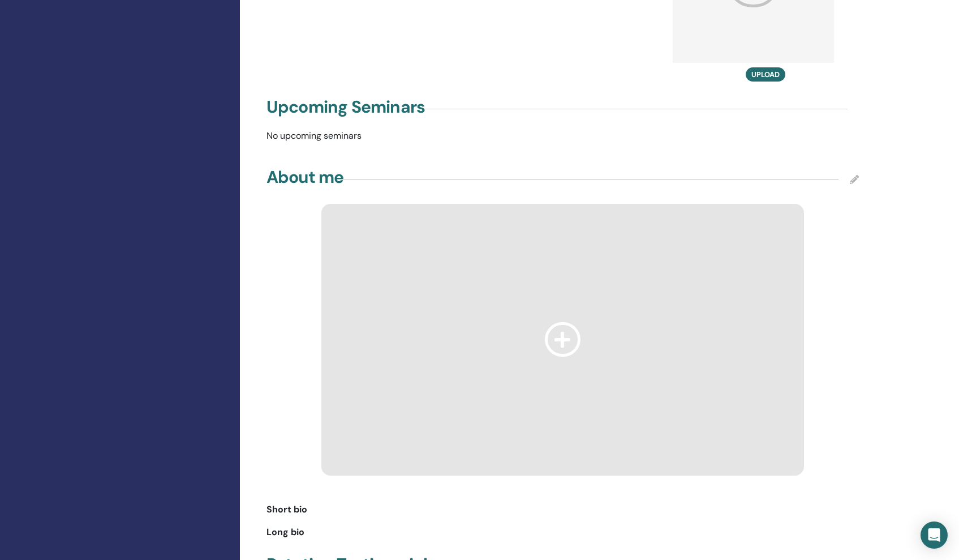
click at [564, 357] on icon at bounding box center [563, 339] width 36 height 35
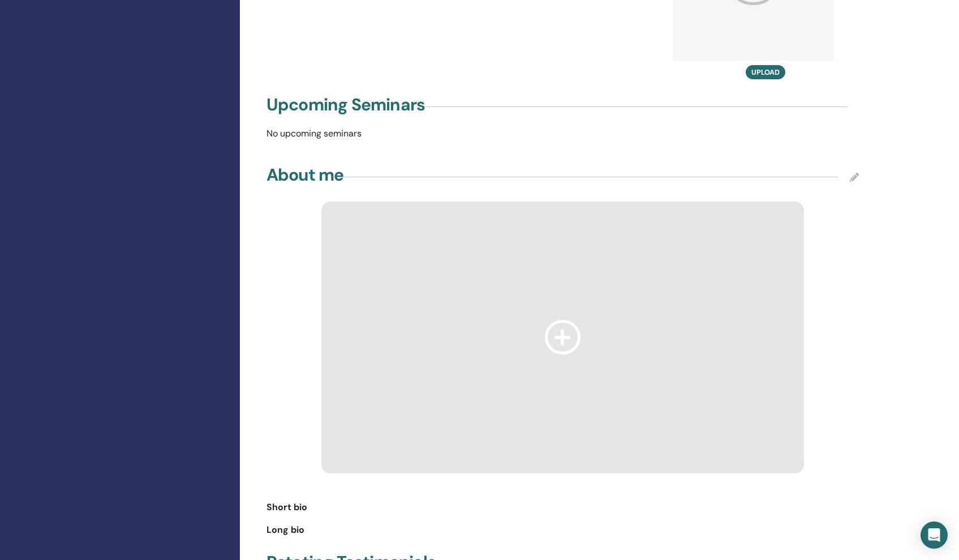
scroll to position [782, 0]
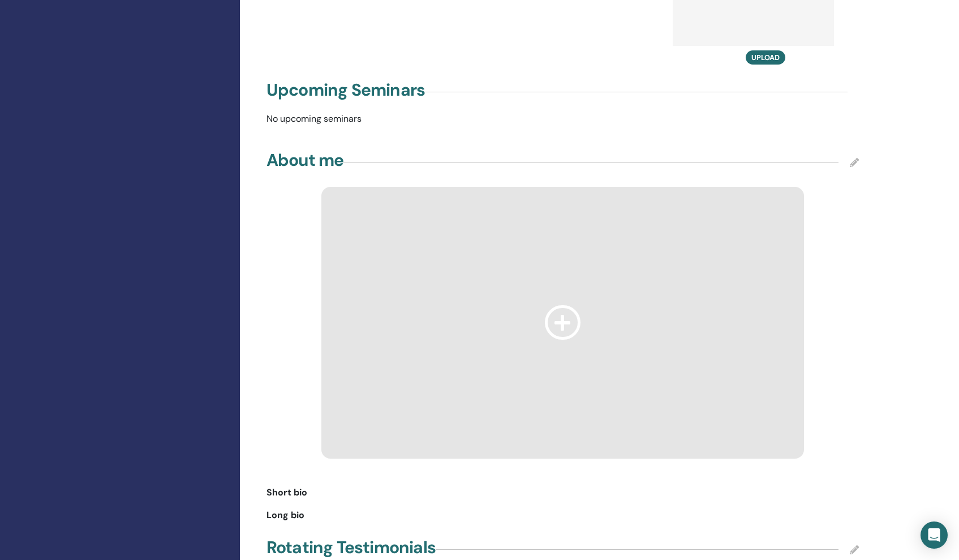
click at [854, 167] on icon at bounding box center [854, 162] width 9 height 9
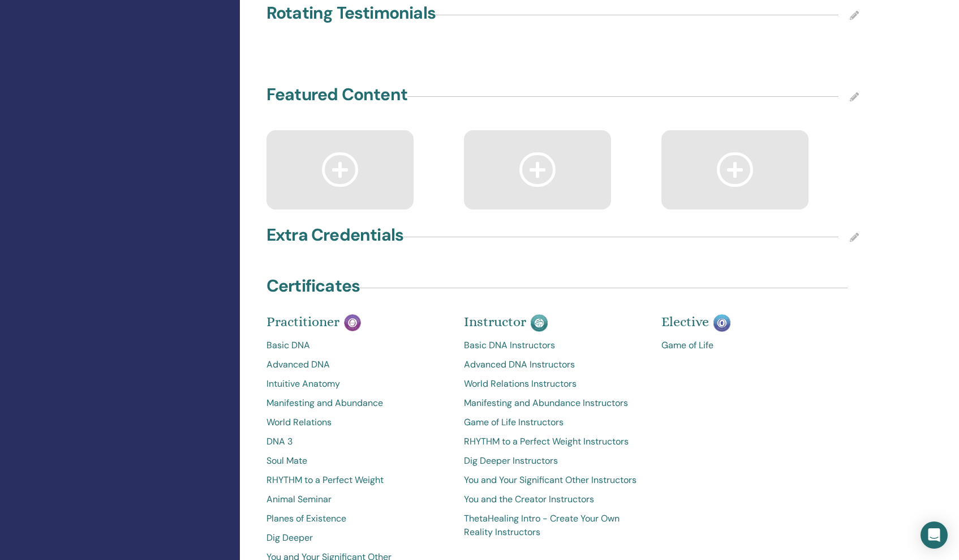
scroll to position [1584, 0]
click at [854, 100] on icon at bounding box center [854, 95] width 9 height 9
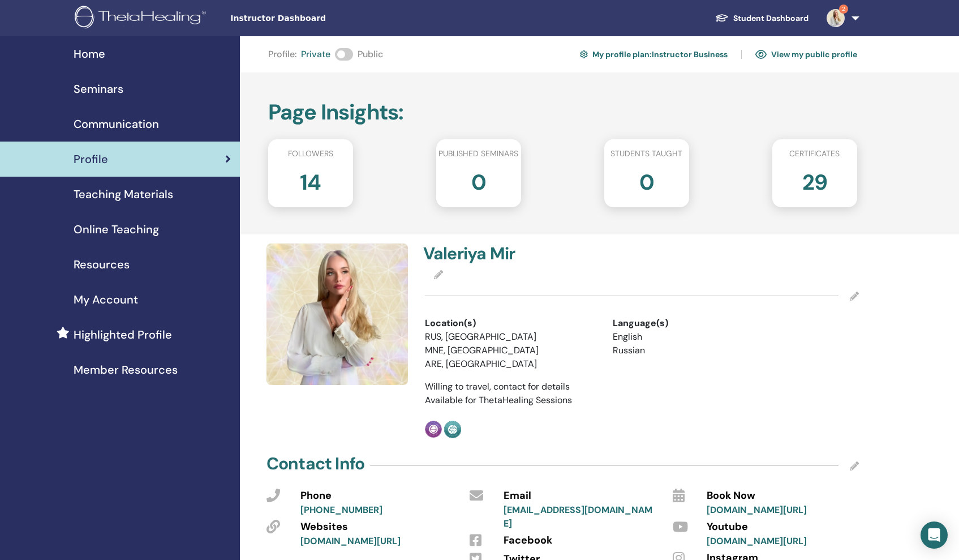
scroll to position [0, 0]
click at [780, 54] on link "View my public profile" at bounding box center [806, 54] width 102 height 18
click at [104, 92] on span "Seminars" at bounding box center [99, 88] width 50 height 17
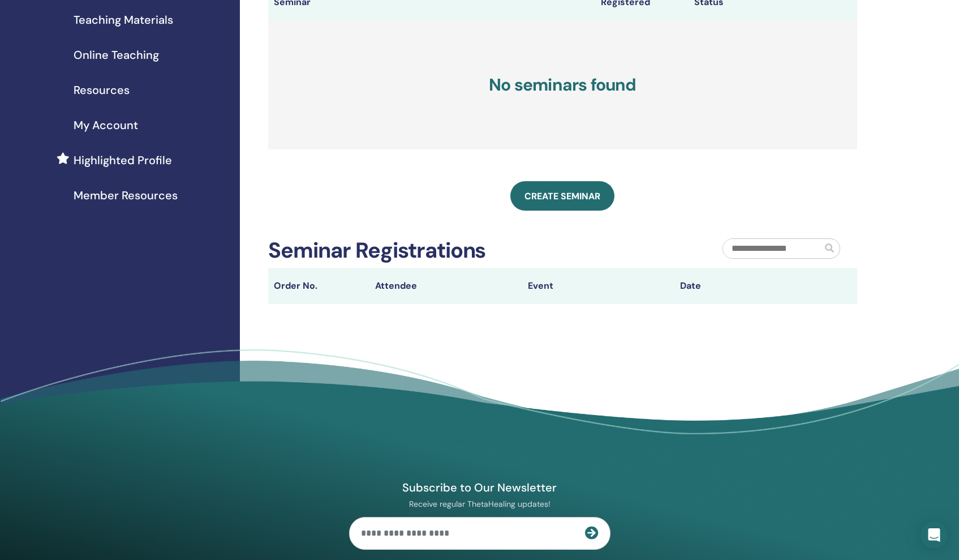
scroll to position [175, 0]
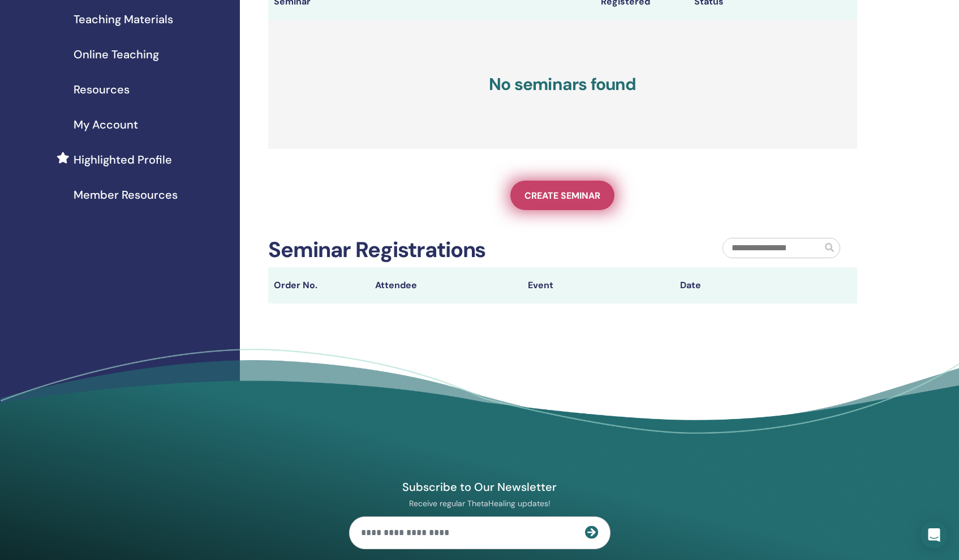
click at [582, 196] on span "Create seminar" at bounding box center [563, 196] width 76 height 12
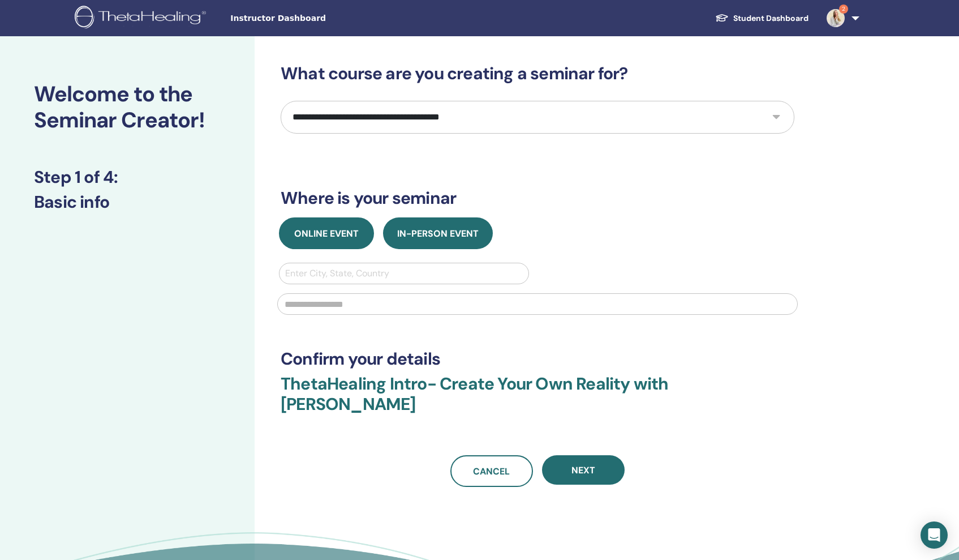
click at [338, 231] on span "Online Event" at bounding box center [326, 233] width 65 height 12
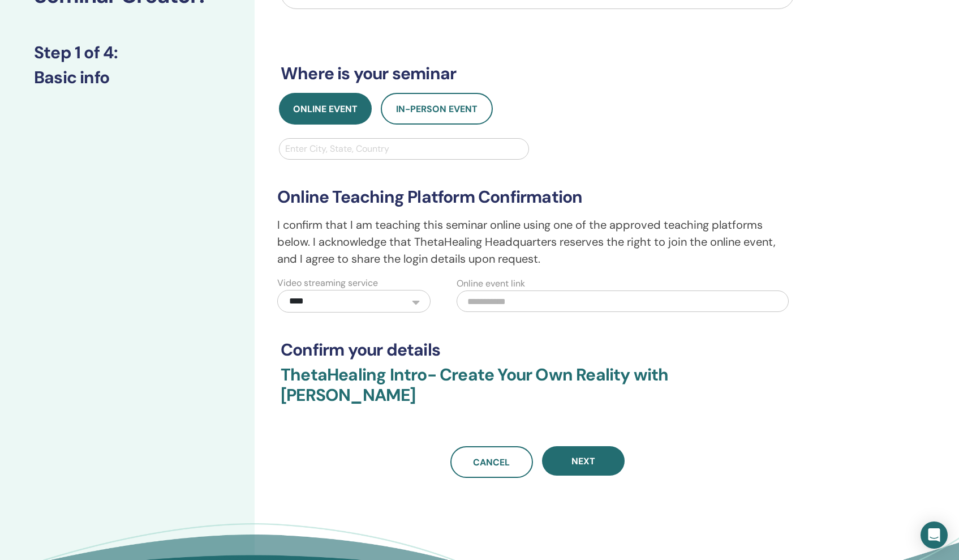
scroll to position [125, 0]
click at [534, 294] on input "text" at bounding box center [623, 301] width 332 height 22
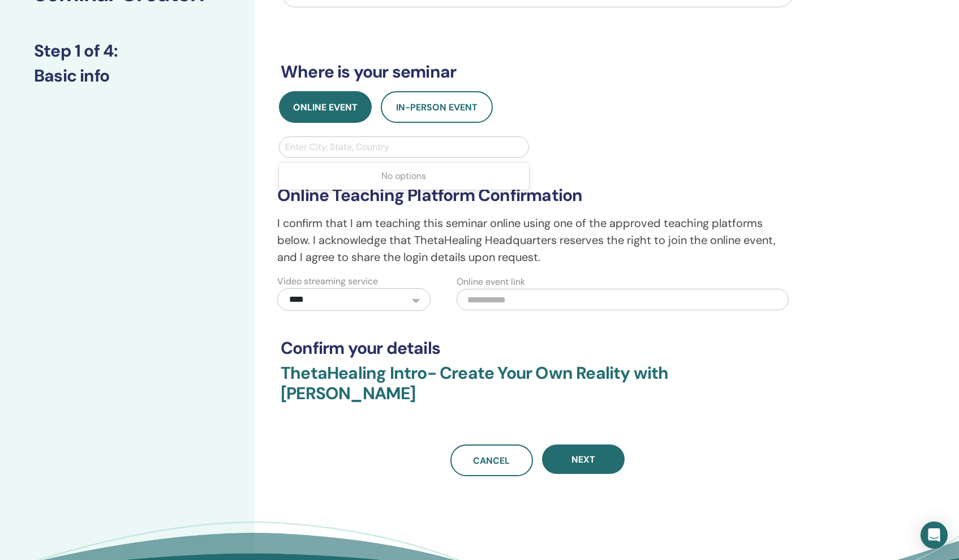
click at [448, 148] on div at bounding box center [404, 147] width 238 height 16
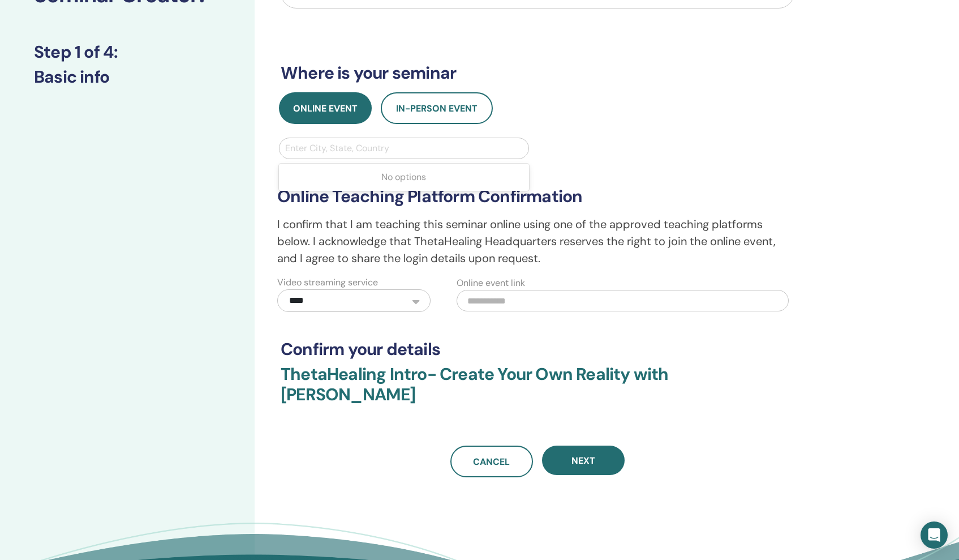
type input "*"
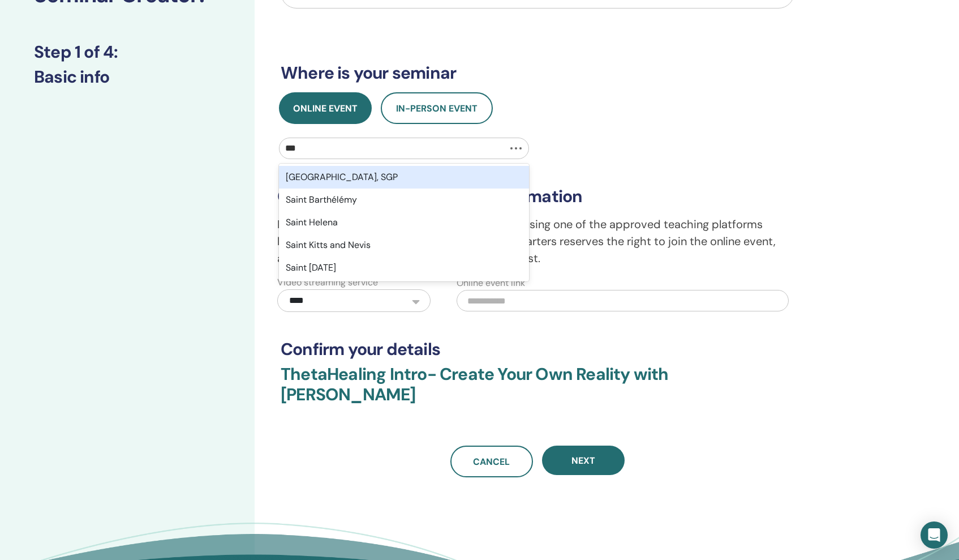
type input "****"
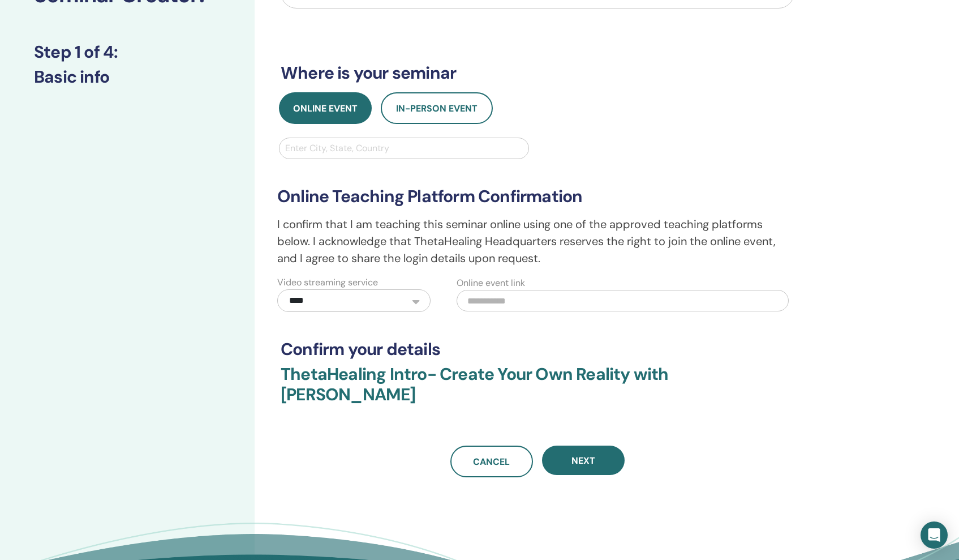
click at [369, 145] on div "Enter City, State, Country" at bounding box center [404, 148] width 249 height 20
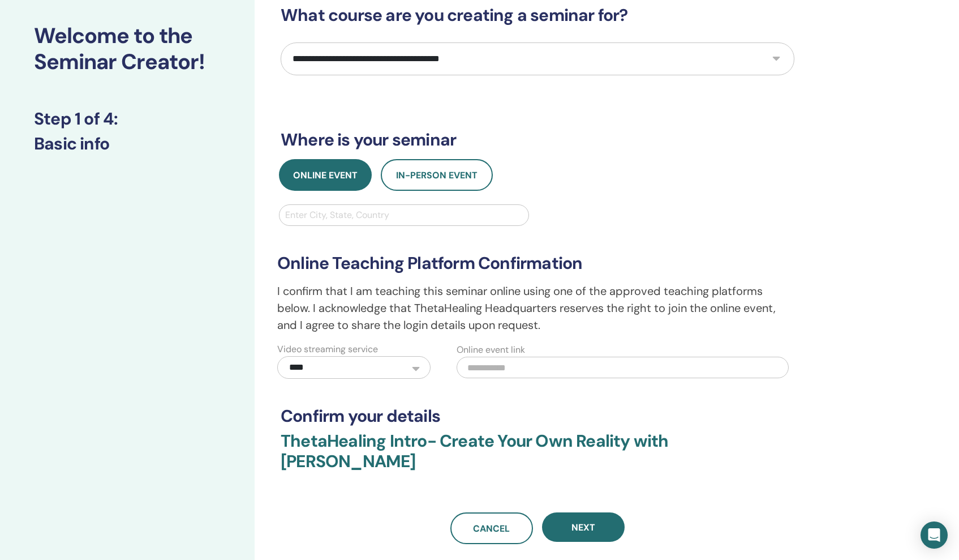
scroll to position [58, 0]
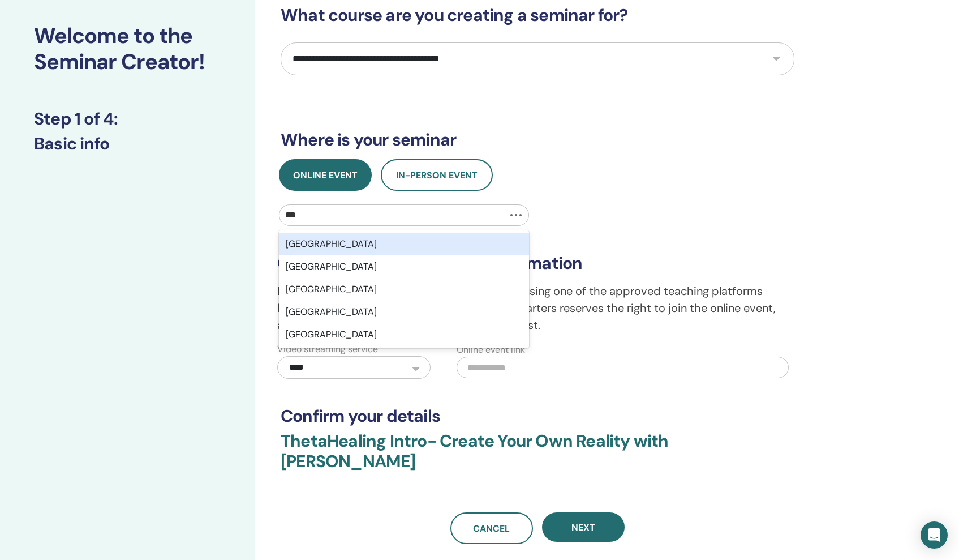
type input "****"
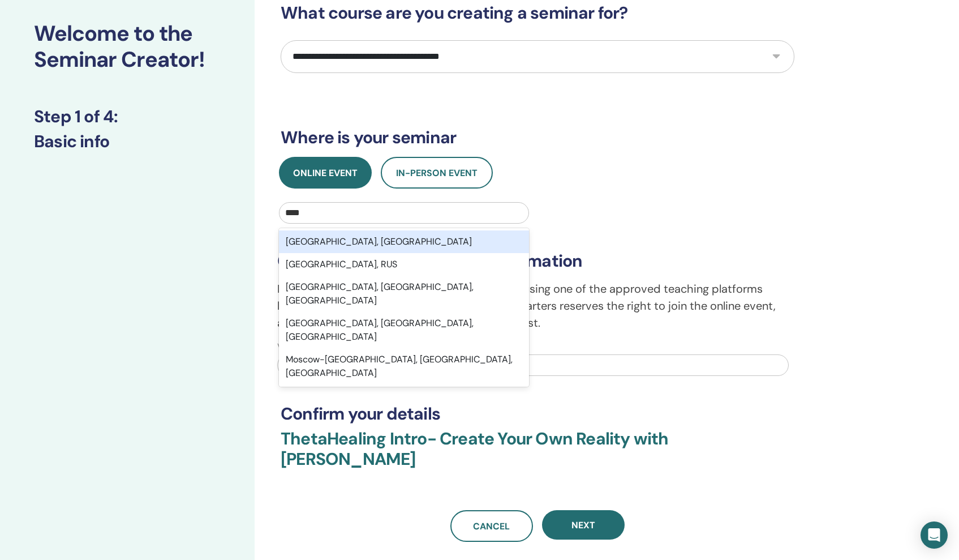
scroll to position [62, 0]
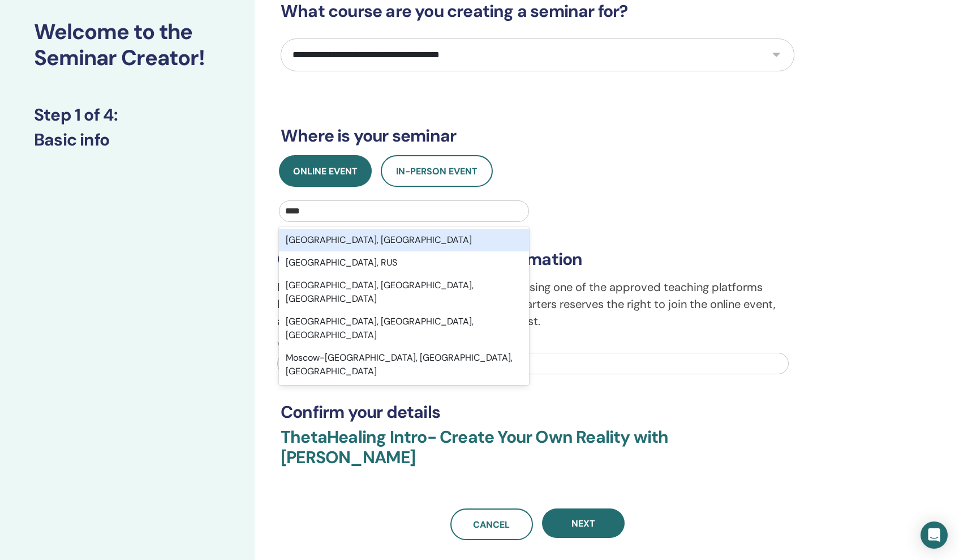
click at [393, 236] on div "[GEOGRAPHIC_DATA], [GEOGRAPHIC_DATA]" at bounding box center [404, 240] width 250 height 23
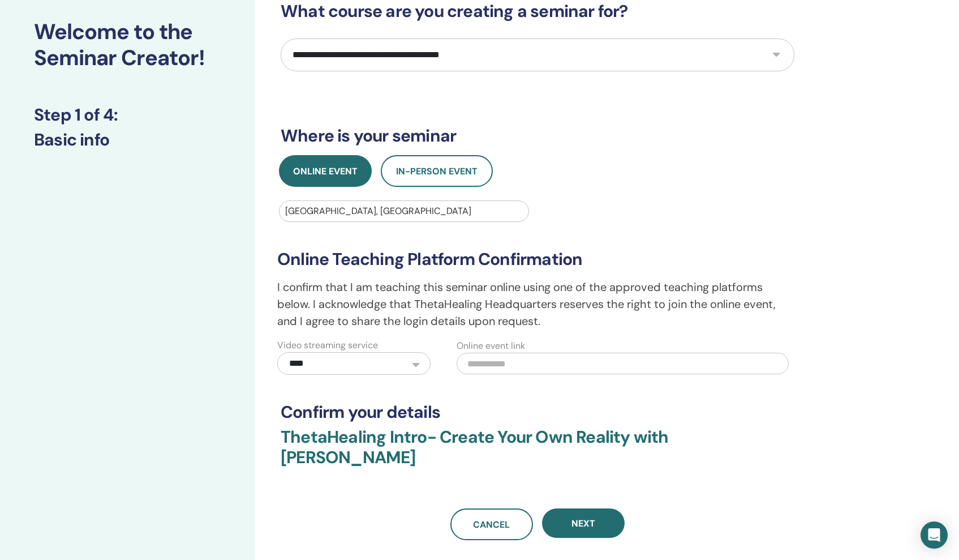
click at [527, 366] on input "text" at bounding box center [623, 364] width 332 height 22
paste input "**********"
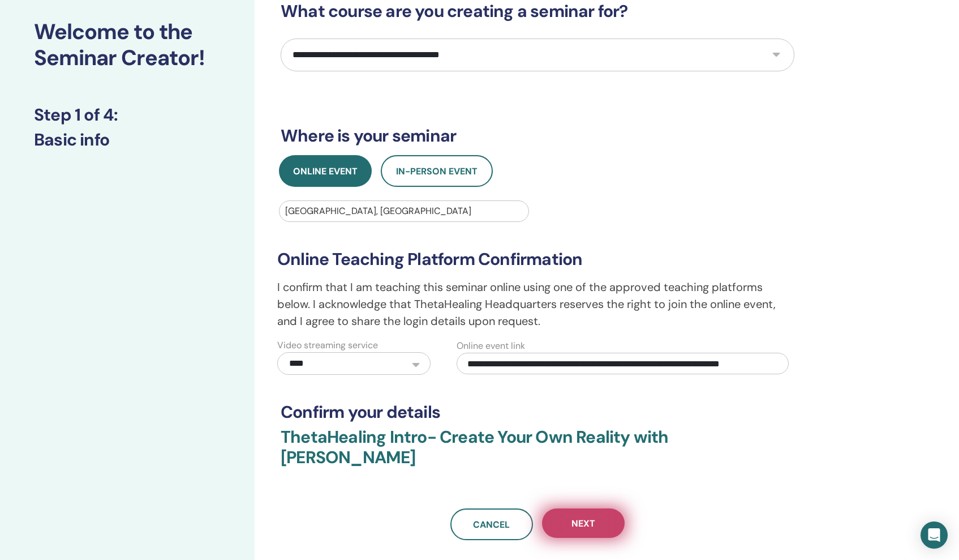
type input "**********"
click at [607, 508] on button "Next" at bounding box center [583, 522] width 83 height 29
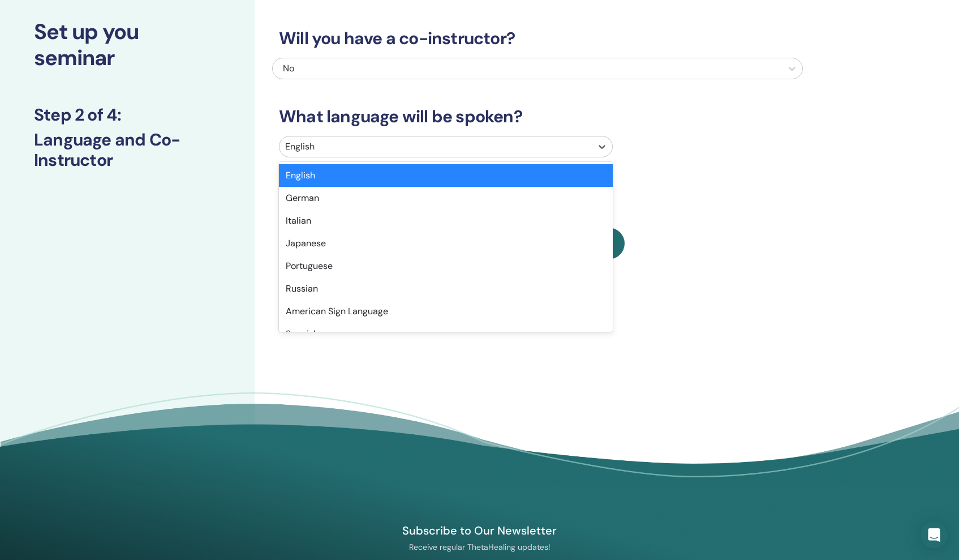
click at [569, 147] on div at bounding box center [435, 147] width 301 height 16
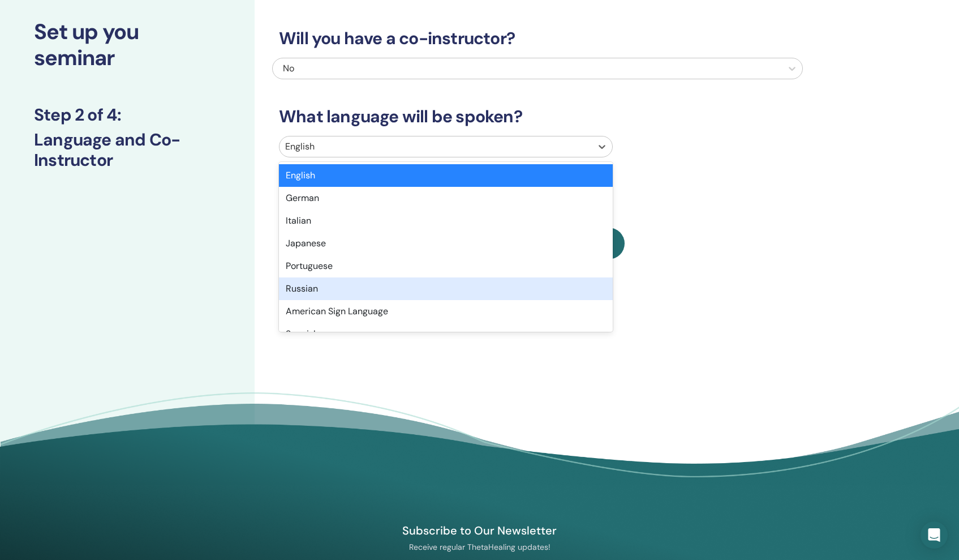
click at [324, 290] on div "Russian" at bounding box center [446, 288] width 334 height 23
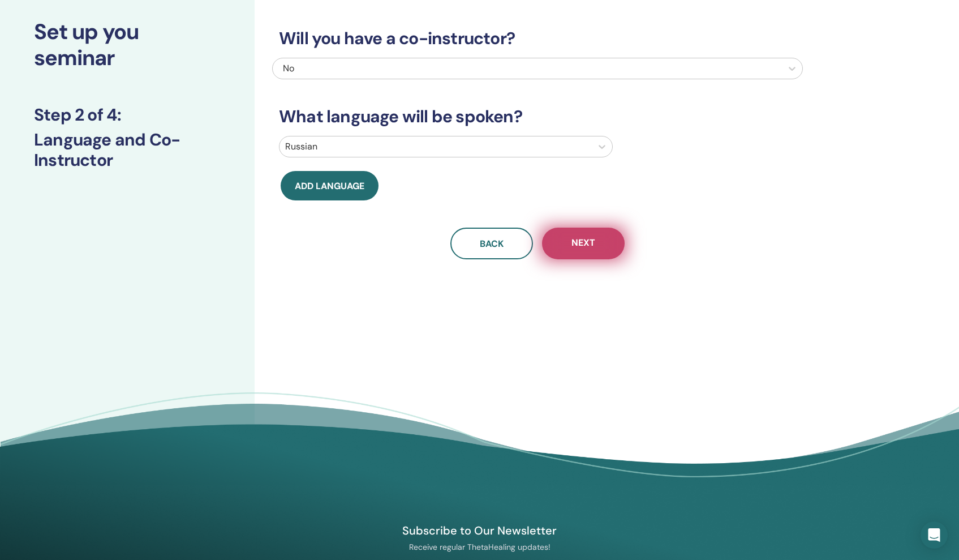
click at [606, 252] on button "Next" at bounding box center [583, 243] width 83 height 32
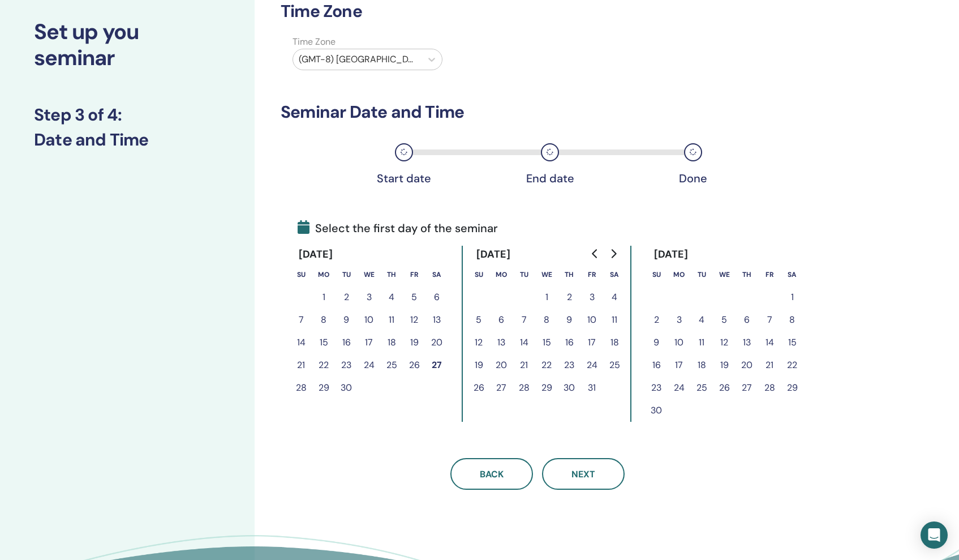
click at [482, 341] on button "12" at bounding box center [478, 342] width 23 height 23
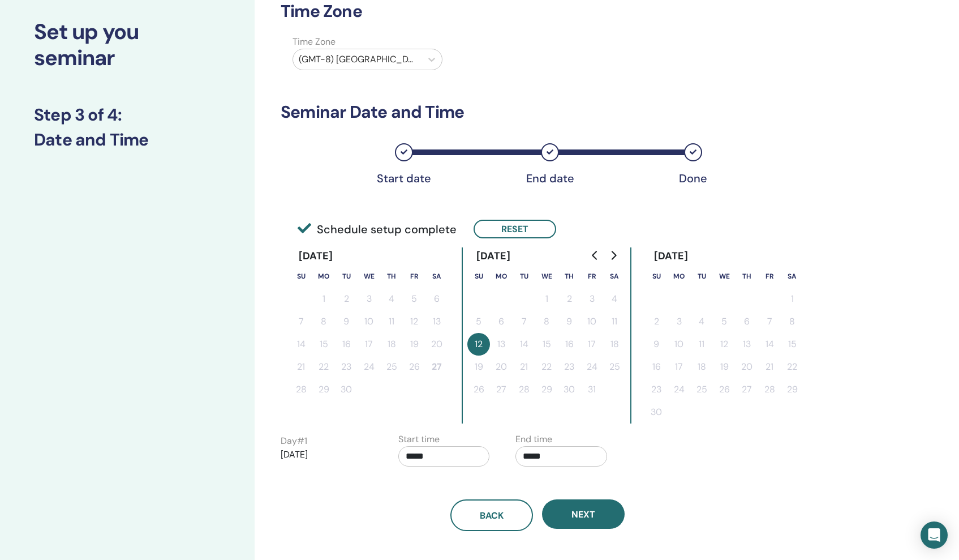
click at [436, 457] on input "*****" at bounding box center [444, 456] width 92 height 20
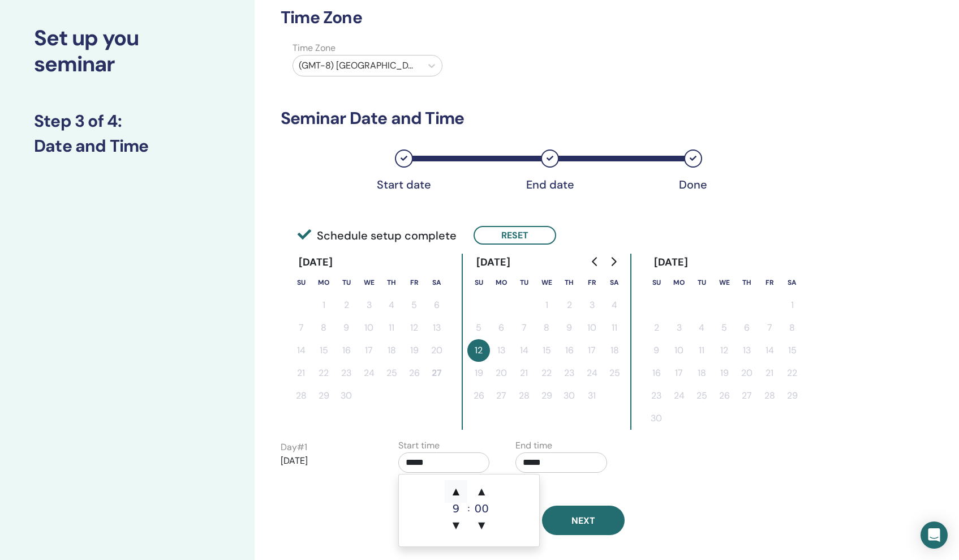
click at [456, 489] on span "▲" at bounding box center [456, 491] width 23 height 23
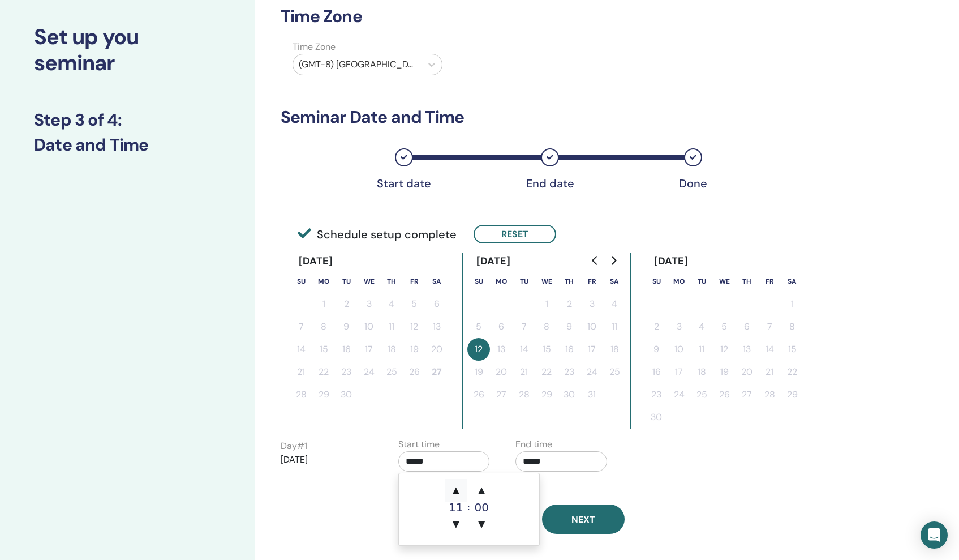
click at [456, 489] on span "▲" at bounding box center [456, 490] width 23 height 23
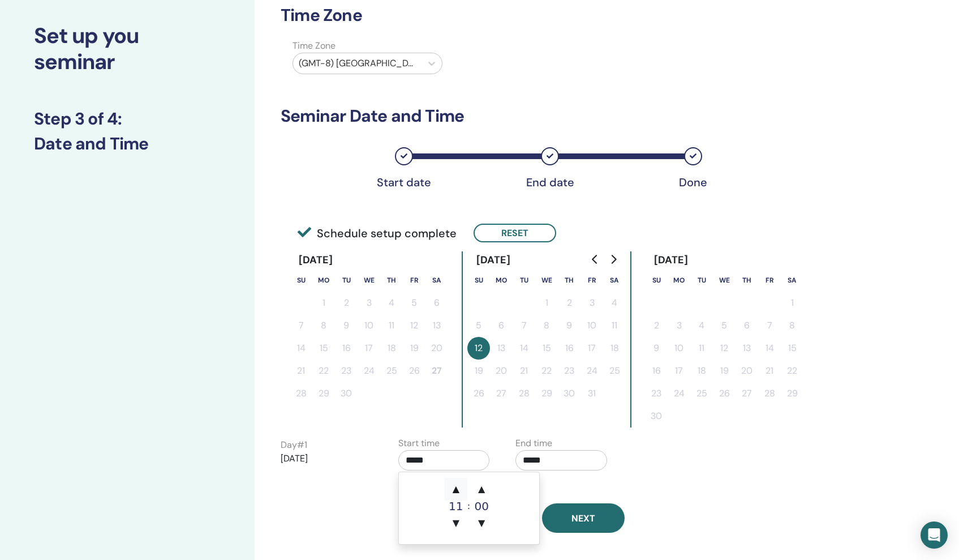
scroll to position [59, 1]
click at [456, 484] on span "▲" at bounding box center [456, 487] width 23 height 23
type input "*****"
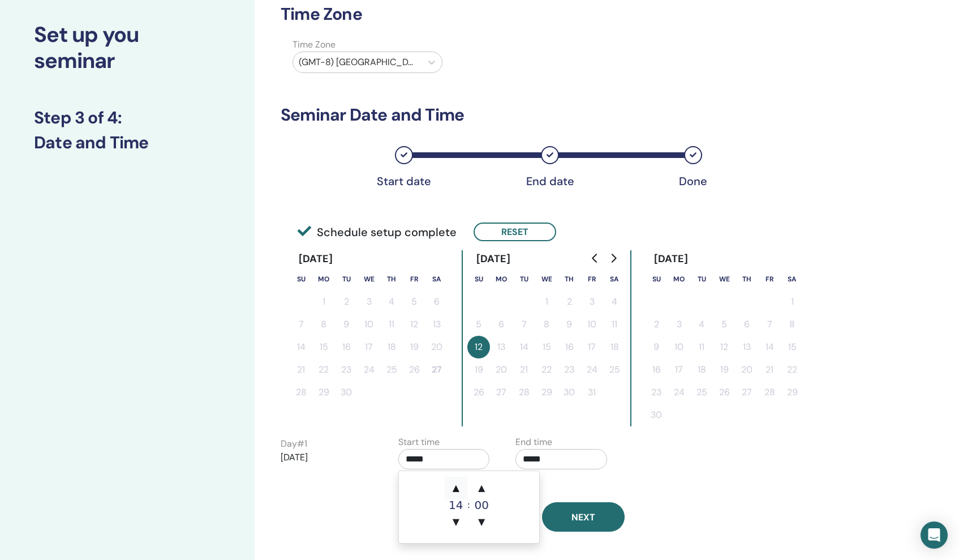
click at [456, 484] on span "▲" at bounding box center [456, 487] width 23 height 23
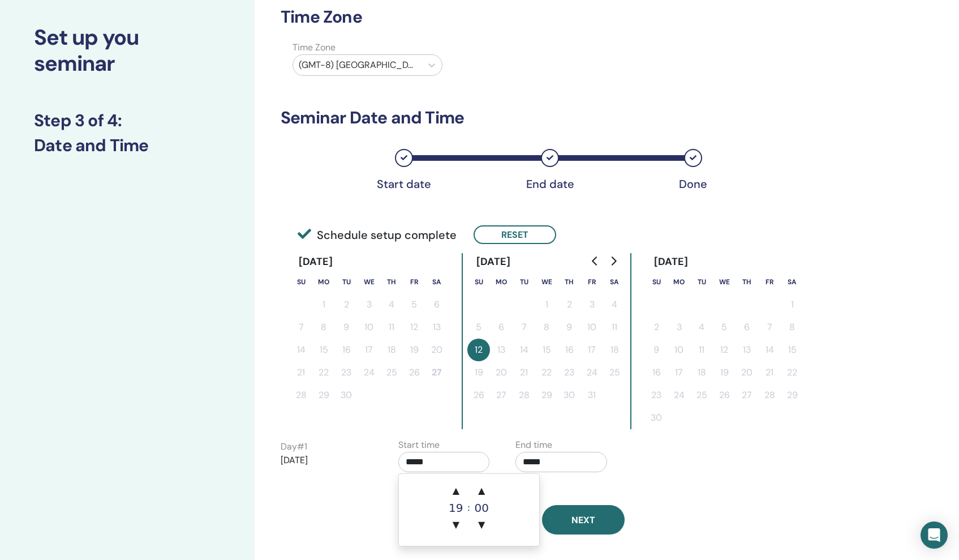
scroll to position [60, 1]
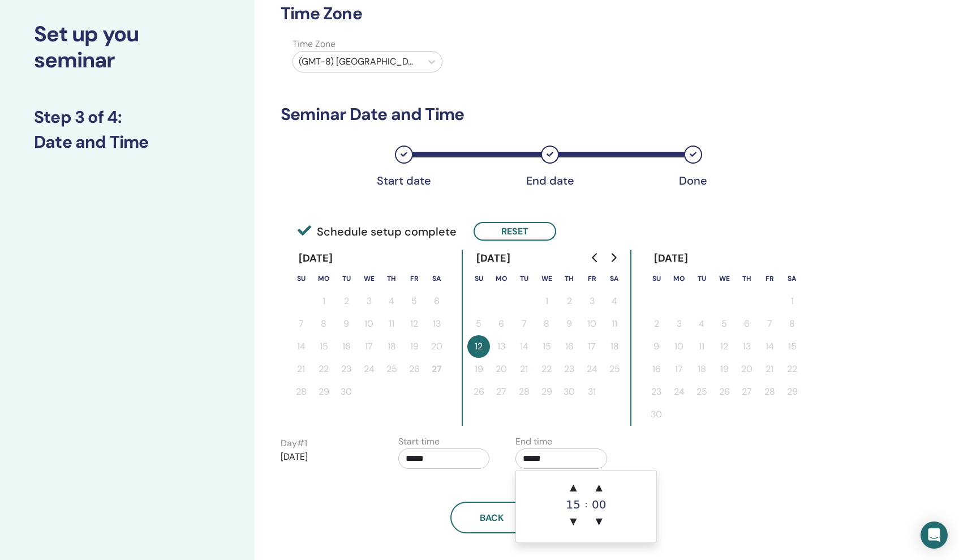
click at [550, 456] on input "*****" at bounding box center [562, 458] width 92 height 20
click at [573, 486] on span "▲" at bounding box center [573, 486] width 23 height 23
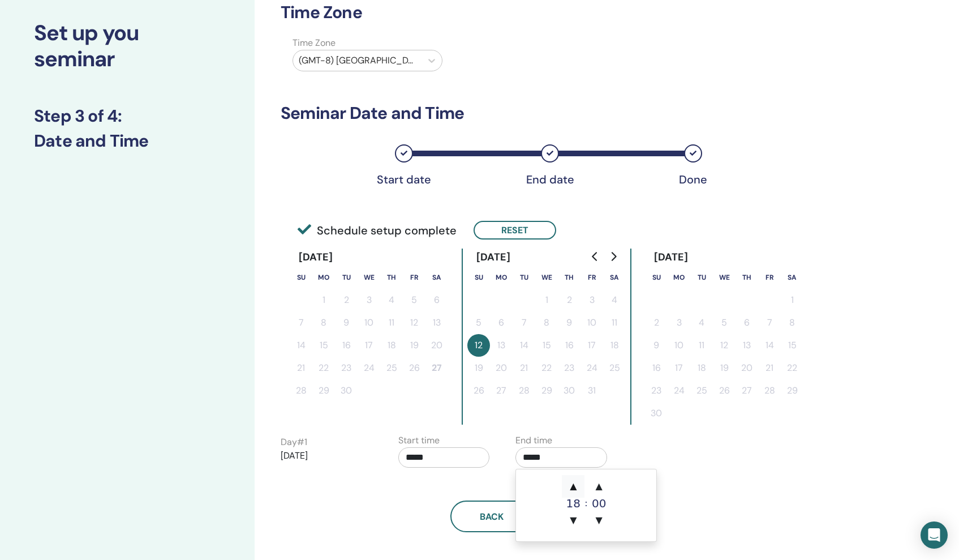
click at [573, 486] on span "▲" at bounding box center [573, 486] width 23 height 23
click at [579, 521] on span "▼" at bounding box center [573, 520] width 23 height 23
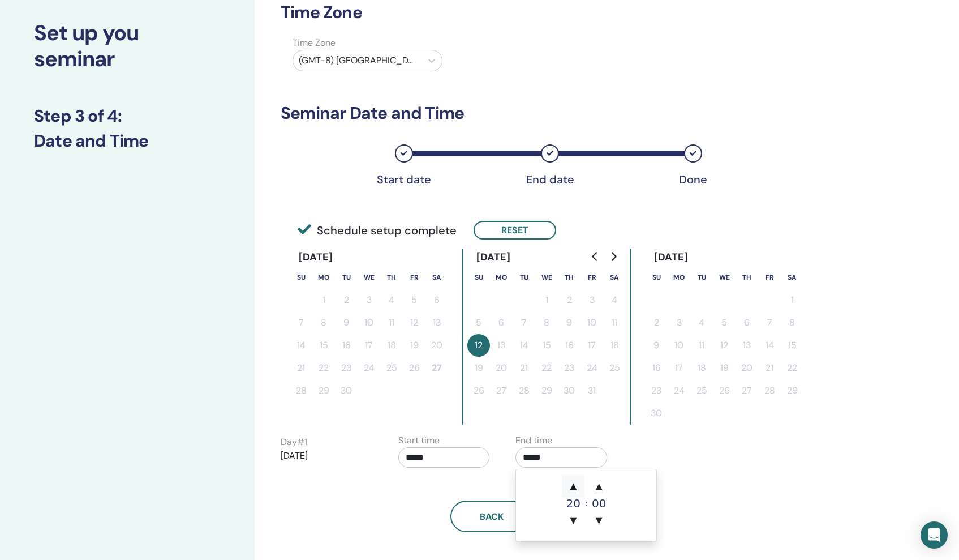
click at [578, 488] on span "▲" at bounding box center [573, 486] width 23 height 23
type input "*****"
click at [445, 459] on input "*****" at bounding box center [444, 457] width 92 height 20
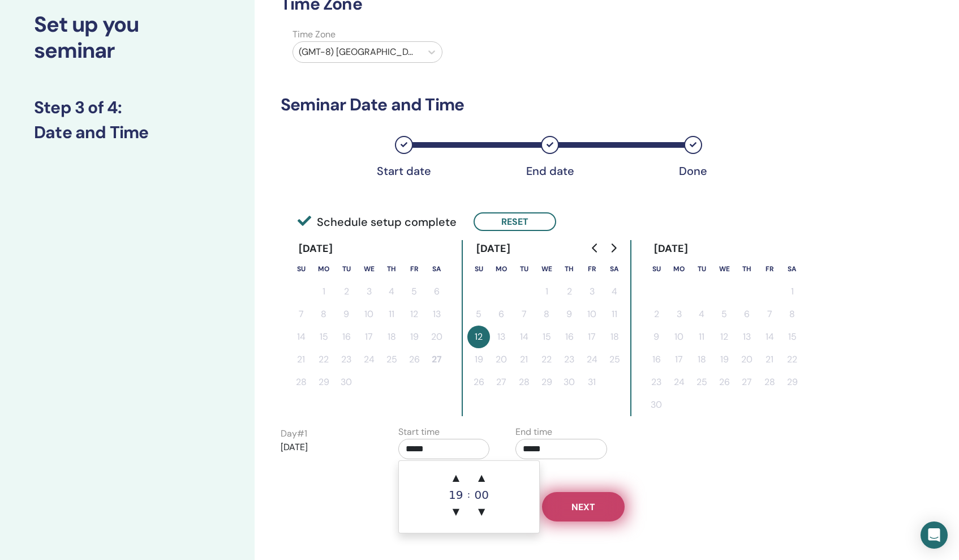
scroll to position [73, 0]
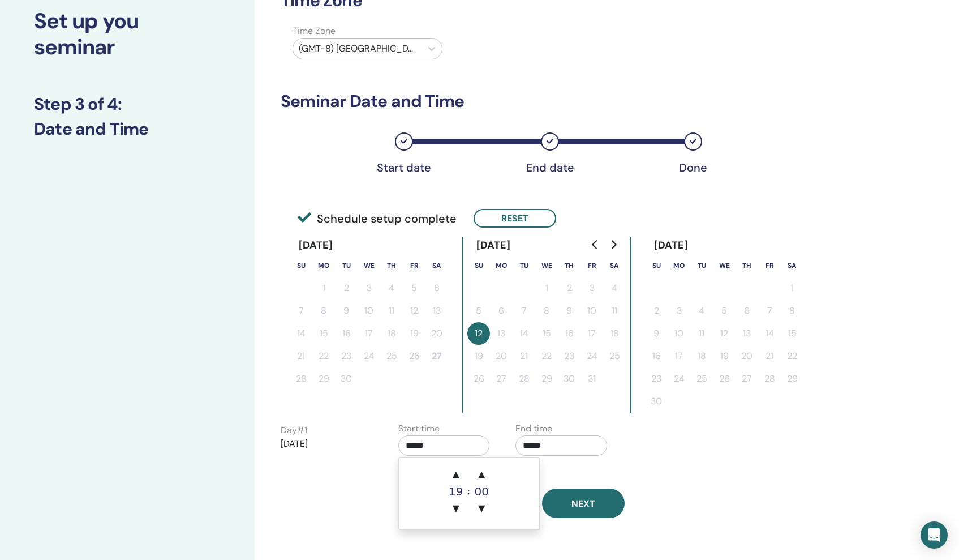
click at [456, 489] on div "19" at bounding box center [456, 491] width 23 height 11
click at [454, 476] on span "▲" at bounding box center [456, 474] width 23 height 23
click at [457, 504] on span "▼" at bounding box center [456, 508] width 23 height 23
type input "*****"
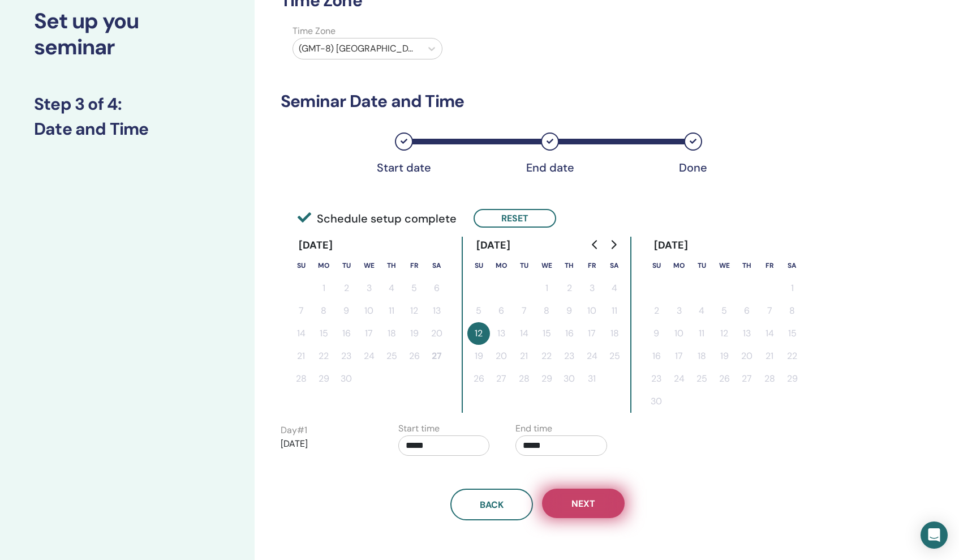
click at [609, 504] on button "Next" at bounding box center [583, 502] width 83 height 29
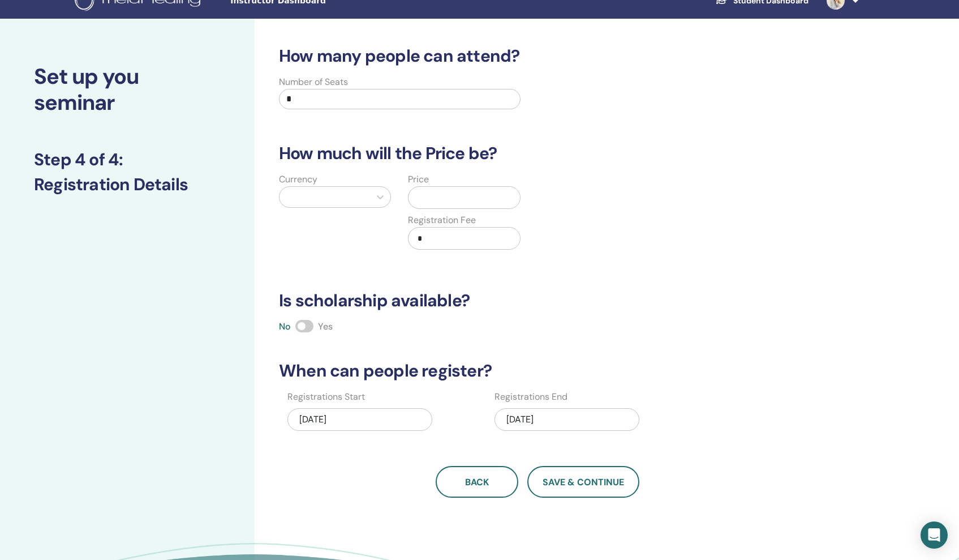
scroll to position [0, 0]
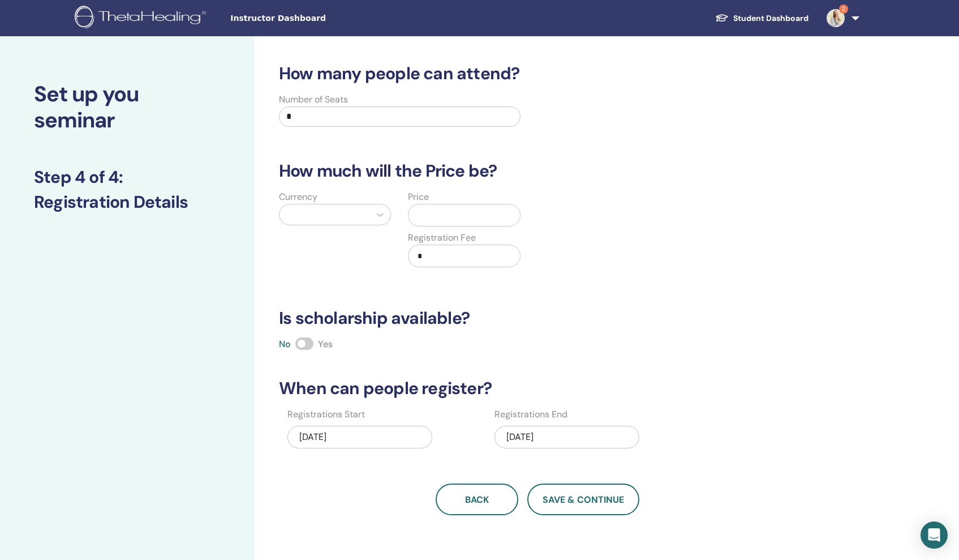
drag, startPoint x: 305, startPoint y: 117, endPoint x: 280, endPoint y: 117, distance: 25.5
click at [280, 117] on input "*" at bounding box center [400, 116] width 242 height 20
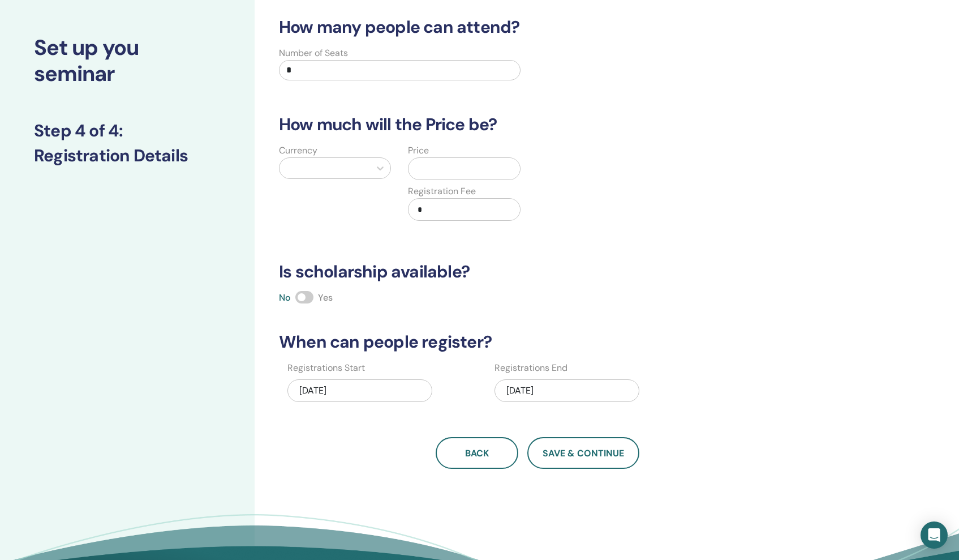
type input "*"
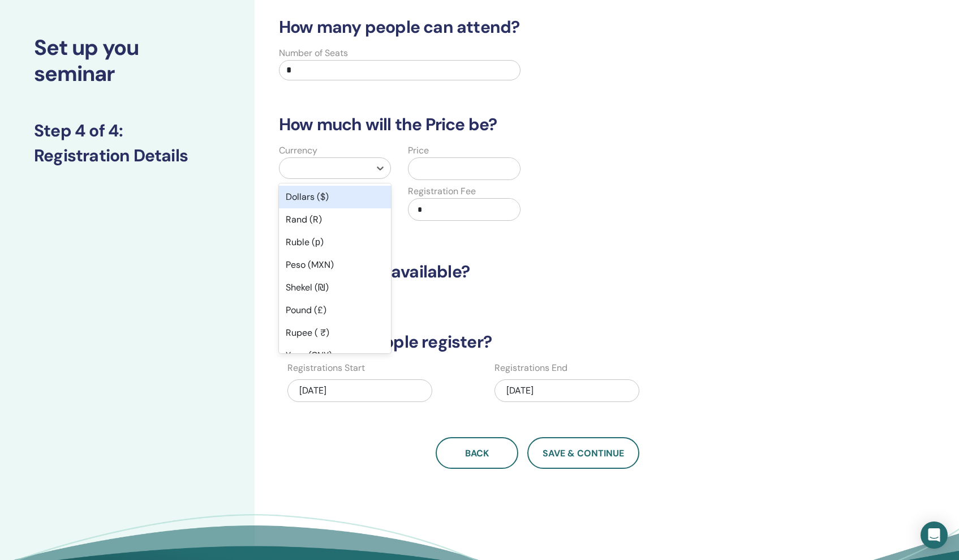
click at [342, 166] on div at bounding box center [324, 168] width 79 height 16
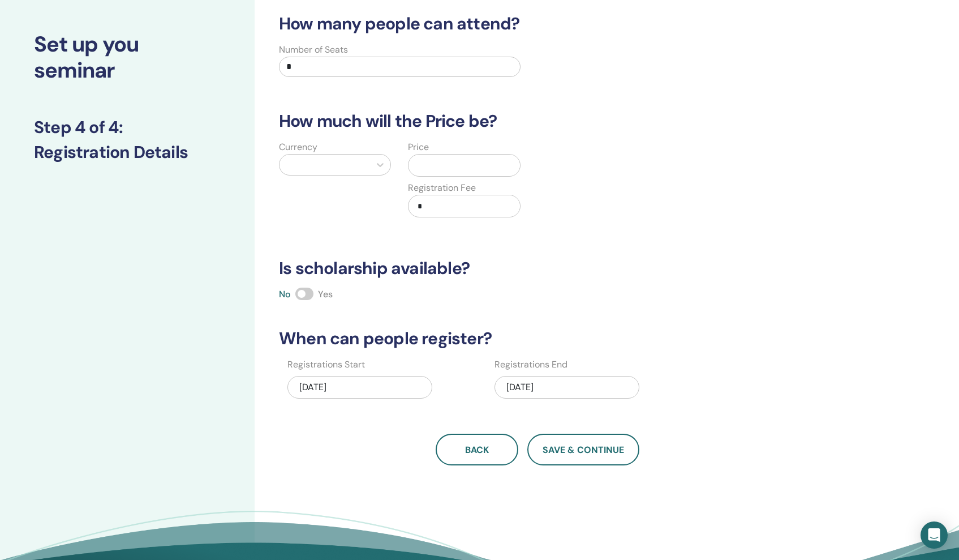
scroll to position [51, 0]
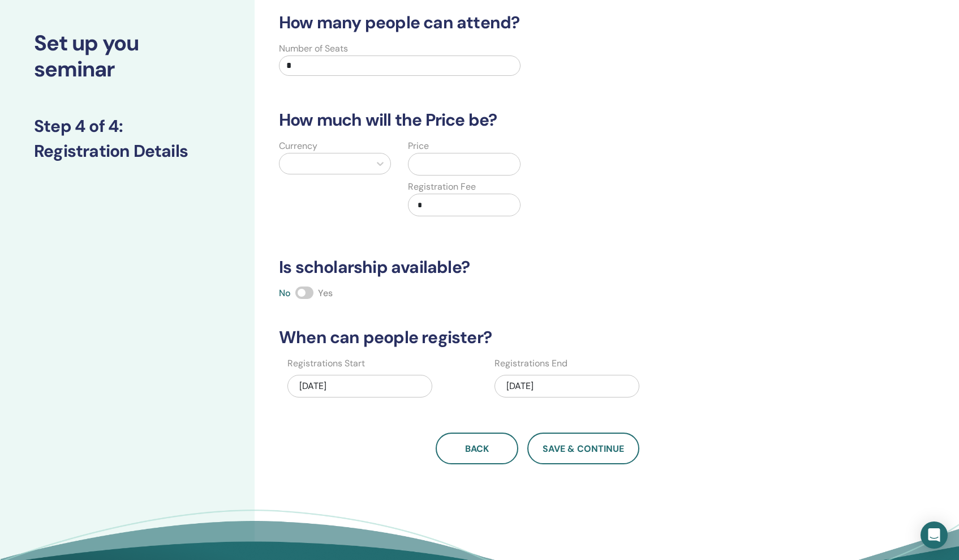
click at [652, 224] on div "Currency Price Registration Fee *" at bounding box center [529, 184] width 531 height 91
drag, startPoint x: 600, startPoint y: 461, endPoint x: 599, endPoint y: 452, distance: 9.1
click at [599, 452] on div "How many people can attend? Number of Seats * How much will the Price be? Curre…" at bounding box center [574, 303] width 639 height 637
click at [600, 452] on span "Save & Continue" at bounding box center [583, 449] width 81 height 12
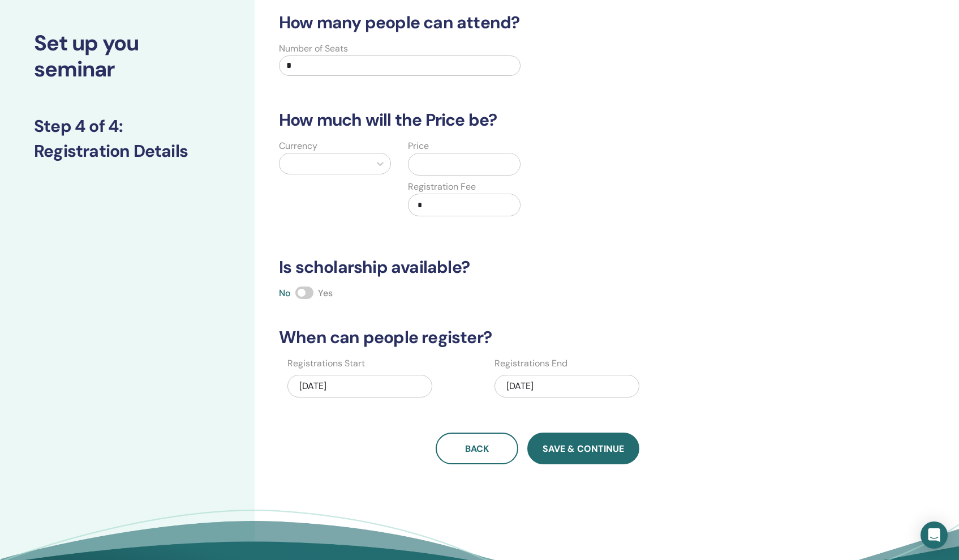
scroll to position [51, 0]
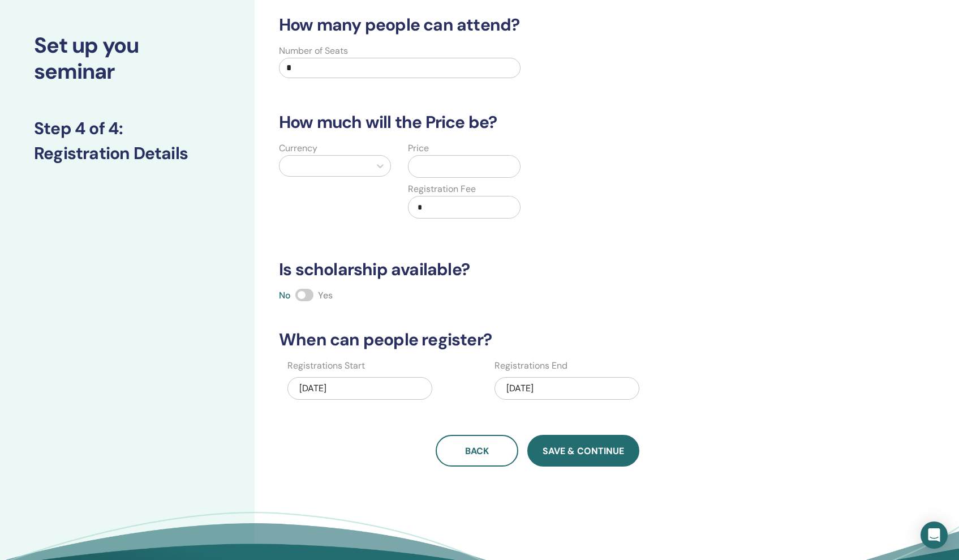
click at [592, 453] on span "Save & Continue" at bounding box center [583, 451] width 81 height 12
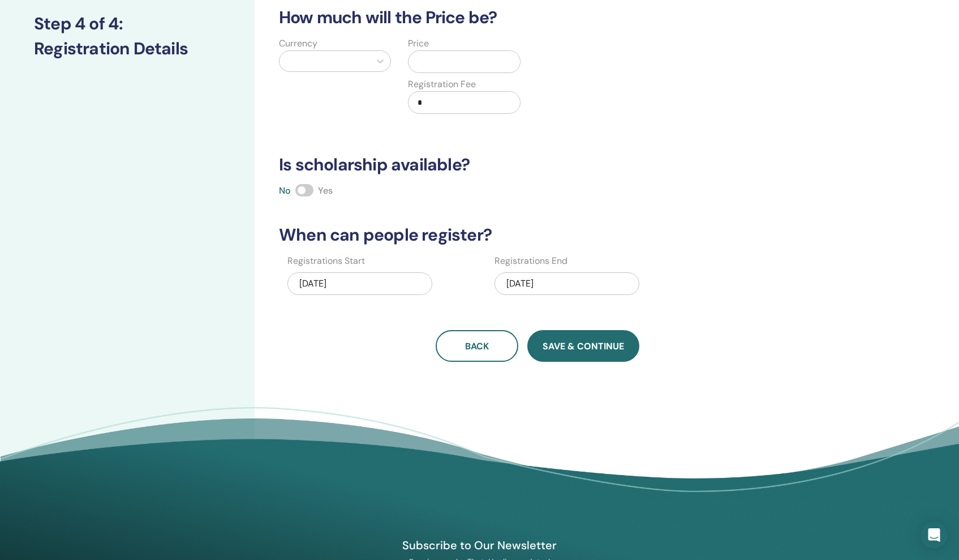
scroll to position [154, 0]
click at [568, 346] on span "Save & Continue" at bounding box center [583, 346] width 81 height 12
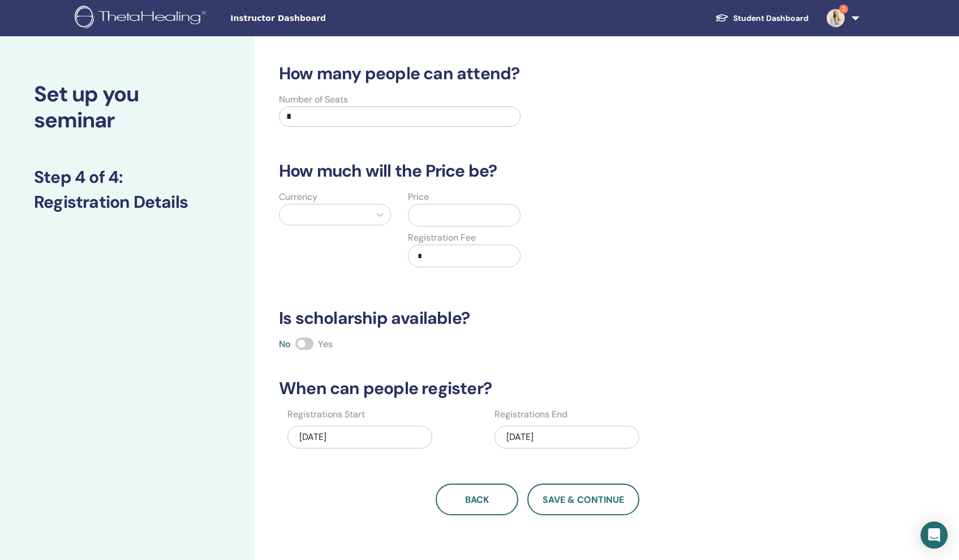
scroll to position [0, 0]
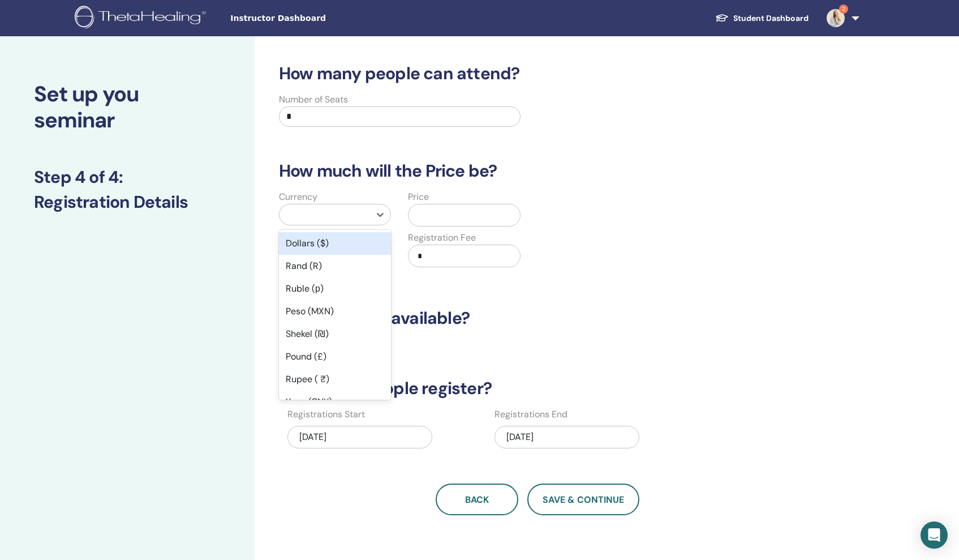
click at [327, 207] on div at bounding box center [324, 215] width 79 height 16
type input "**"
click at [290, 238] on div "Ruble (р)" at bounding box center [335, 243] width 112 height 23
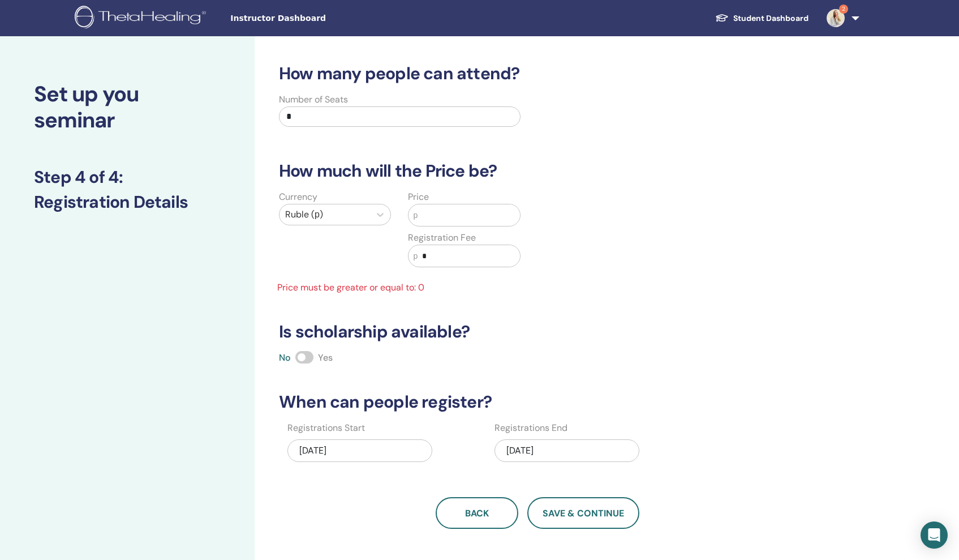
click at [447, 210] on input "text" at bounding box center [469, 215] width 102 height 22
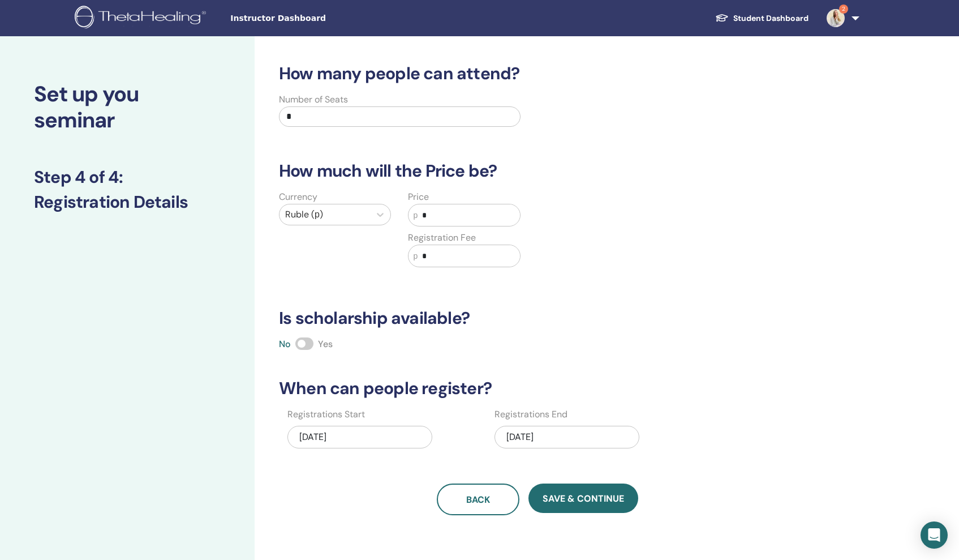
scroll to position [1, 0]
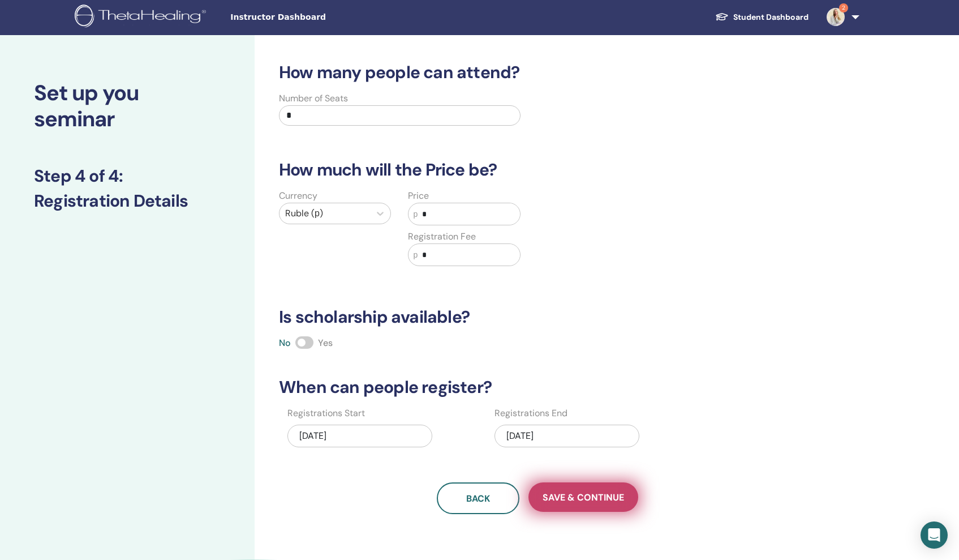
type input "*"
click at [593, 500] on span "Save & Continue" at bounding box center [583, 497] width 81 height 12
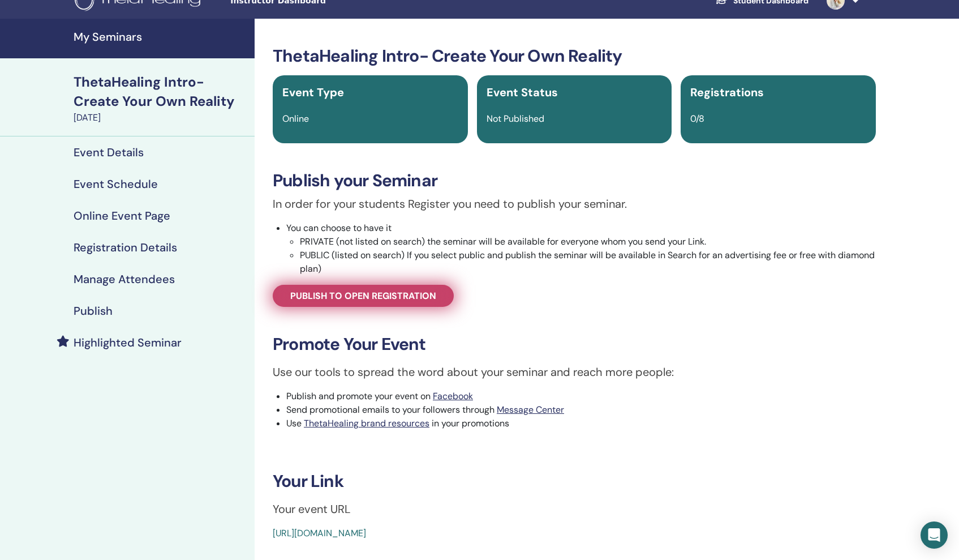
scroll to position [16, 0]
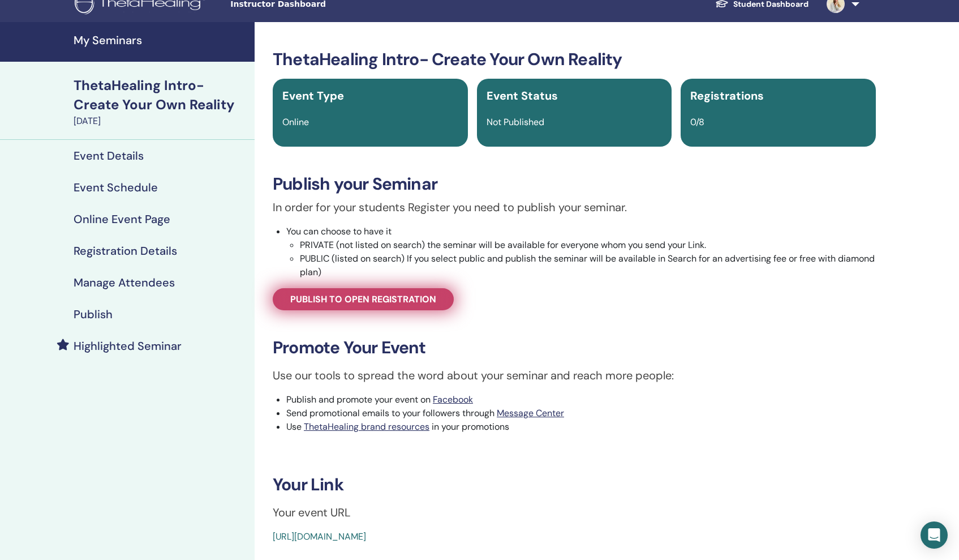
click at [379, 295] on span "Publish to open registration" at bounding box center [363, 299] width 146 height 12
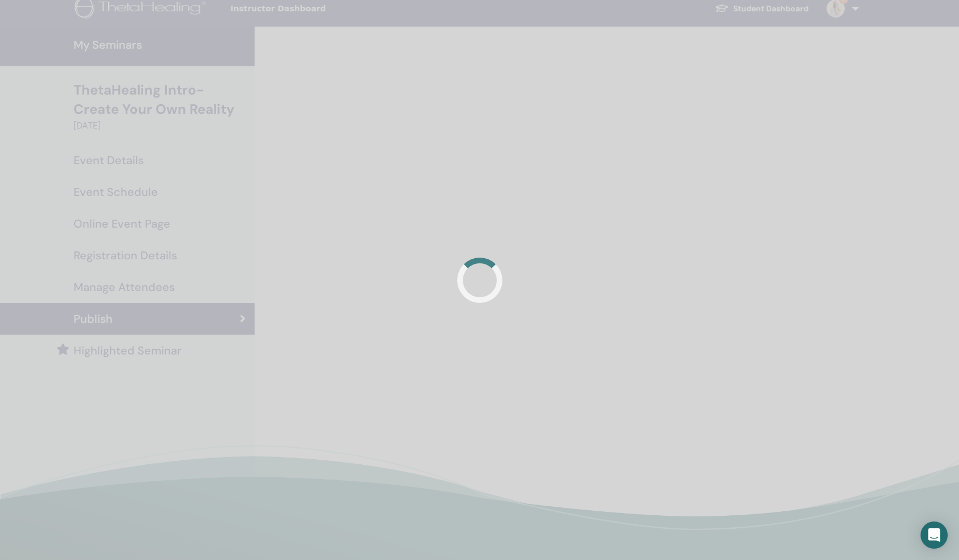
scroll to position [10, 0]
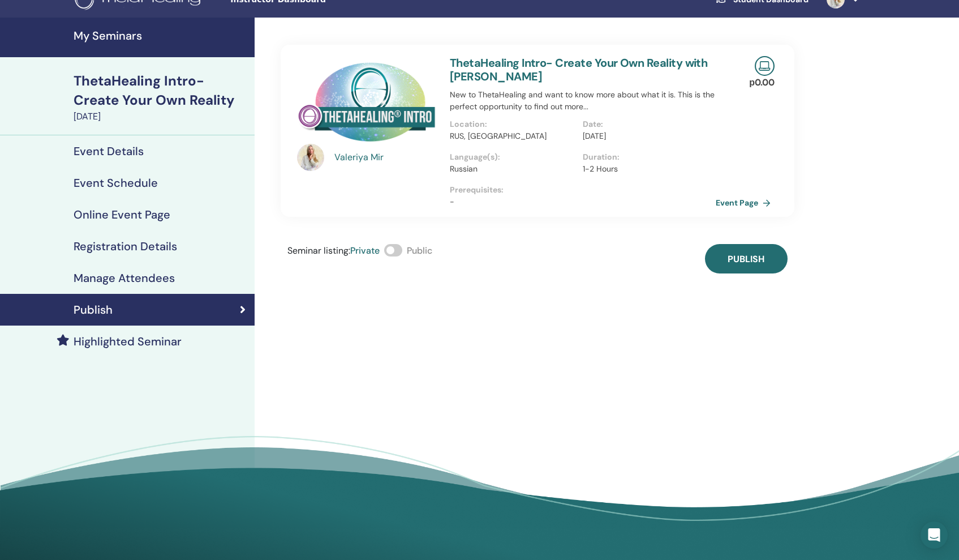
click at [394, 248] on span at bounding box center [393, 250] width 18 height 12
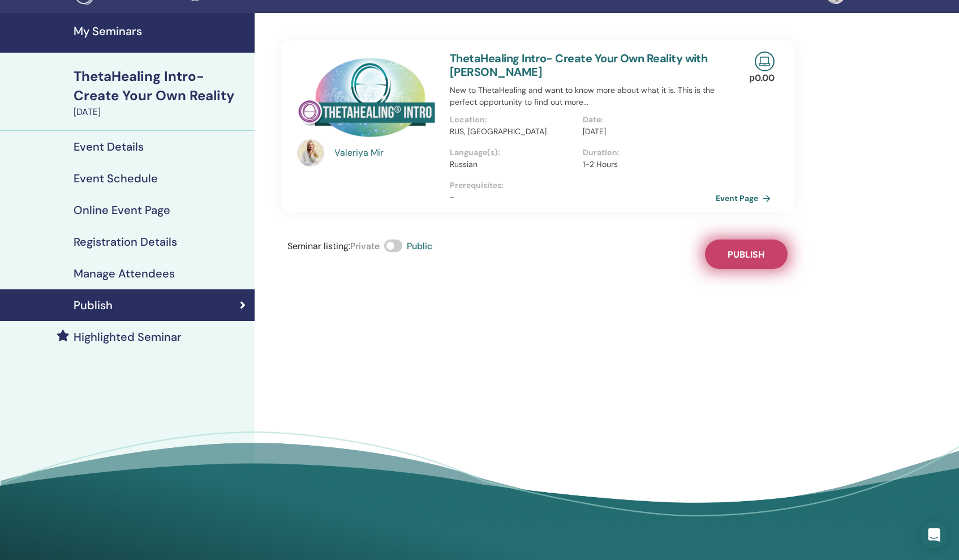
scroll to position [24, 1]
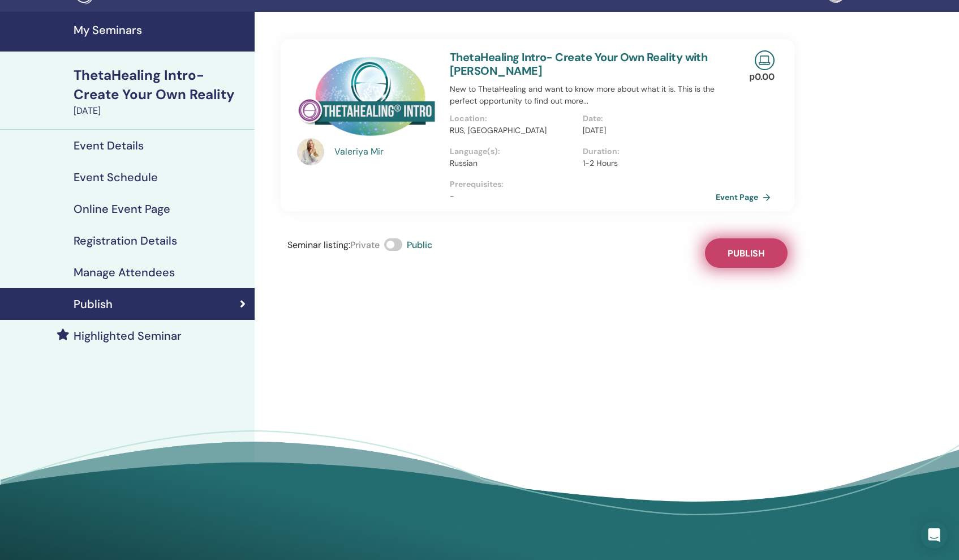
click at [727, 268] on div "[PERSON_NAME] ThetaHealing Intro- Create Your Own Reality with [PERSON_NAME] Ne…" at bounding box center [574, 277] width 639 height 531
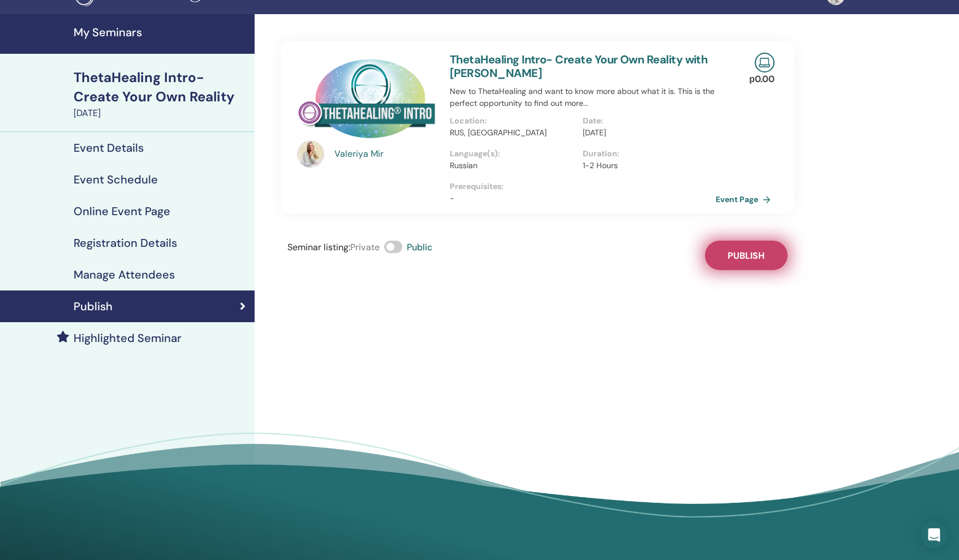
click at [739, 254] on span "Publish" at bounding box center [746, 256] width 37 height 12
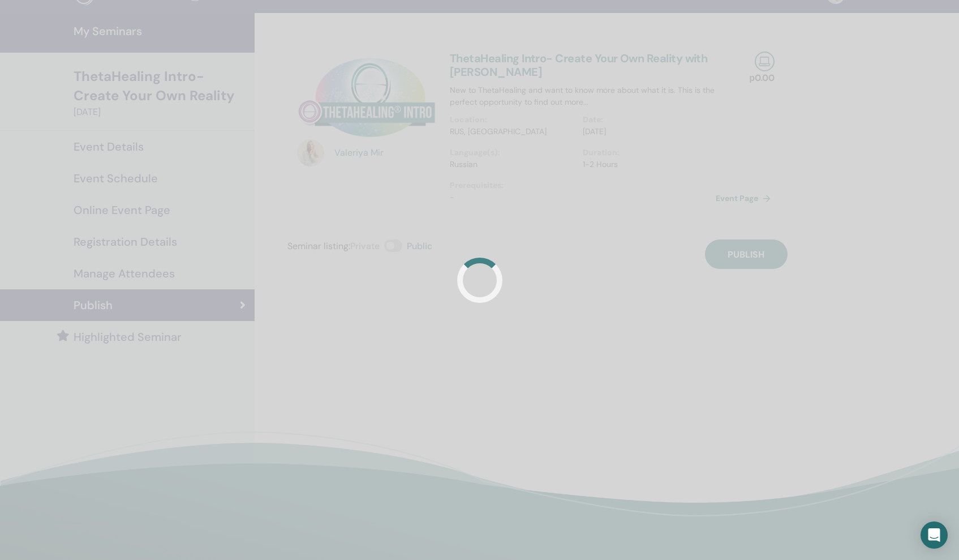
scroll to position [23, 0]
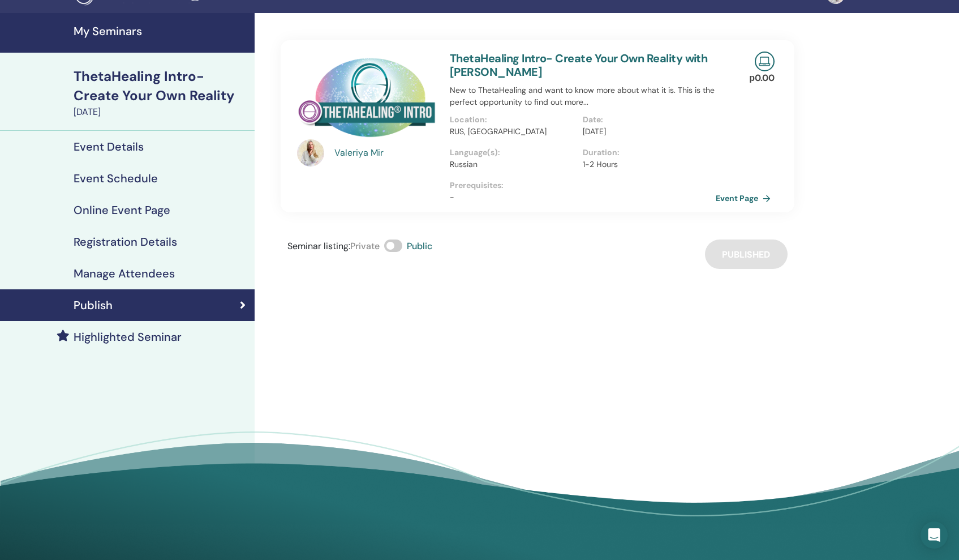
click at [123, 147] on h4 "Event Details" at bounding box center [109, 147] width 70 height 14
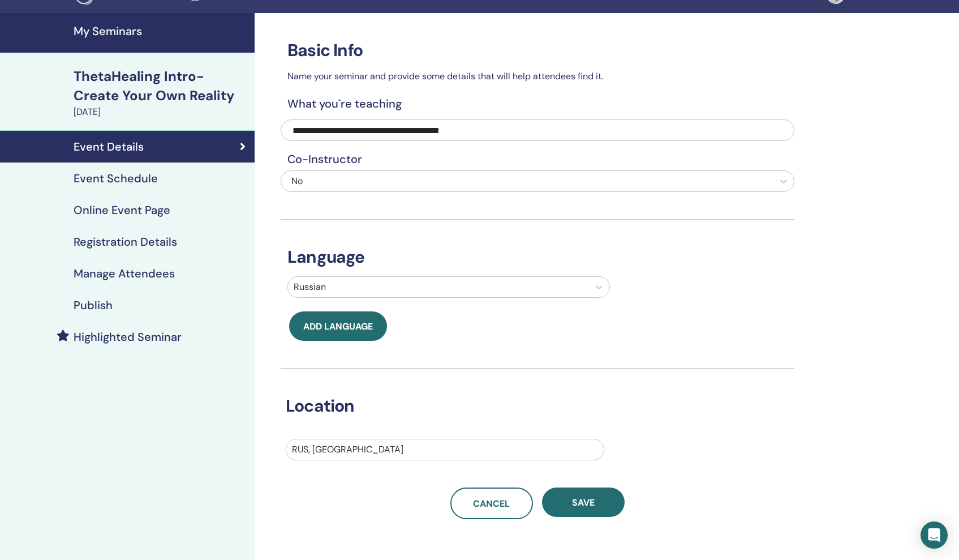
click at [102, 177] on h4 "Event Schedule" at bounding box center [116, 178] width 84 height 14
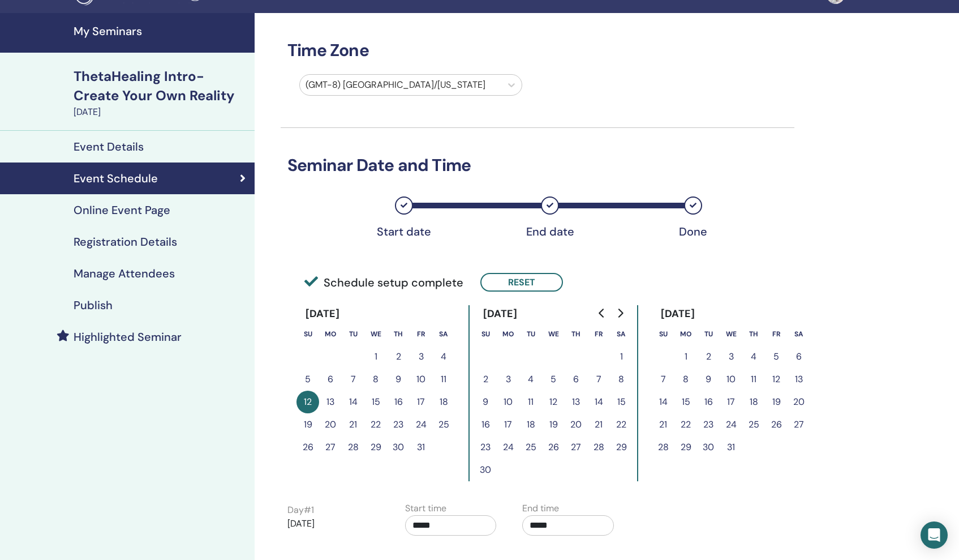
click at [126, 211] on h4 "Online Event Page" at bounding box center [122, 210] width 97 height 14
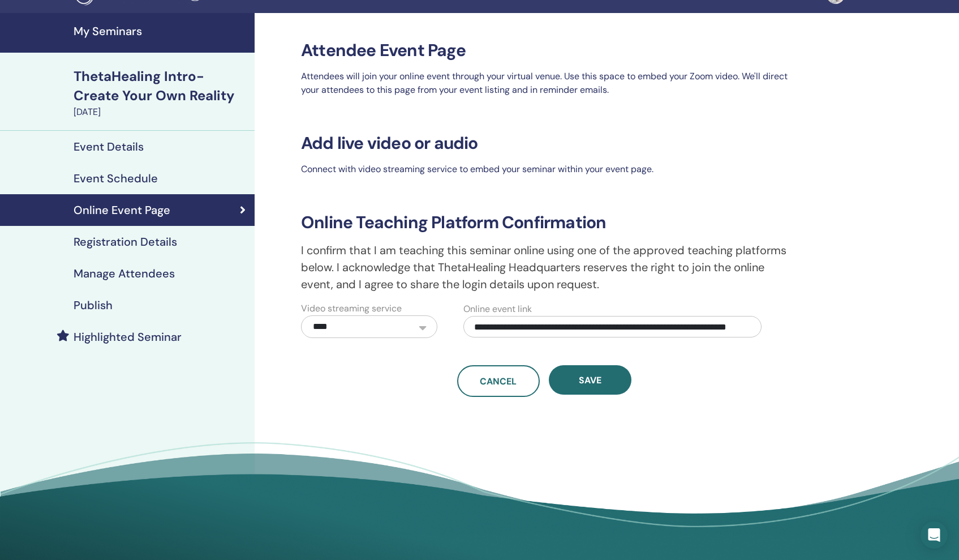
click at [126, 242] on h4 "Registration Details" at bounding box center [126, 242] width 104 height 14
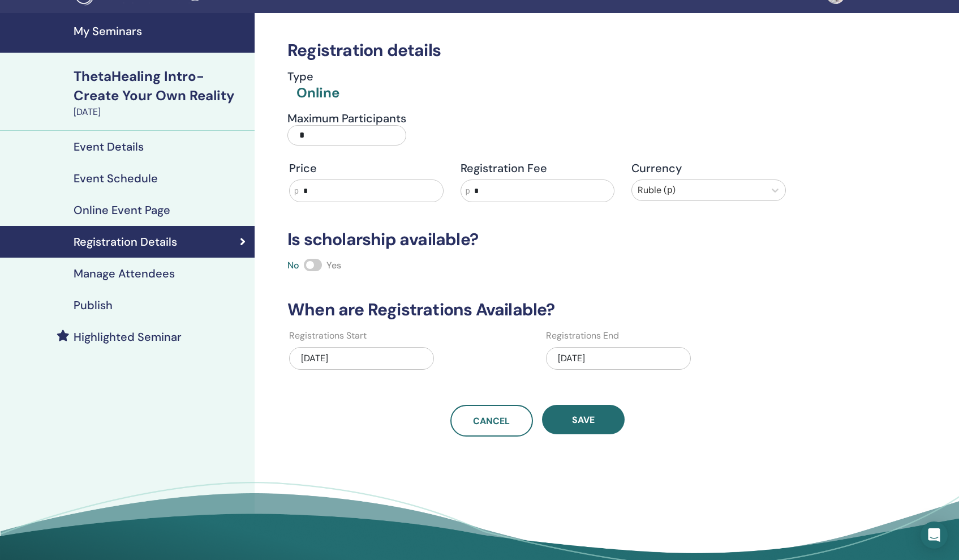
click at [143, 270] on h4 "Manage Attendees" at bounding box center [124, 274] width 101 height 14
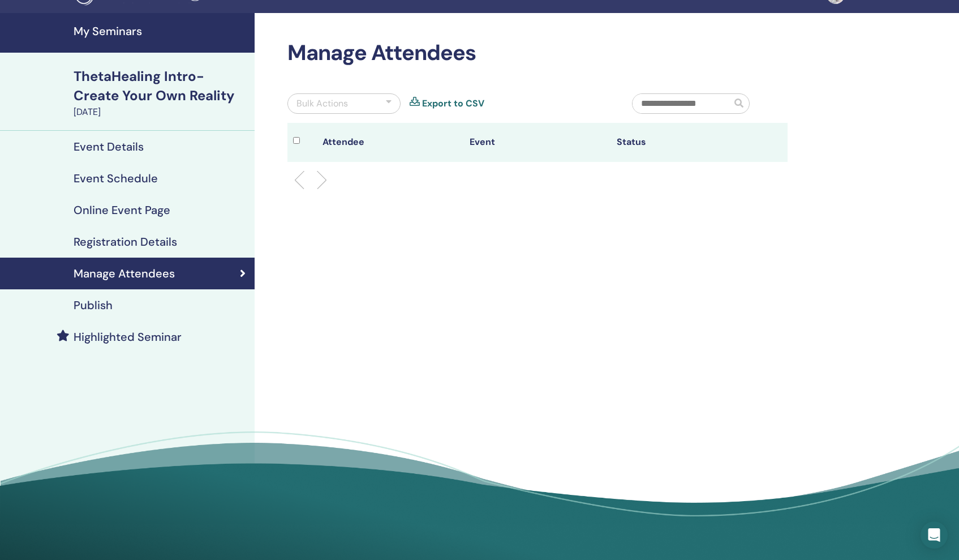
click at [132, 304] on div "Publish" at bounding box center [127, 305] width 237 height 14
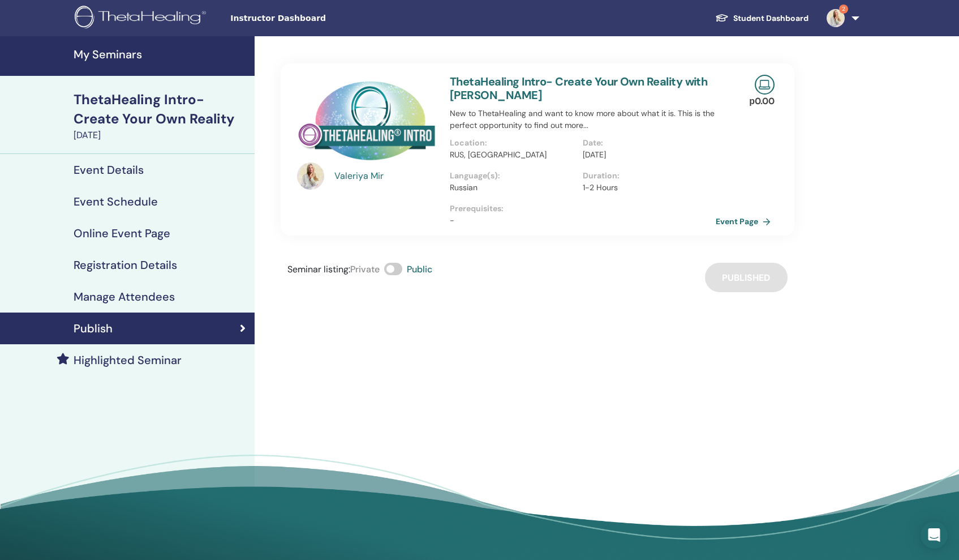
click at [269, 21] on span "Instructor Dashboard" at bounding box center [315, 18] width 170 height 12
click at [92, 12] on img at bounding box center [142, 18] width 135 height 25
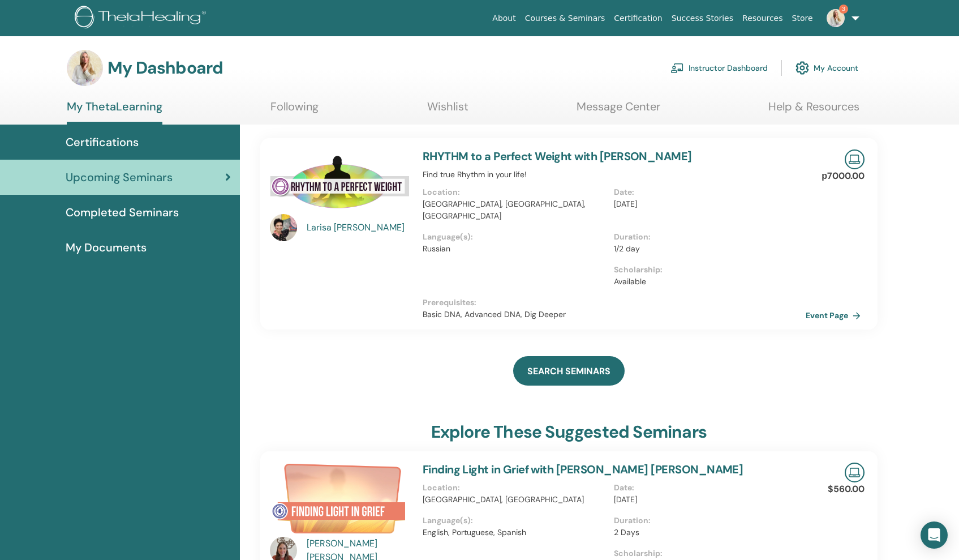
scroll to position [2, 0]
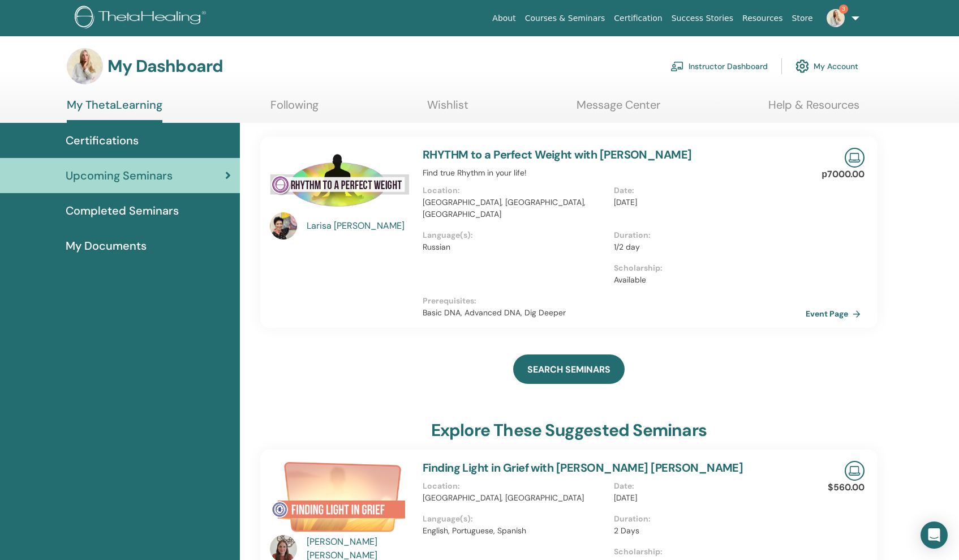
click at [721, 71] on link "Instructor Dashboard" at bounding box center [719, 66] width 97 height 25
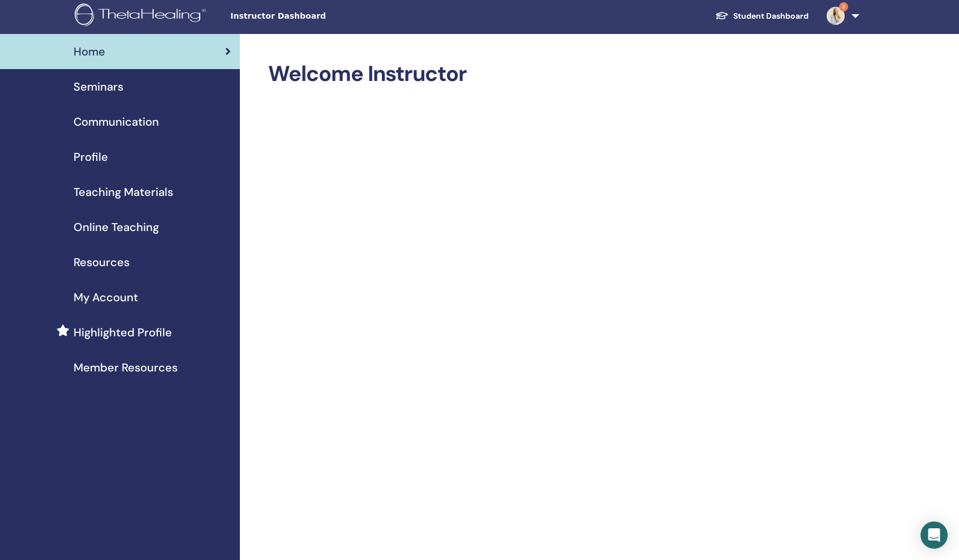
scroll to position [3, 1]
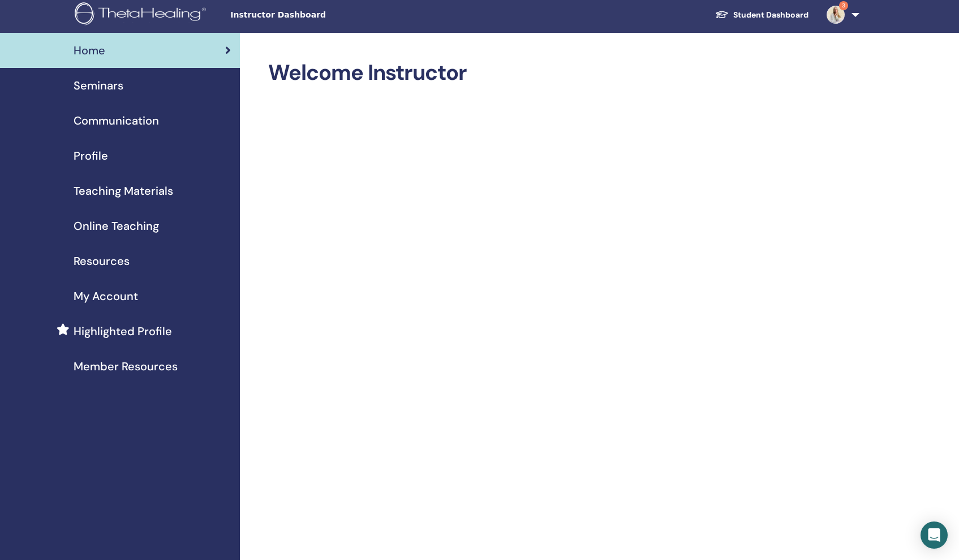
click at [112, 89] on span "Seminars" at bounding box center [99, 85] width 50 height 17
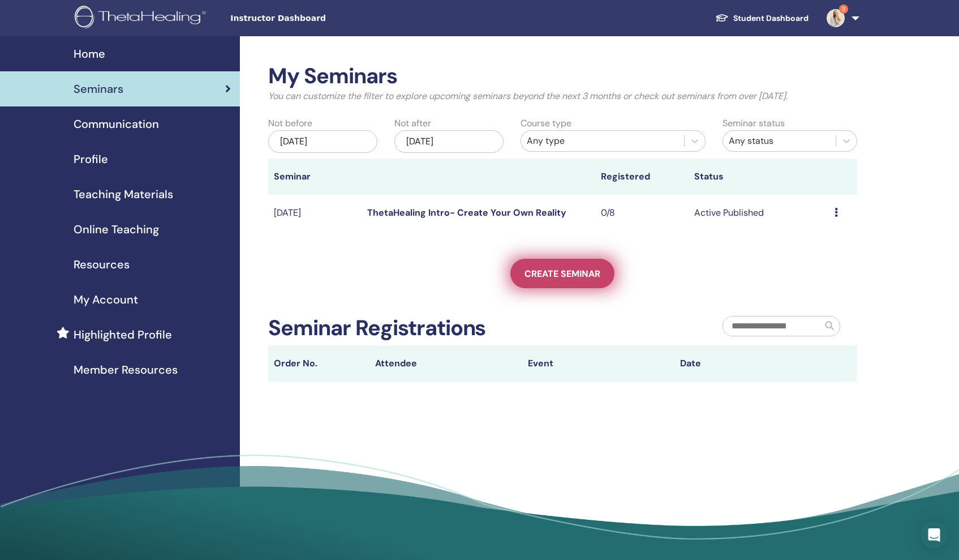
click at [574, 269] on span "Create seminar" at bounding box center [563, 274] width 76 height 12
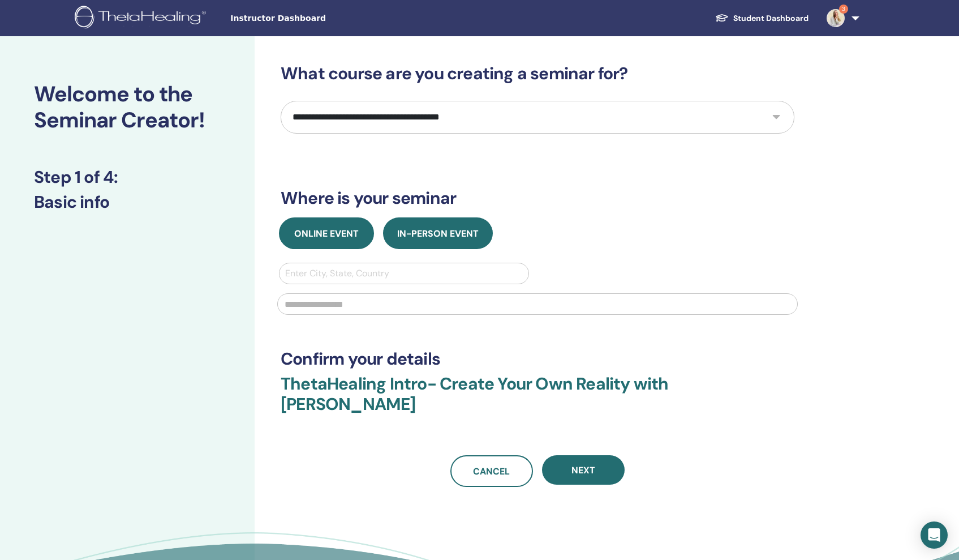
click at [303, 239] on span "Online Event" at bounding box center [326, 233] width 65 height 12
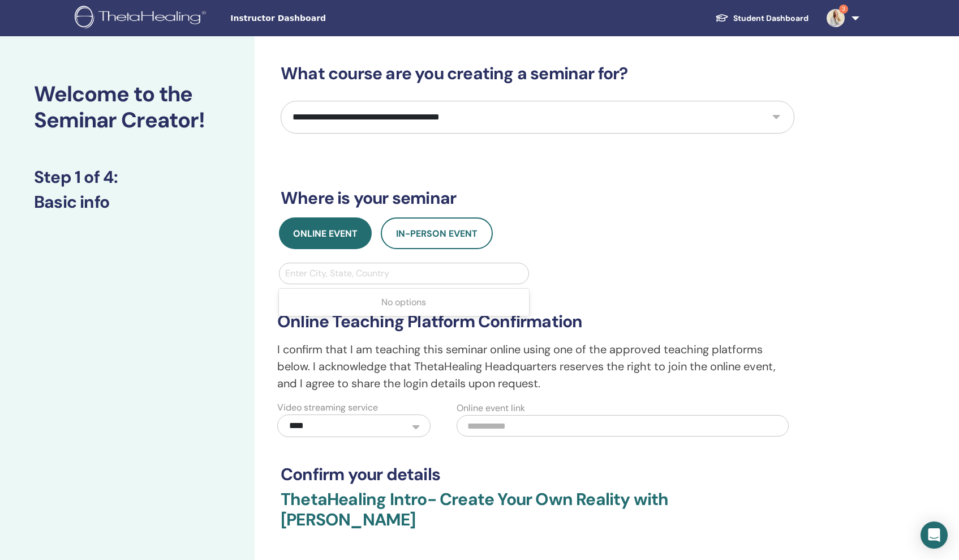
click at [469, 271] on div at bounding box center [404, 273] width 238 height 16
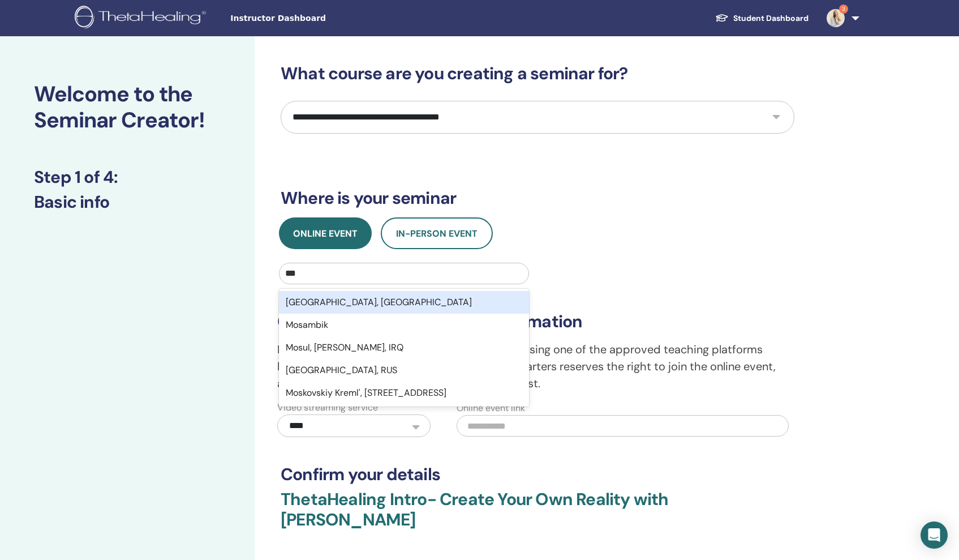
type input "****"
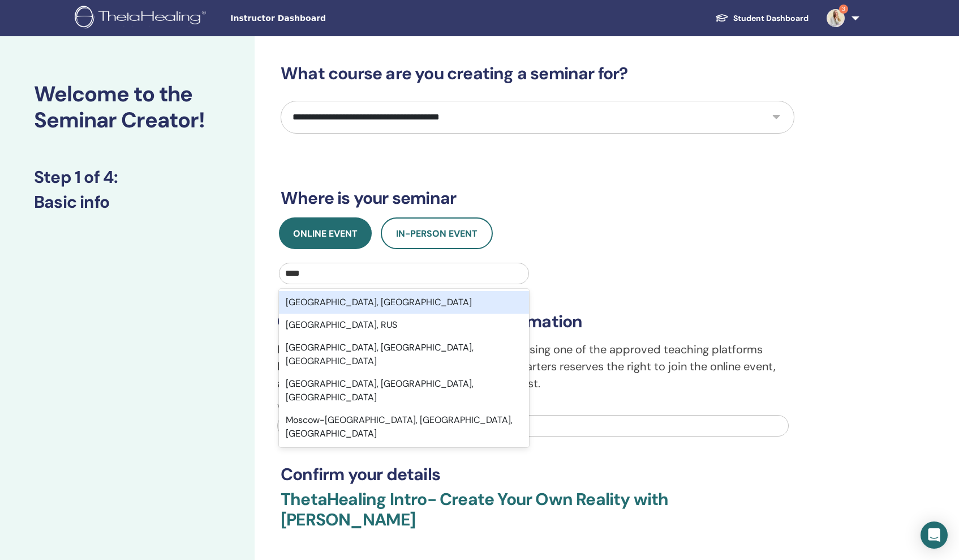
click at [405, 297] on div "[GEOGRAPHIC_DATA], [GEOGRAPHIC_DATA]" at bounding box center [404, 302] width 250 height 23
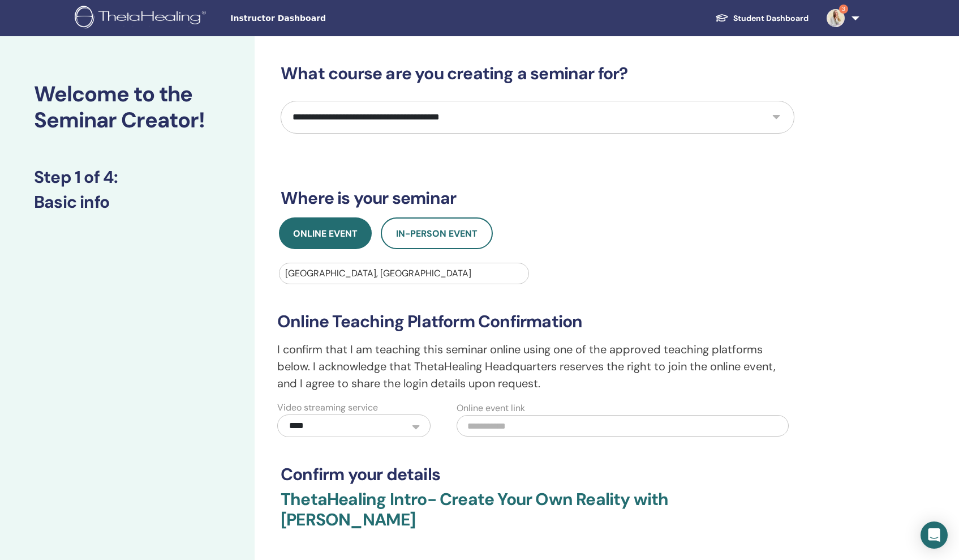
click at [539, 428] on input "text" at bounding box center [623, 426] width 332 height 22
select select "*"
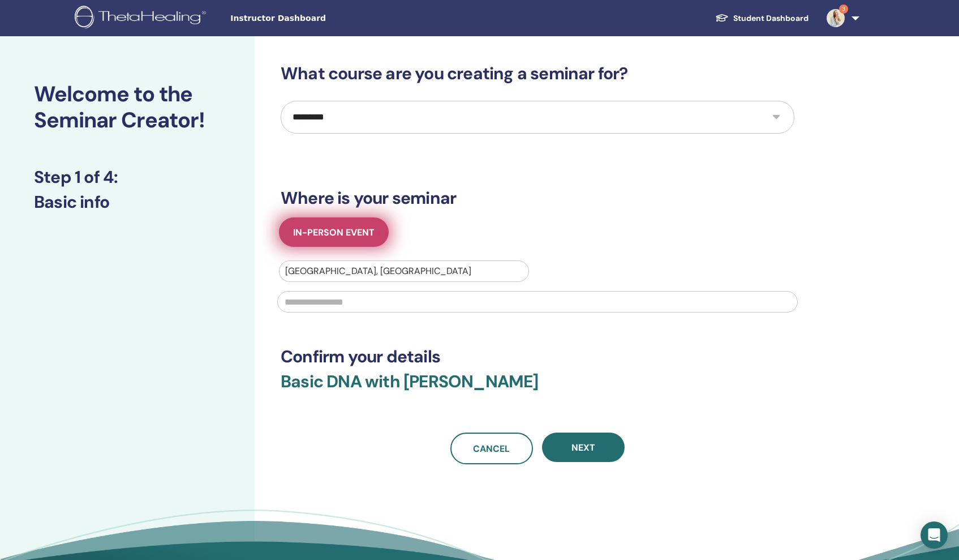
click at [368, 240] on button "In-Person Event" at bounding box center [334, 231] width 110 height 29
click at [272, 19] on span "Instructor Dashboard" at bounding box center [315, 18] width 170 height 12
click at [222, 20] on div "Instructor Dashboard Student Dashboard 3 VM [PERSON_NAME] My ThetaLearning My T…" at bounding box center [479, 18] width 891 height 36
click at [248, 22] on span "Instructor Dashboard" at bounding box center [315, 18] width 170 height 12
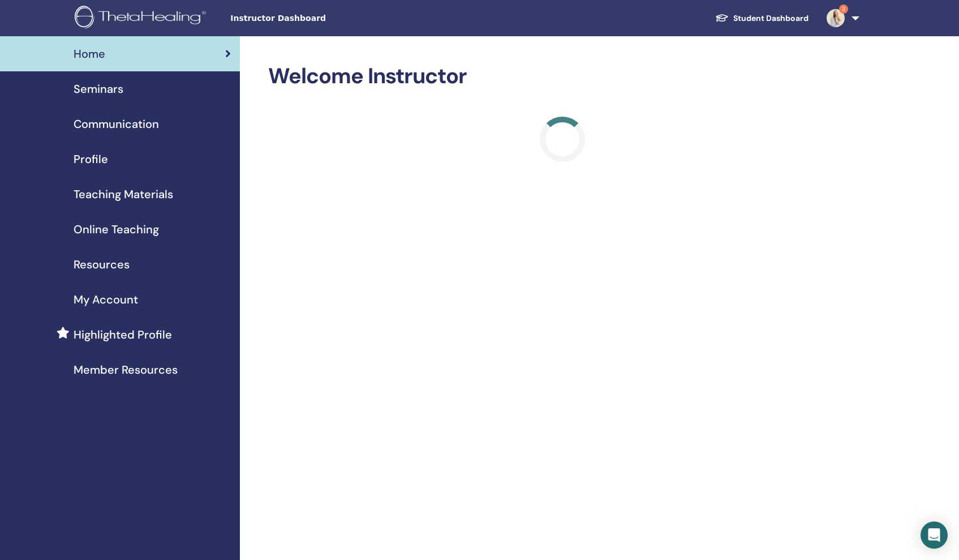
scroll to position [3, 0]
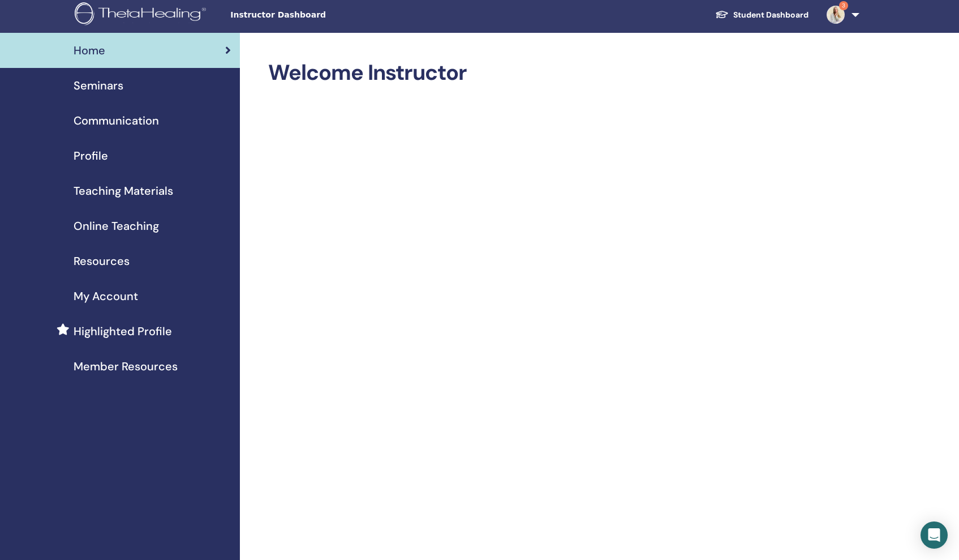
click at [114, 226] on span "Online Teaching" at bounding box center [116, 225] width 85 height 17
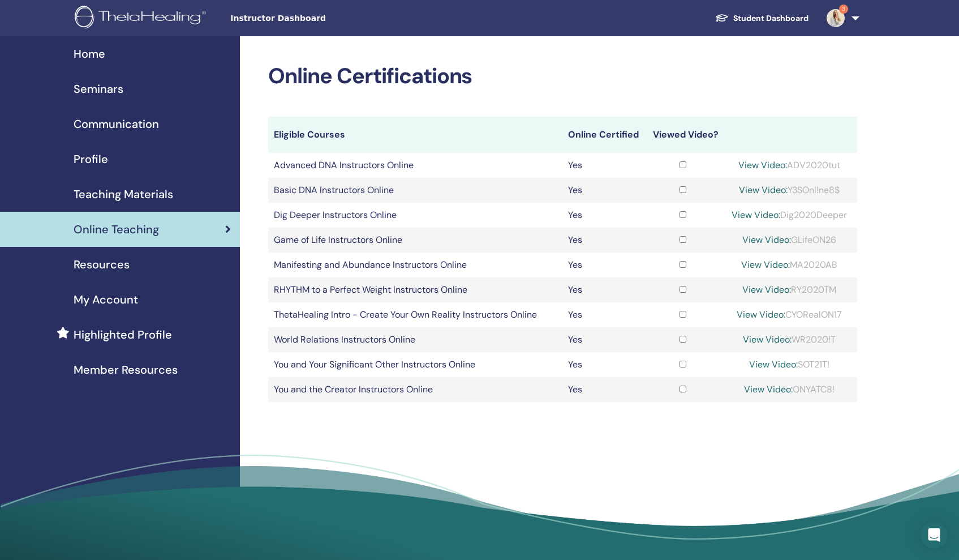
click at [763, 187] on link "View Video:" at bounding box center [763, 190] width 49 height 12
click at [108, 82] on span "Seminars" at bounding box center [99, 88] width 50 height 17
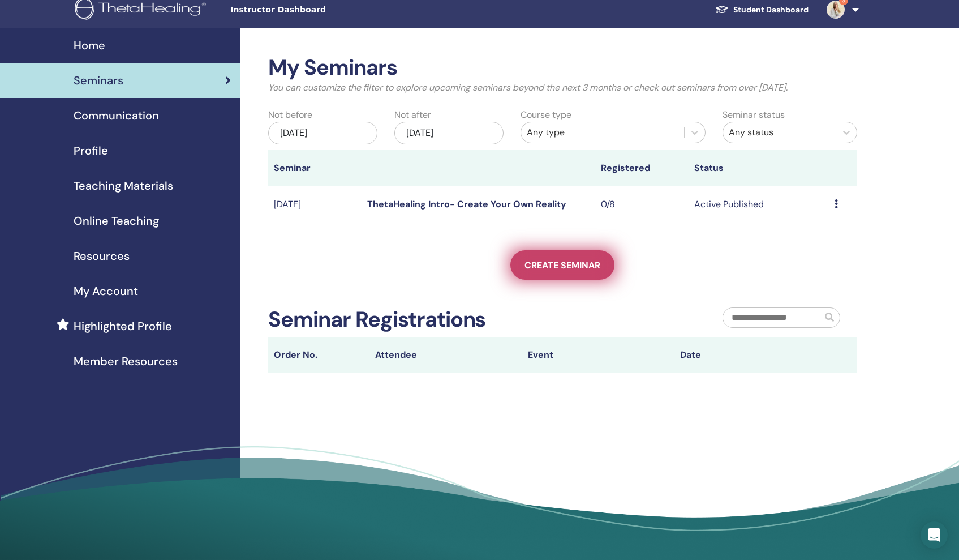
scroll to position [8, 0]
click at [536, 263] on span "Create seminar" at bounding box center [563, 265] width 76 height 12
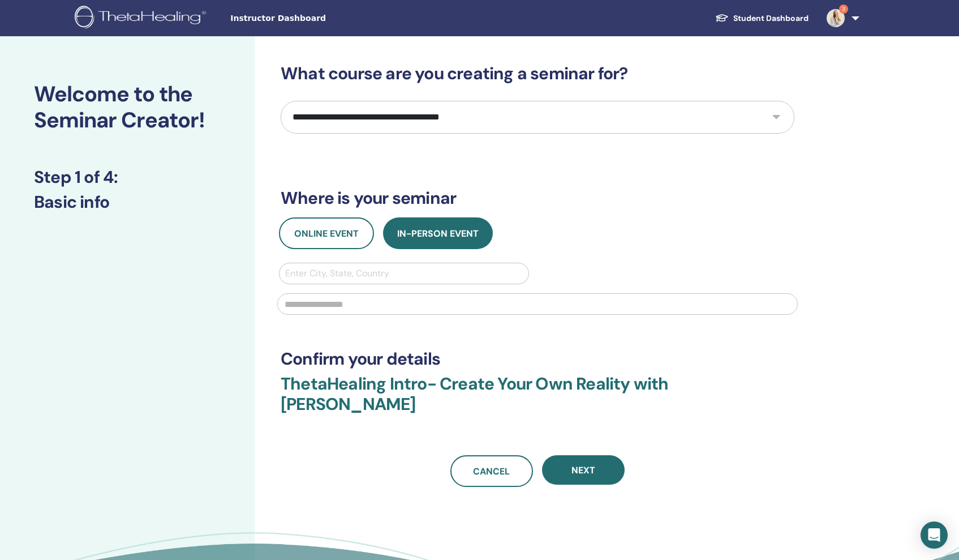
click at [354, 248] on button "Online Event" at bounding box center [326, 233] width 95 height 32
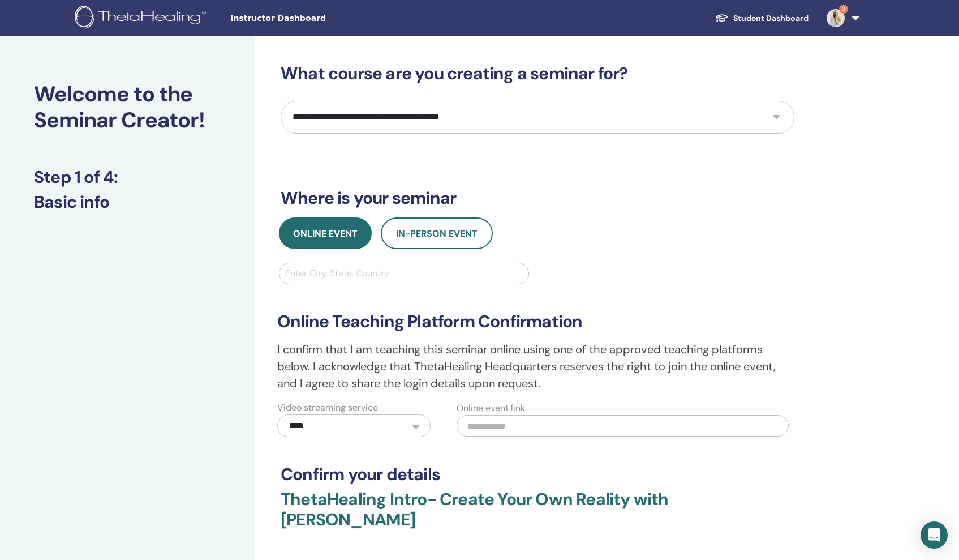
select select "*"
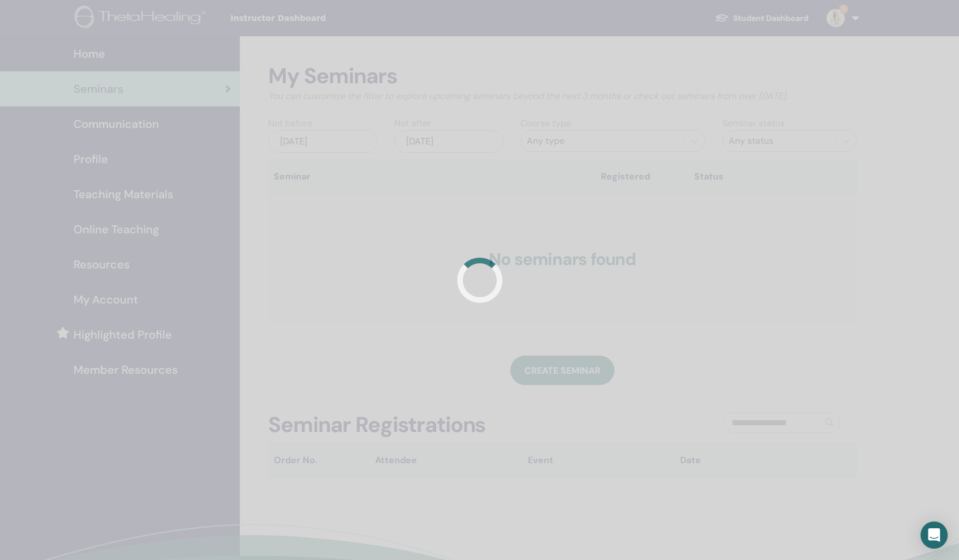
scroll to position [8, 0]
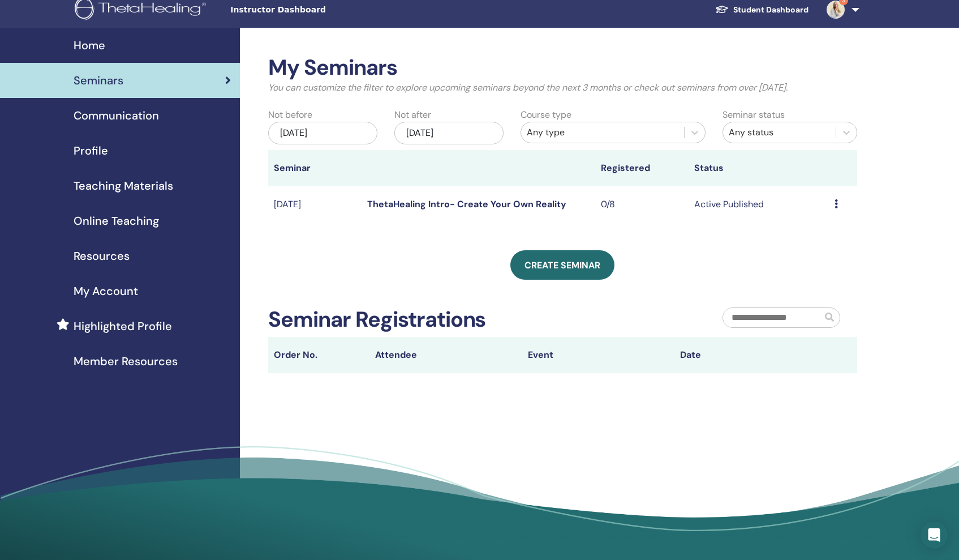
click at [91, 116] on span "Communication" at bounding box center [116, 115] width 85 height 17
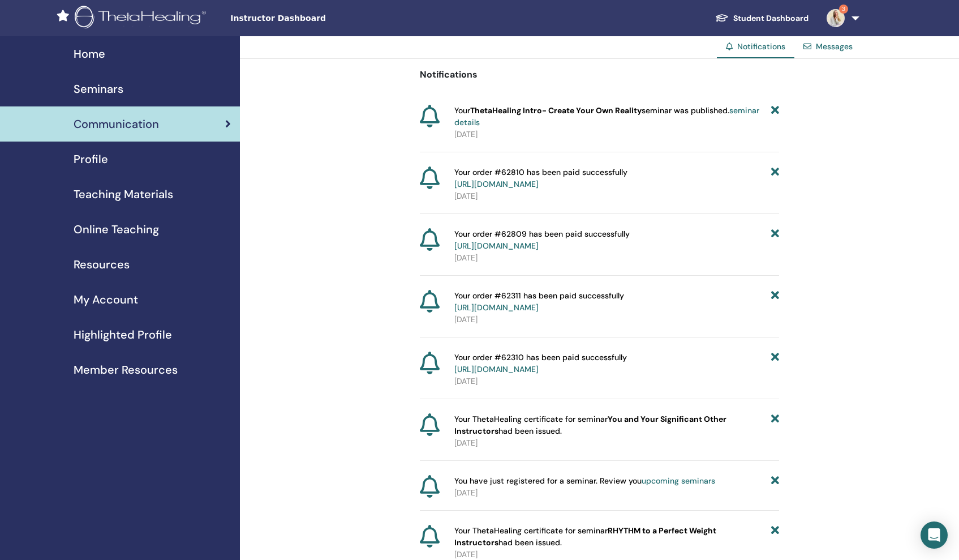
click at [131, 230] on span "Online Teaching" at bounding box center [116, 229] width 85 height 17
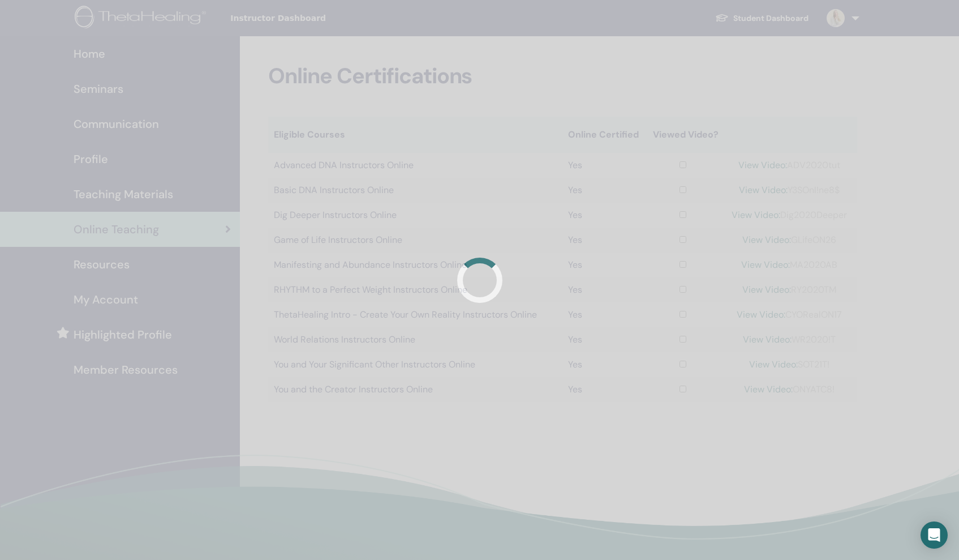
scroll to position [1, 0]
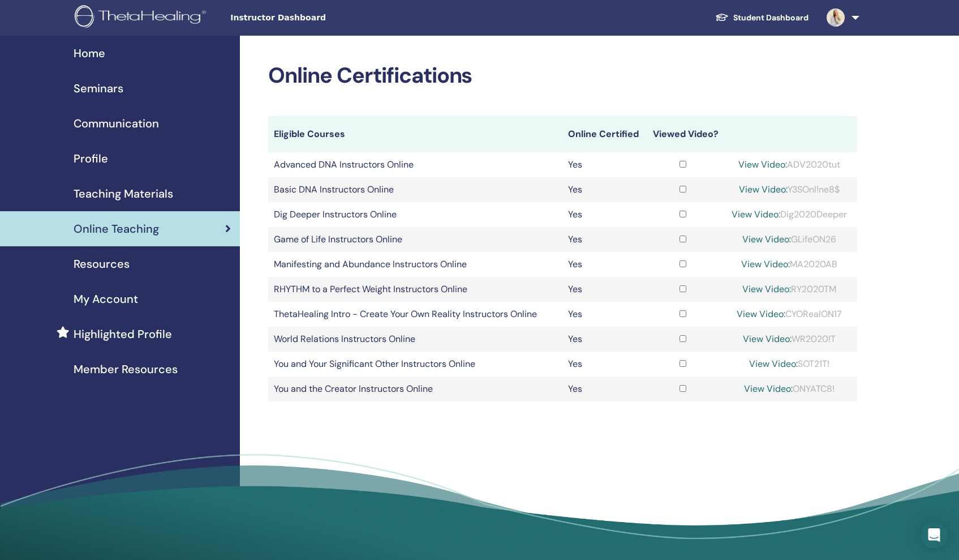
drag, startPoint x: 789, startPoint y: 186, endPoint x: 848, endPoint y: 185, distance: 59.4
click at [848, 185] on div "View Video: Y3SOnl!ne8$" at bounding box center [789, 190] width 124 height 14
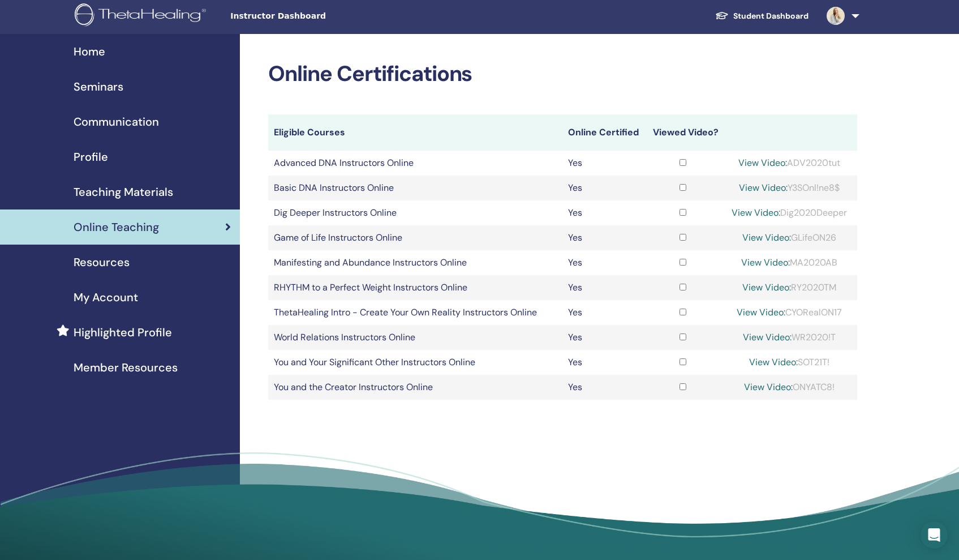
click at [844, 184] on div "View Video: Y3SOnl!ne8$" at bounding box center [789, 188] width 124 height 14
click at [843, 184] on div "View Video: Y3SOnl!ne8$" at bounding box center [789, 188] width 124 height 14
drag, startPoint x: 840, startPoint y: 184, endPoint x: 789, endPoint y: 184, distance: 51.5
click at [789, 184] on div "View Video: Y3SOnl!ne8$" at bounding box center [789, 188] width 124 height 14
click at [759, 186] on link "View Video:" at bounding box center [763, 188] width 49 height 12
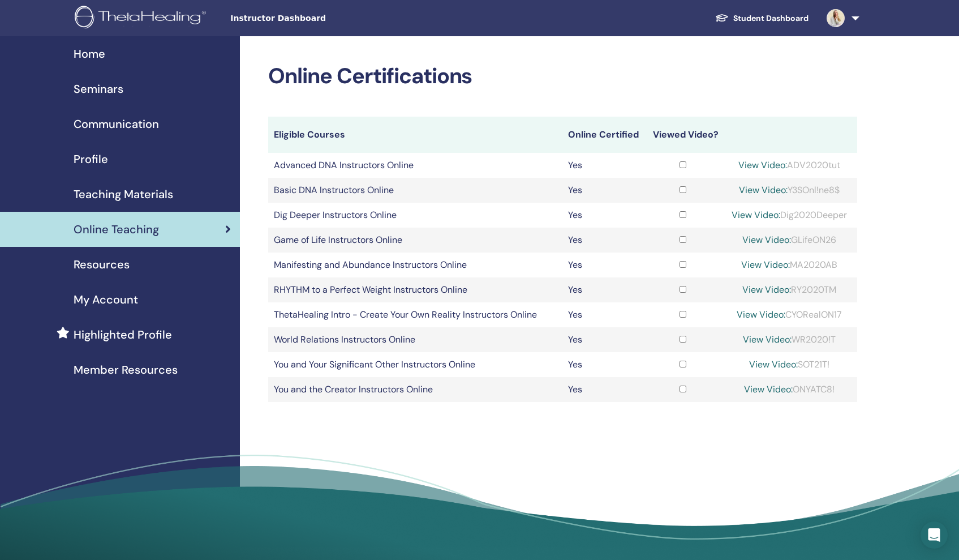
scroll to position [2, 0]
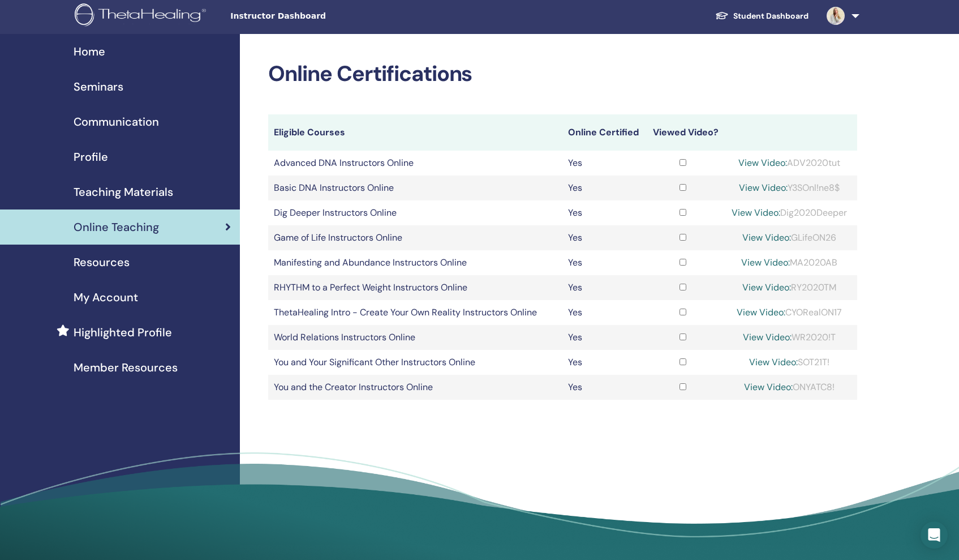
click at [846, 187] on div "View Video: Y3SOnl!ne8$" at bounding box center [789, 188] width 124 height 14
click at [836, 187] on div "View Video: Y3SOnl!ne8$" at bounding box center [789, 188] width 124 height 14
drag, startPoint x: 789, startPoint y: 186, endPoint x: 845, endPoint y: 187, distance: 56.6
click at [845, 187] on div "View Video: Y3SOnl!ne8$" at bounding box center [789, 188] width 124 height 14
copy div "Y3SOnl!ne8$"
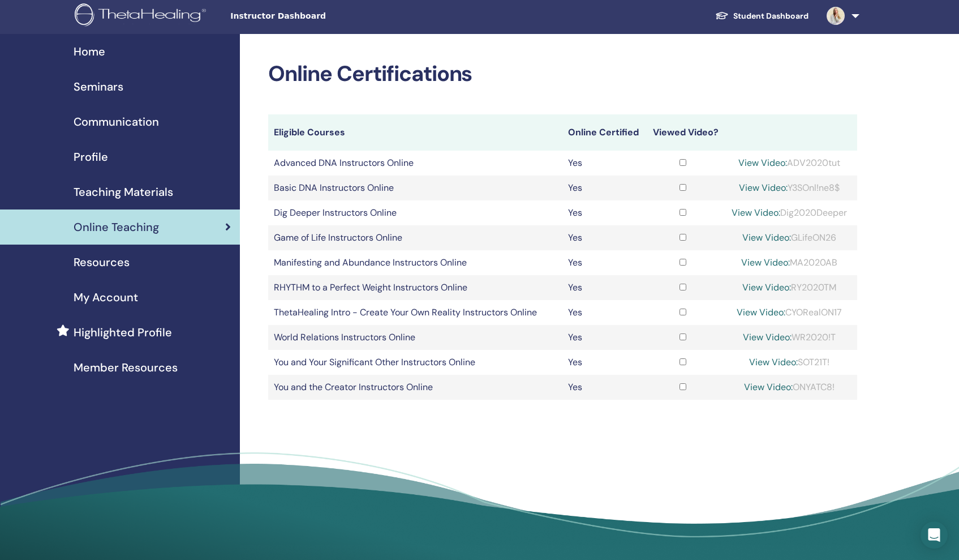
click at [747, 182] on link "View Video:" at bounding box center [763, 188] width 49 height 12
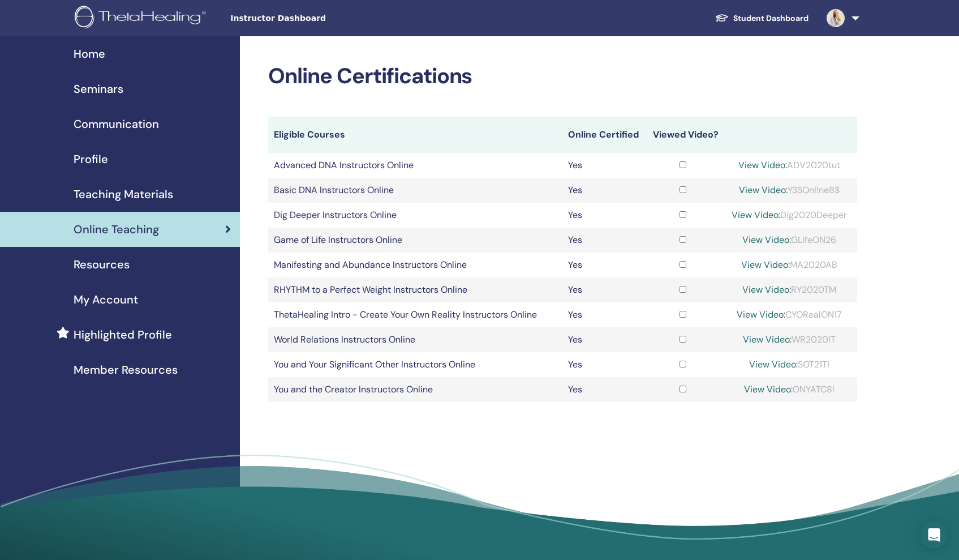
scroll to position [2, 0]
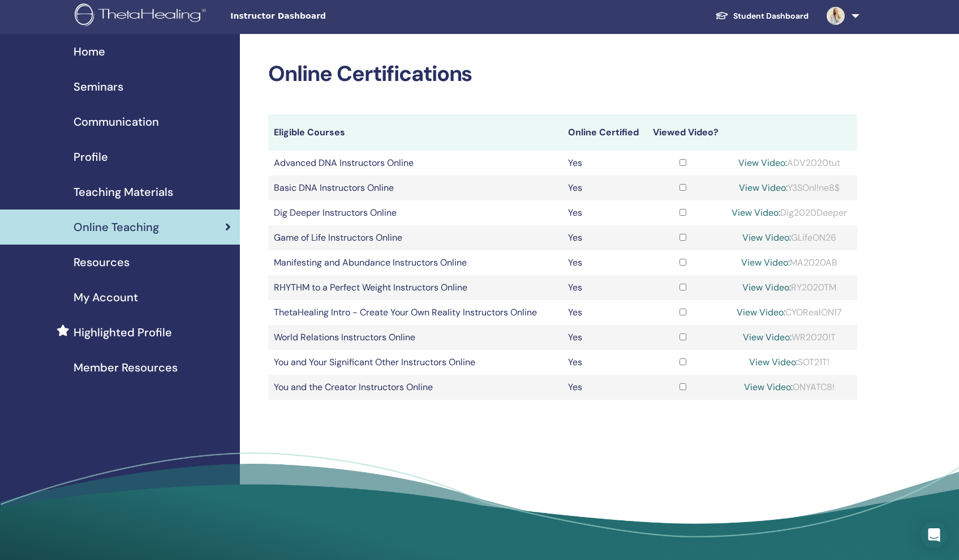
click at [105, 81] on span "Seminars" at bounding box center [99, 86] width 50 height 17
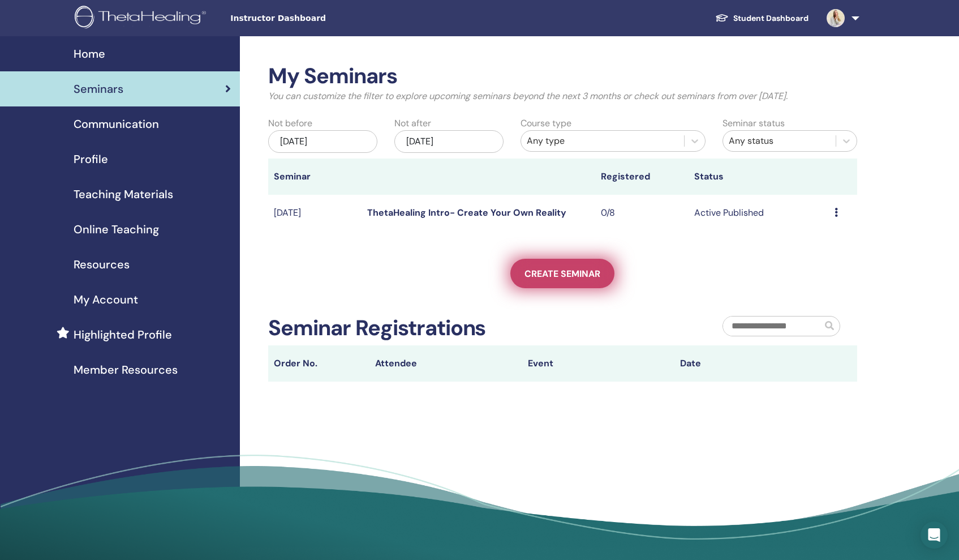
click at [526, 281] on link "Create seminar" at bounding box center [562, 273] width 104 height 29
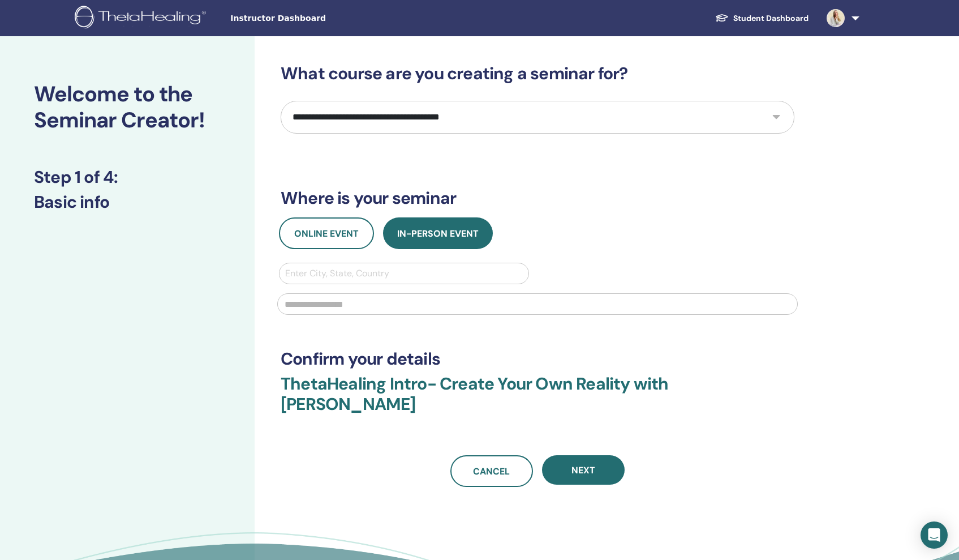
select select "*"
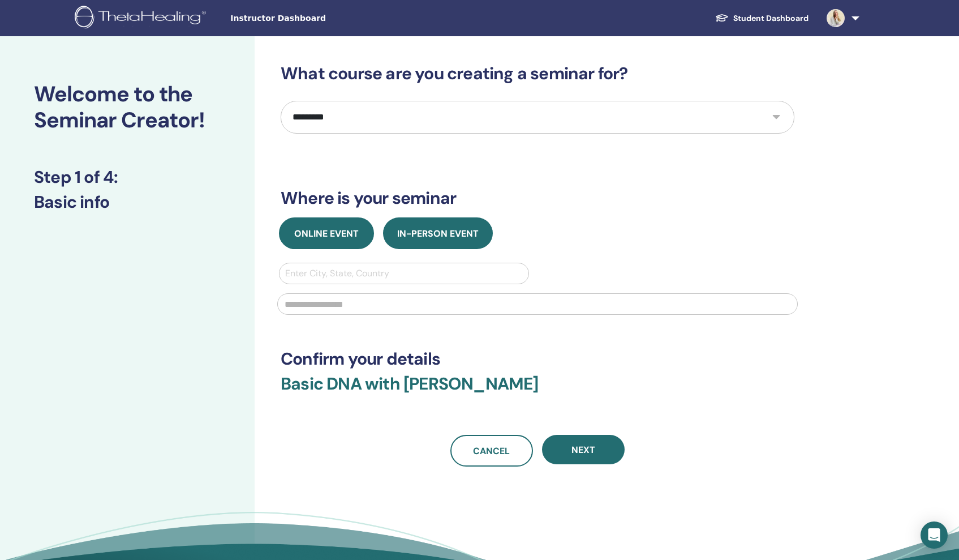
click at [337, 230] on span "Online Event" at bounding box center [326, 233] width 65 height 12
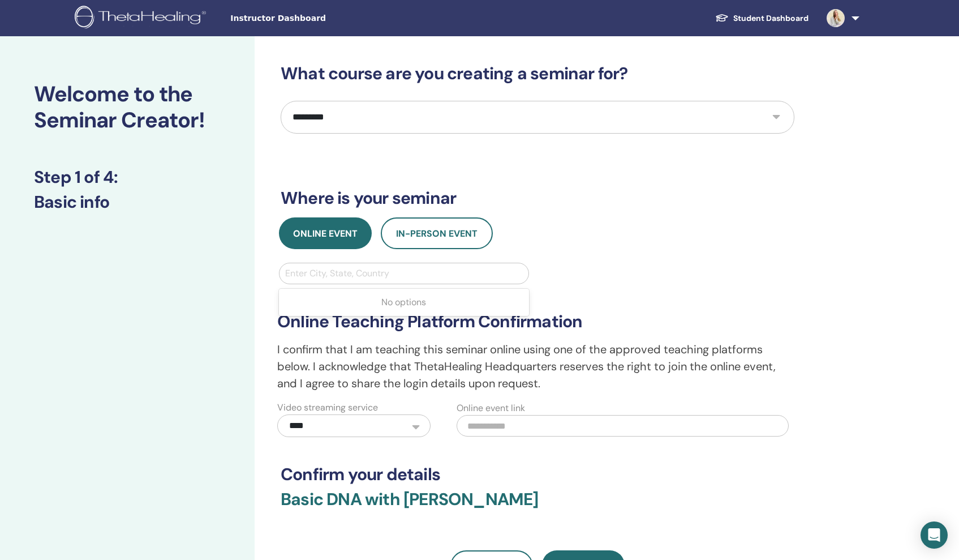
click at [319, 278] on div "Enter City, State, Country" at bounding box center [404, 274] width 238 height 14
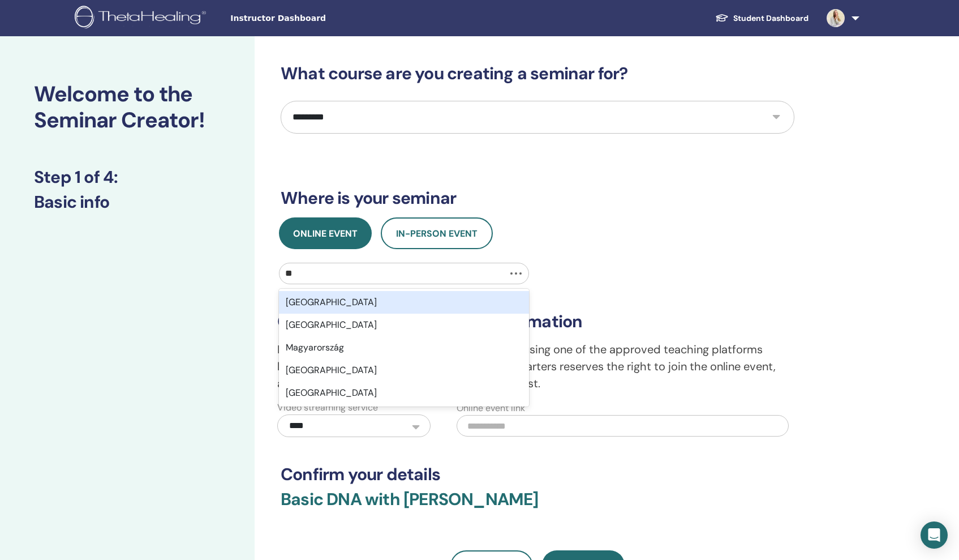
type input "***"
click at [311, 301] on div "[GEOGRAPHIC_DATA], [GEOGRAPHIC_DATA]" at bounding box center [404, 302] width 250 height 23
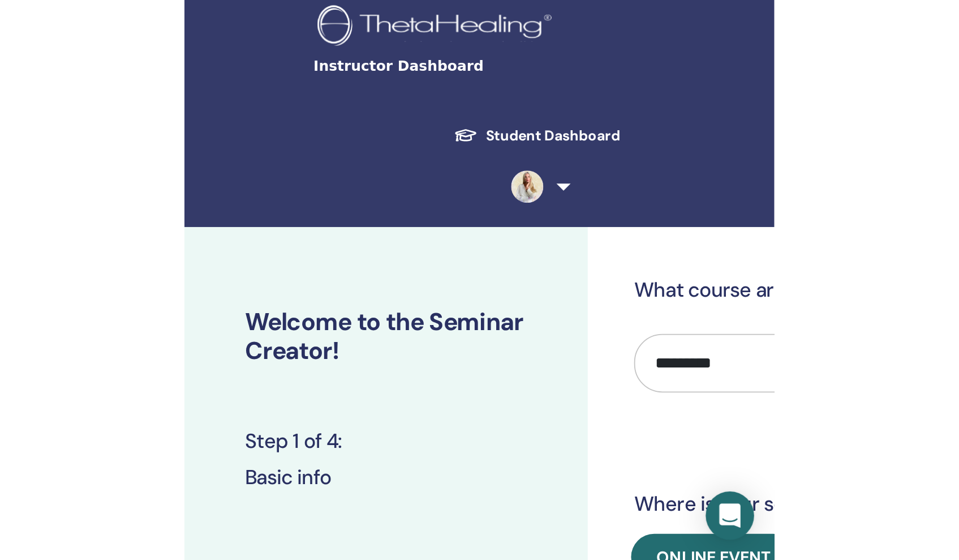
scroll to position [193, 0]
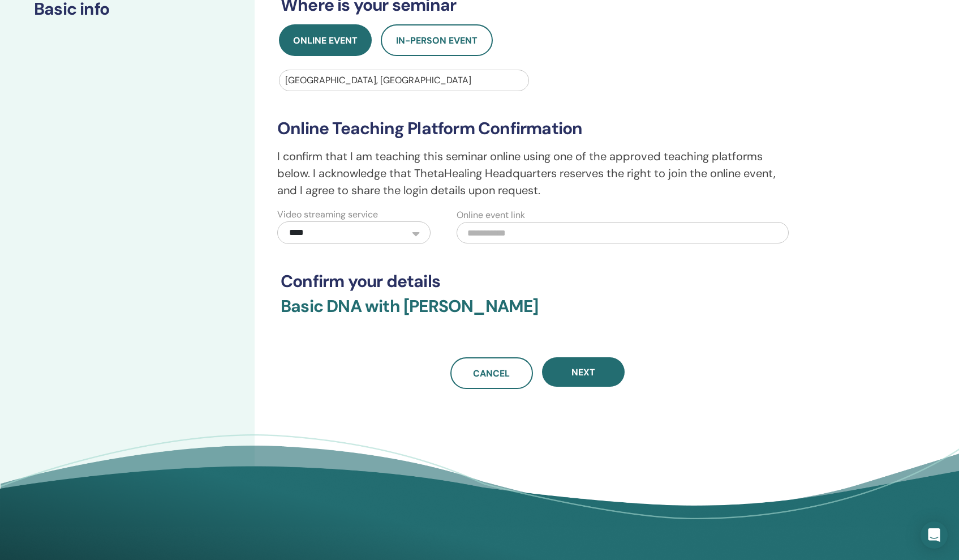
click at [491, 229] on input "text" at bounding box center [623, 233] width 332 height 22
paste input "**********"
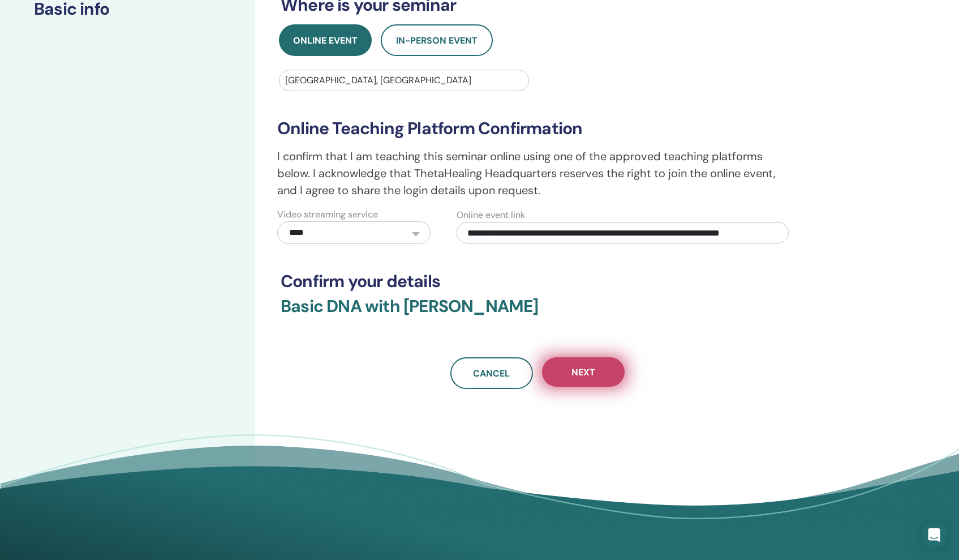
type input "**********"
click at [579, 380] on button "Next" at bounding box center [583, 371] width 83 height 29
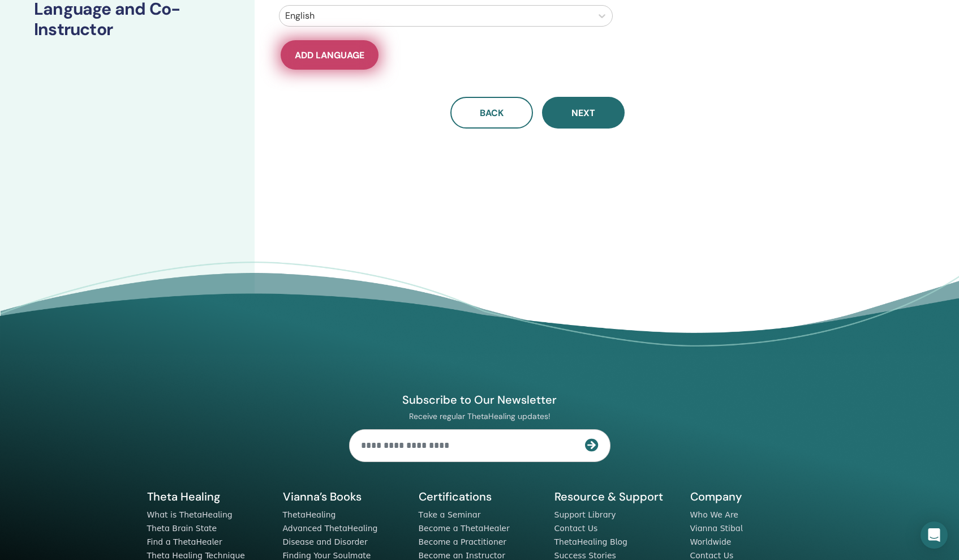
click at [358, 52] on span "Add language" at bounding box center [330, 55] width 70 height 12
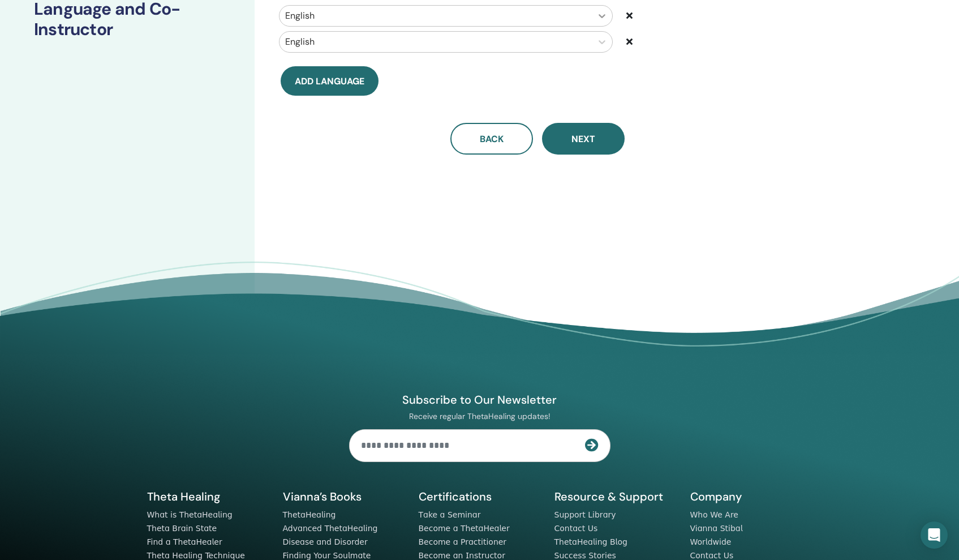
click at [605, 16] on icon at bounding box center [601, 15] width 11 height 11
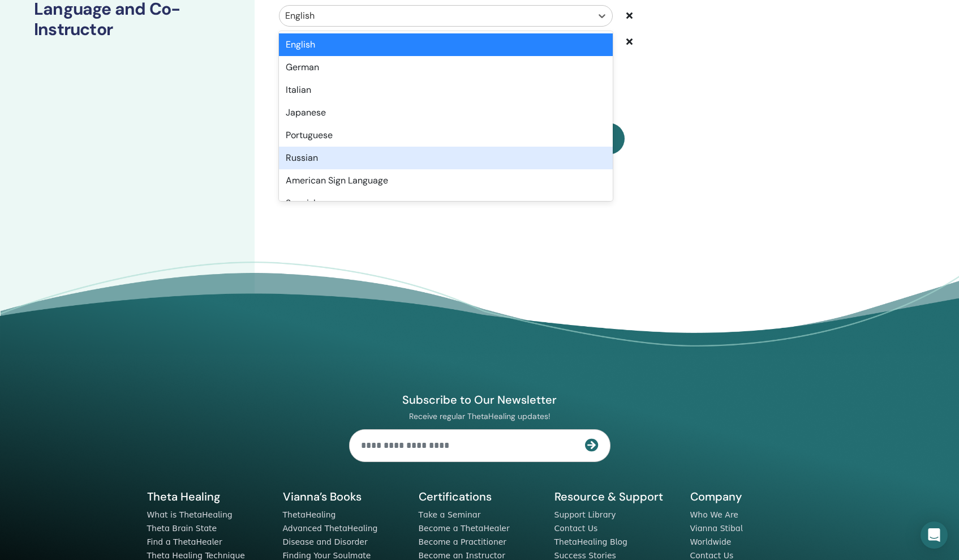
click at [463, 154] on div "Russian" at bounding box center [446, 158] width 334 height 23
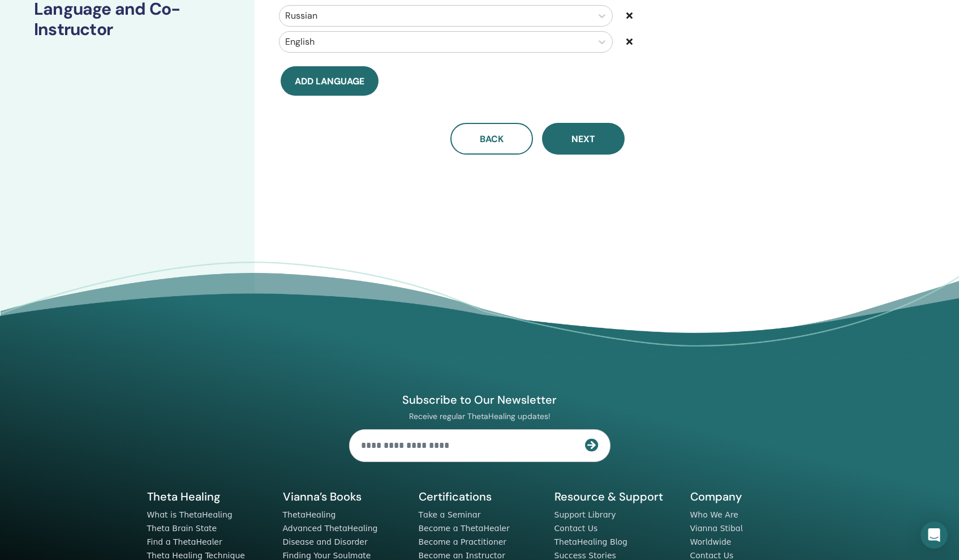
click at [630, 42] on icon at bounding box center [629, 41] width 6 height 9
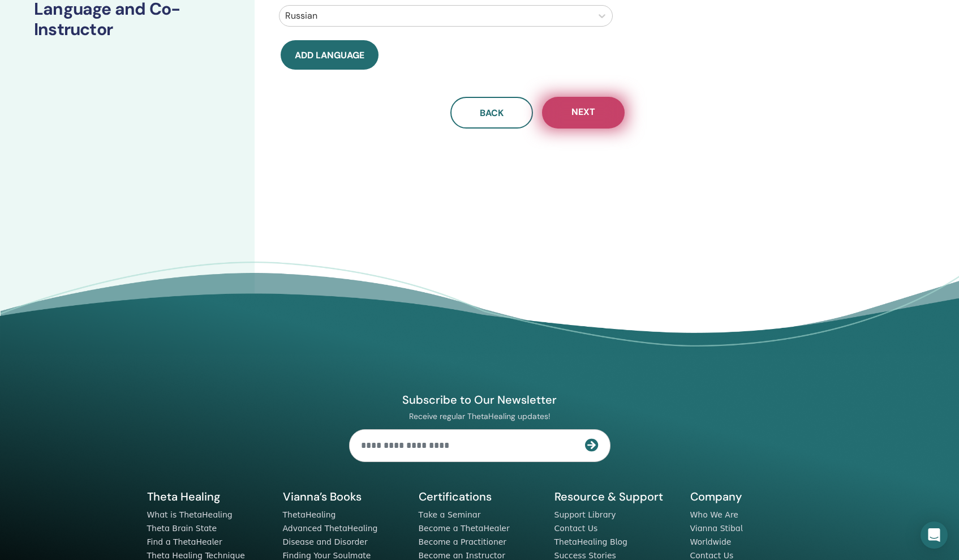
click at [581, 118] on button "Next" at bounding box center [583, 113] width 83 height 32
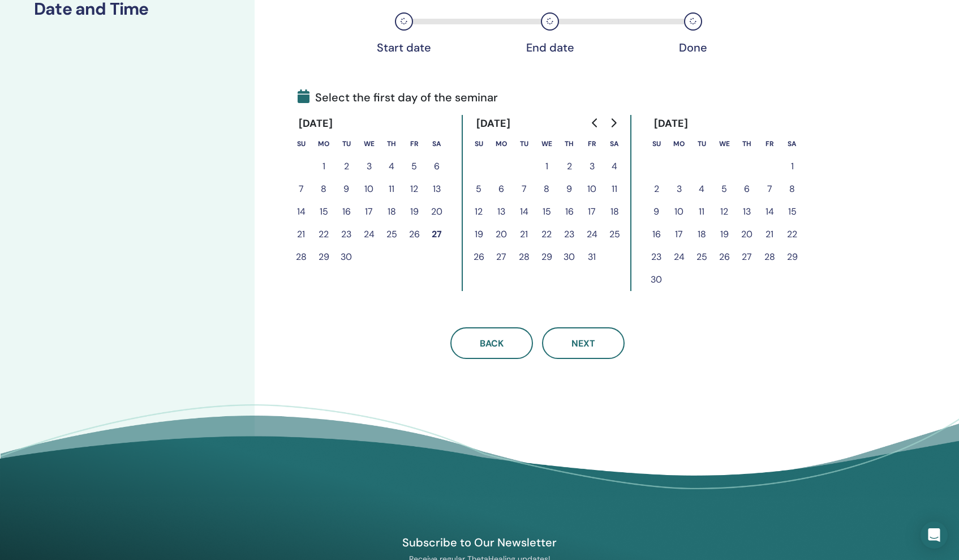
click at [504, 211] on button "13" at bounding box center [501, 211] width 23 height 23
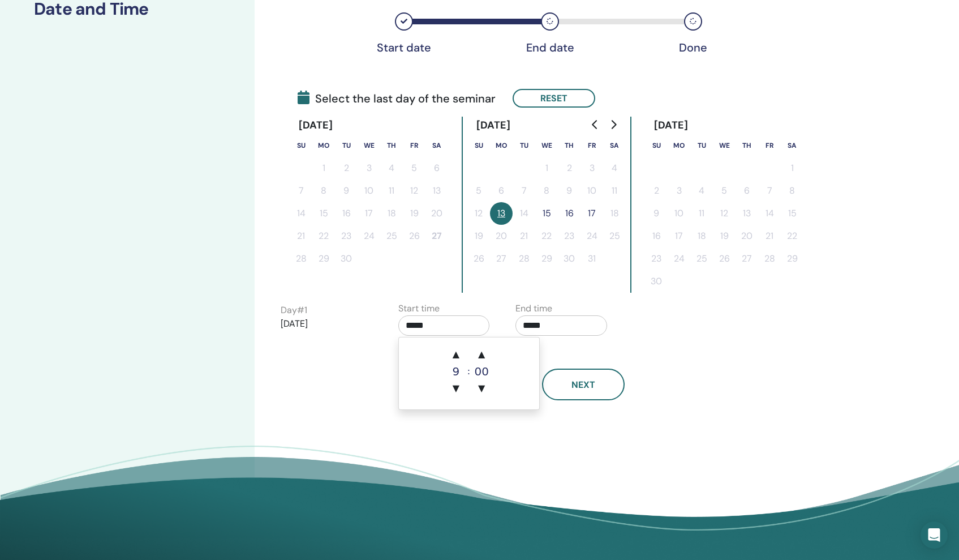
click at [442, 326] on input "*****" at bounding box center [444, 325] width 92 height 20
click at [457, 354] on span "▲" at bounding box center [456, 354] width 23 height 23
type input "*****"
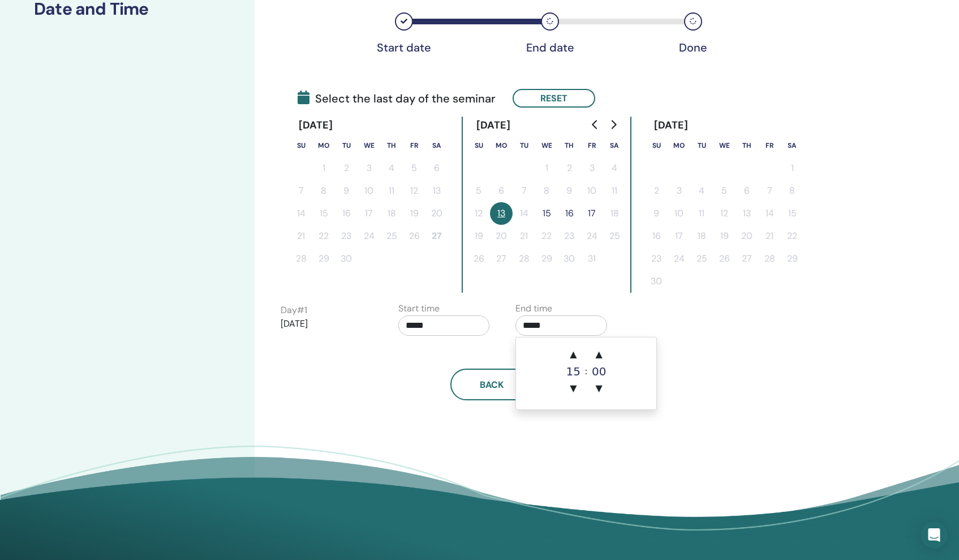
click at [554, 327] on input "*****" at bounding box center [562, 325] width 92 height 20
click at [572, 351] on span "▲" at bounding box center [573, 354] width 23 height 23
type input "*****"
click at [702, 330] on div "Day # 1 [DATE] Start time ***** End time *****" at bounding box center [507, 322] width 470 height 40
click at [592, 381] on span "Next" at bounding box center [584, 385] width 24 height 12
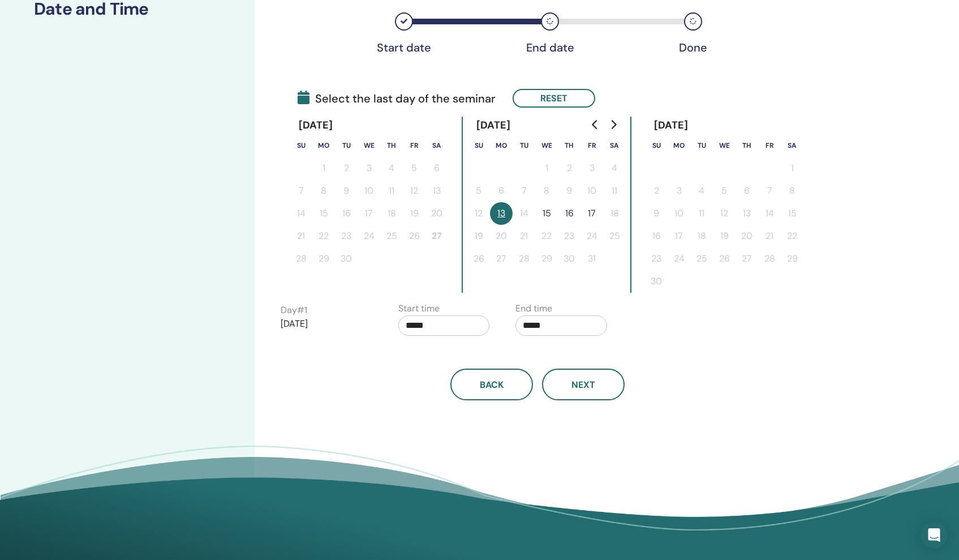
click at [548, 215] on button "15" at bounding box center [546, 213] width 23 height 23
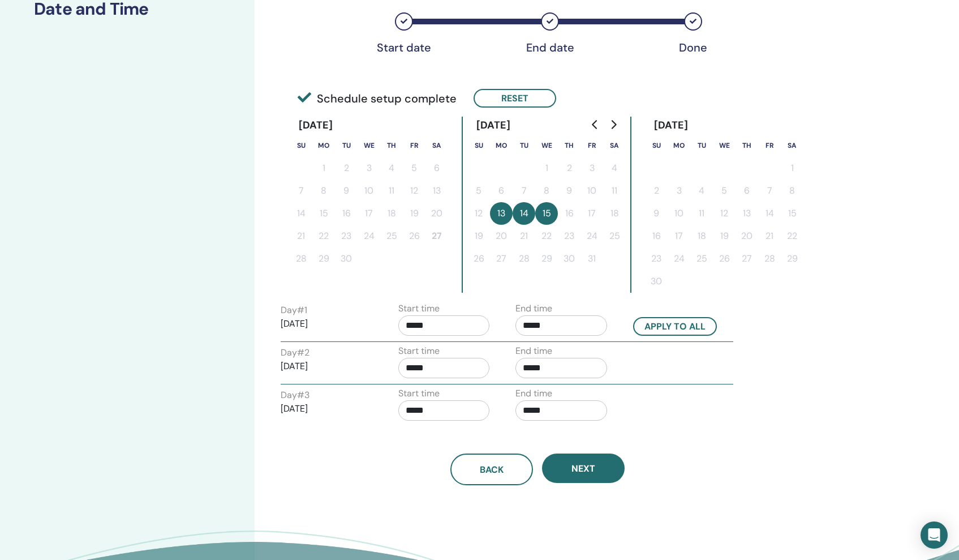
click at [454, 367] on input "*****" at bounding box center [444, 368] width 92 height 20
click at [454, 399] on span "▲" at bounding box center [456, 396] width 23 height 23
type input "*****"
click at [548, 364] on input "*****" at bounding box center [562, 368] width 92 height 20
click at [574, 392] on span "▲" at bounding box center [573, 396] width 23 height 23
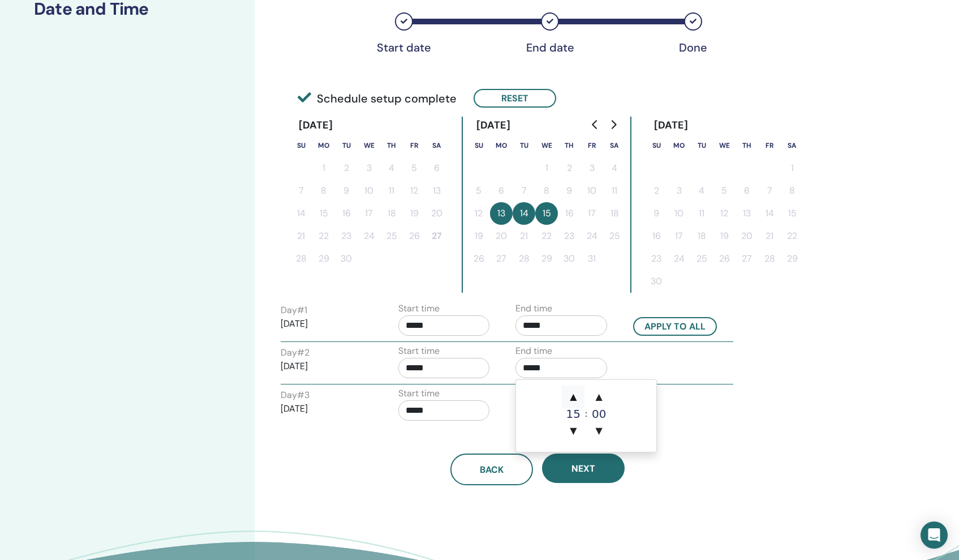
type input "*****"
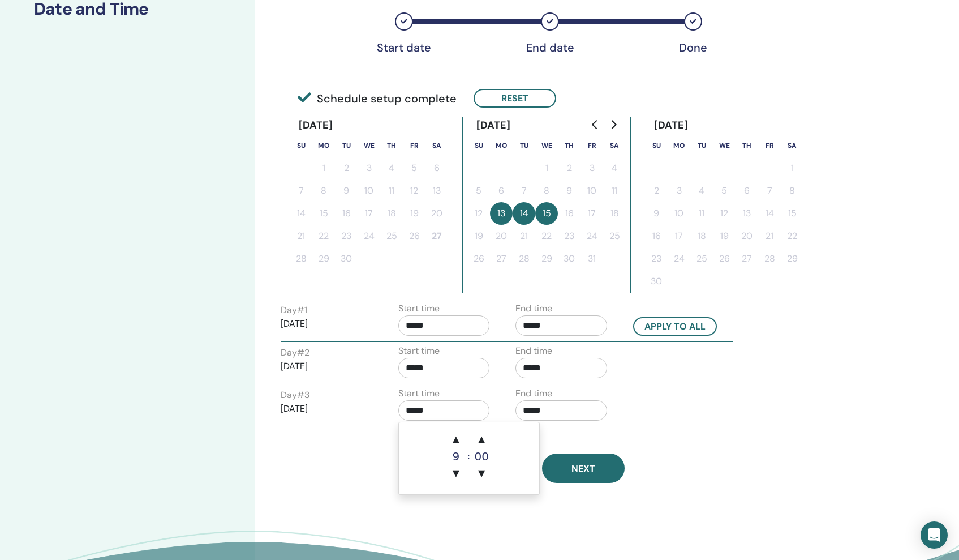
click at [448, 410] on input "*****" at bounding box center [444, 410] width 92 height 20
click at [454, 443] on span "▲" at bounding box center [456, 439] width 23 height 23
type input "*****"
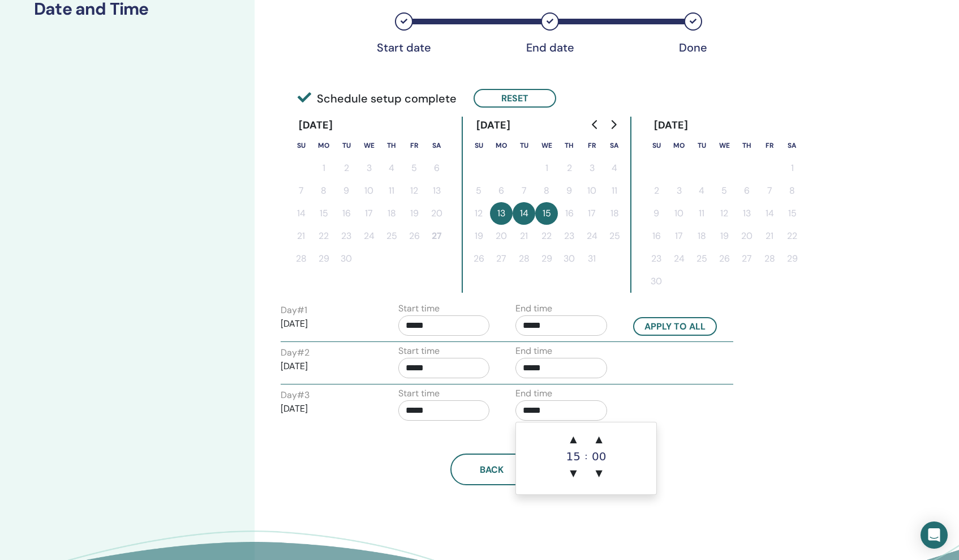
click at [547, 406] on input "*****" at bounding box center [562, 410] width 92 height 20
click at [577, 443] on span "▲" at bounding box center [573, 439] width 23 height 23
type input "*****"
click at [692, 406] on div "Day # 3 [DATE] Start time ***** End time *****" at bounding box center [507, 406] width 470 height 40
click at [611, 473] on button "Next" at bounding box center [583, 467] width 83 height 29
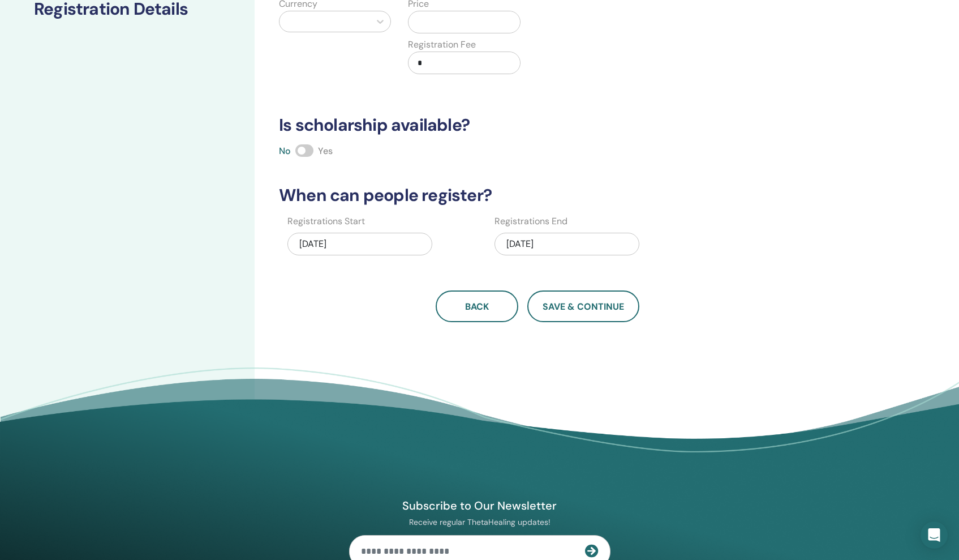
click at [509, 243] on div "[DATE]" at bounding box center [567, 244] width 145 height 23
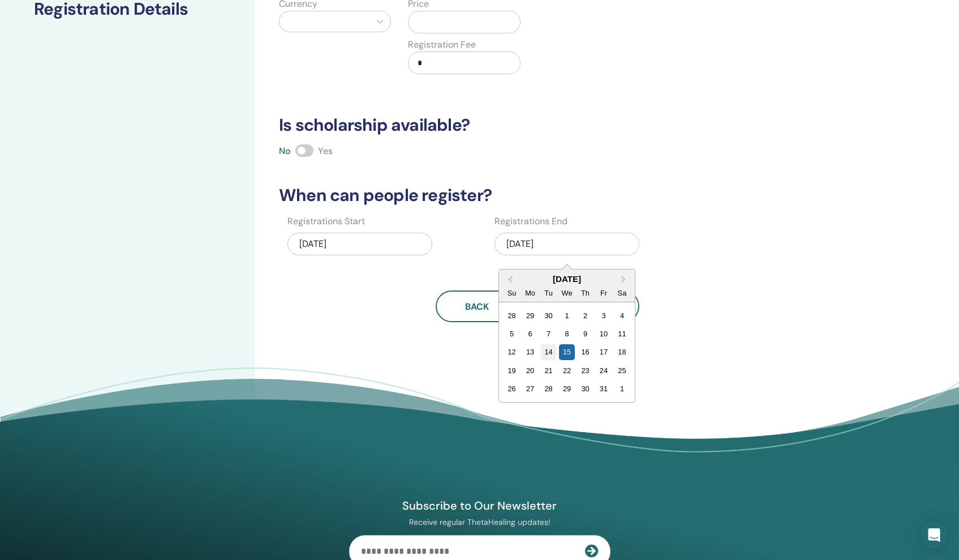
click at [549, 354] on div "14" at bounding box center [548, 351] width 15 height 15
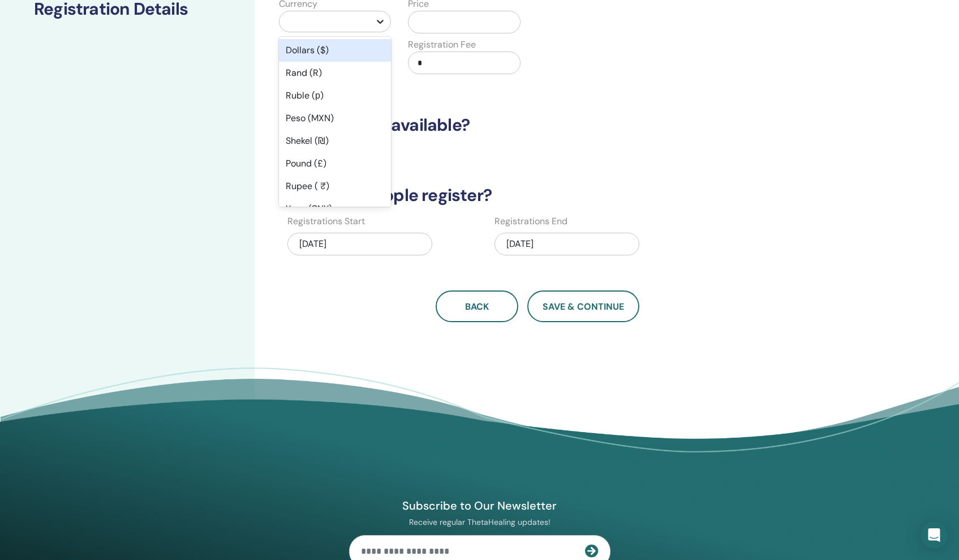
click at [371, 16] on div at bounding box center [380, 21] width 20 height 20
click at [323, 88] on div "Ruble (р)" at bounding box center [335, 95] width 112 height 23
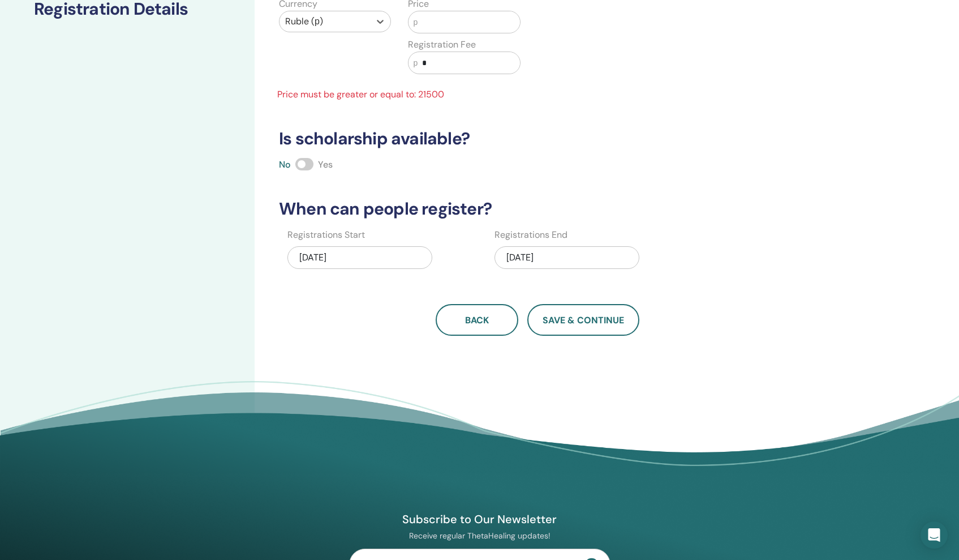
click at [434, 28] on input "text" at bounding box center [469, 22] width 102 height 22
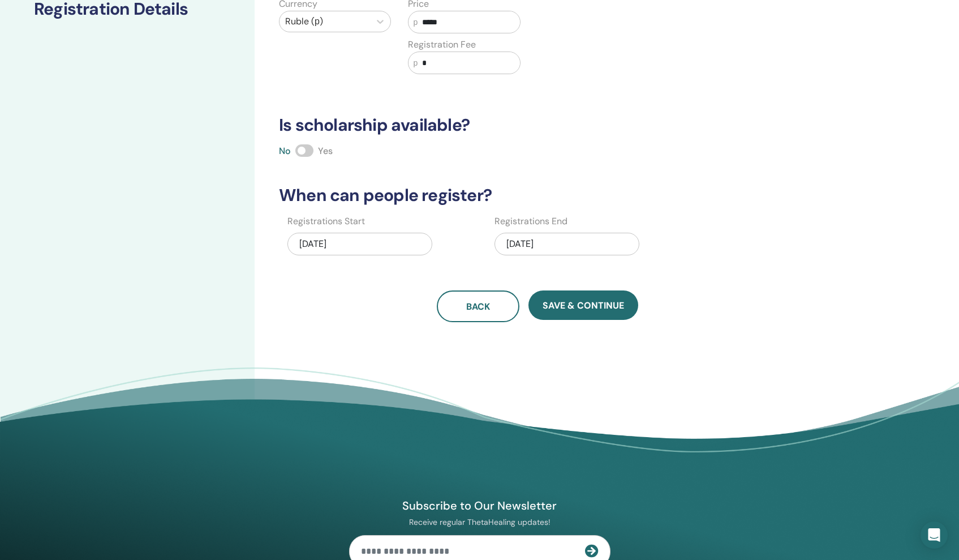
type input "*****"
click at [438, 64] on input "*" at bounding box center [469, 63] width 102 height 22
click at [302, 148] on span at bounding box center [304, 150] width 18 height 12
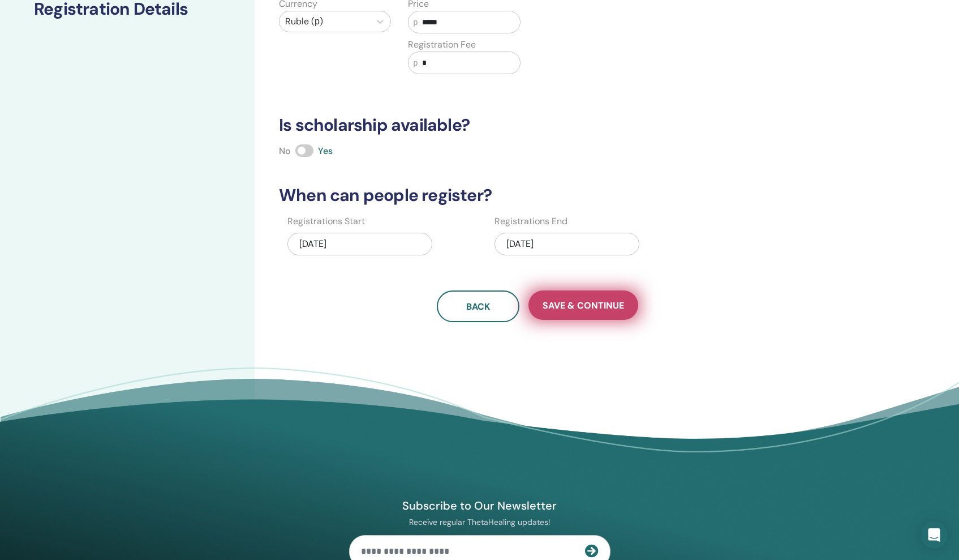
click at [564, 301] on span "Save & Continue" at bounding box center [583, 305] width 81 height 12
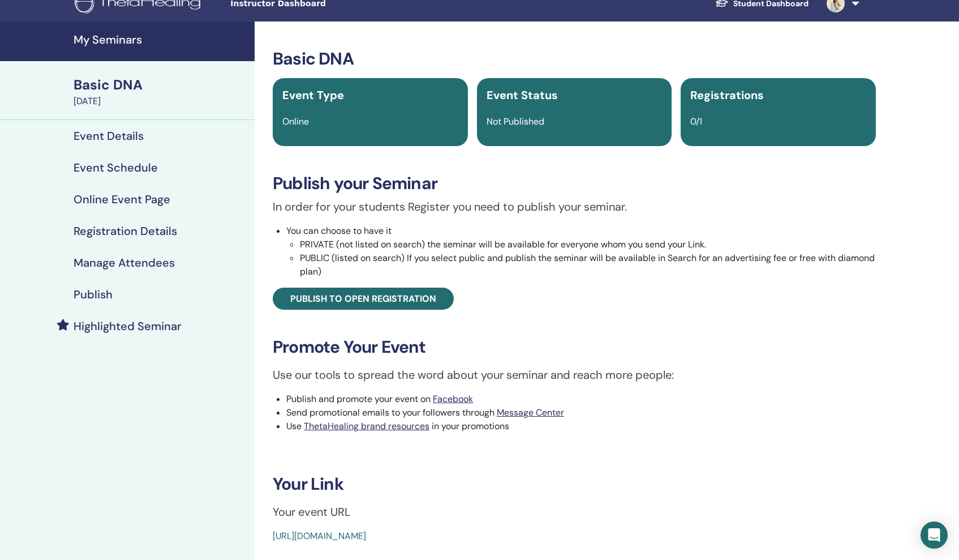
scroll to position [8, 0]
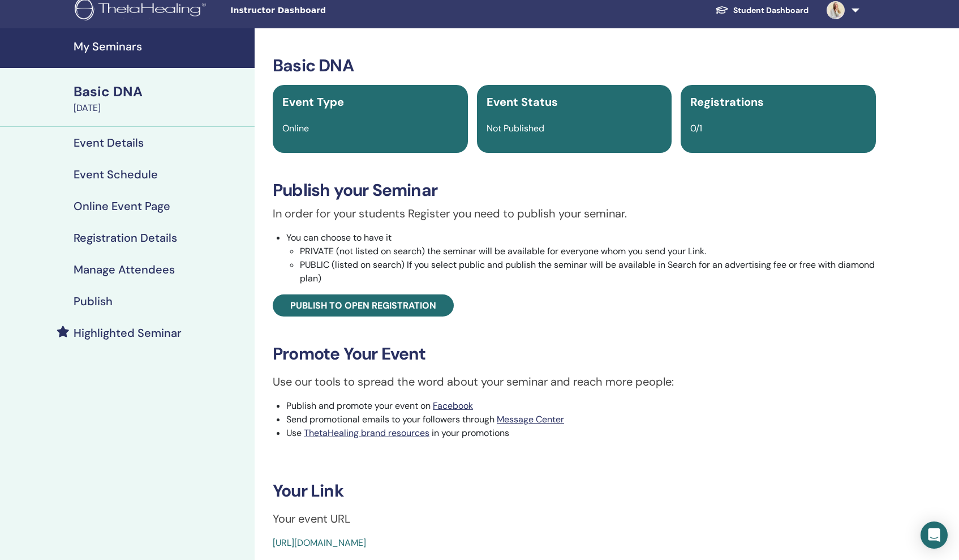
click at [167, 265] on h4 "Manage Attendees" at bounding box center [124, 270] width 101 height 14
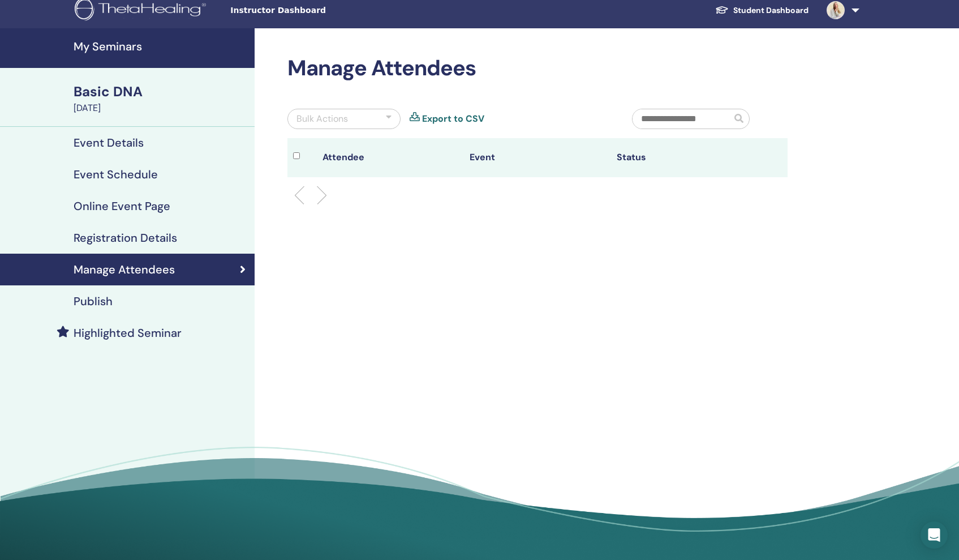
click at [147, 240] on h4 "Registration Details" at bounding box center [126, 238] width 104 height 14
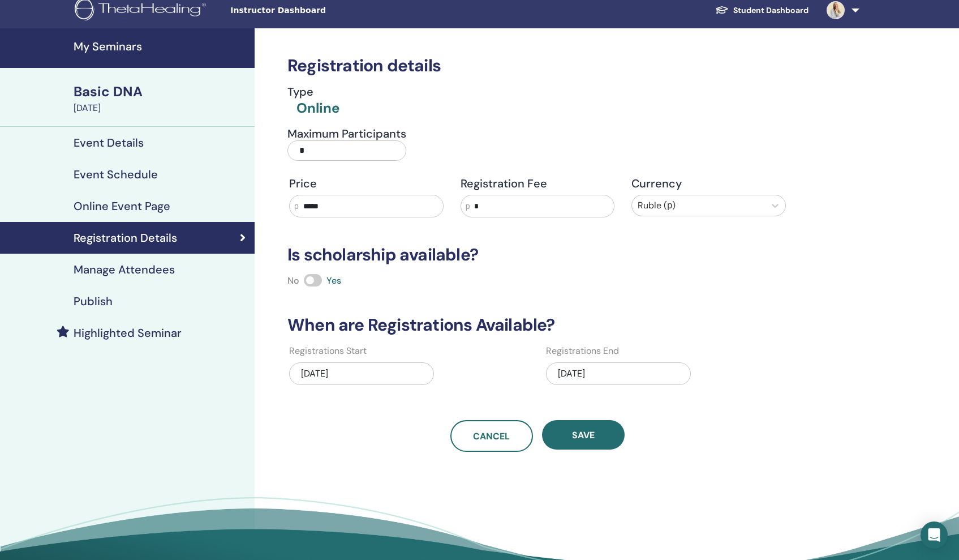
click at [325, 144] on input "*" at bounding box center [346, 150] width 119 height 20
drag, startPoint x: 323, startPoint y: 147, endPoint x: 297, endPoint y: 143, distance: 26.4
click at [297, 143] on input "*" at bounding box center [346, 150] width 119 height 20
type input "*"
click at [567, 443] on button "Save" at bounding box center [583, 434] width 83 height 29
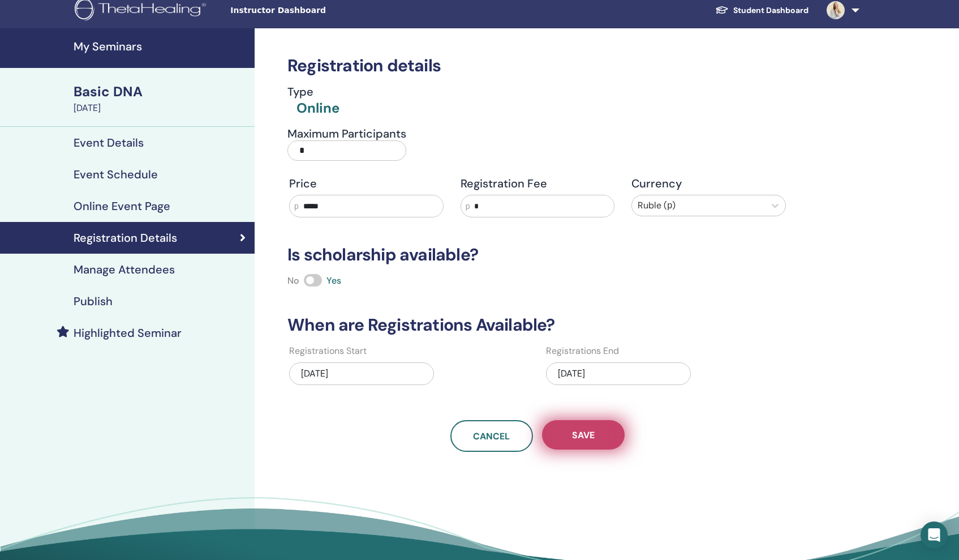
click at [594, 430] on span "Save" at bounding box center [583, 435] width 23 height 12
click at [120, 294] on div "Publish" at bounding box center [127, 301] width 237 height 14
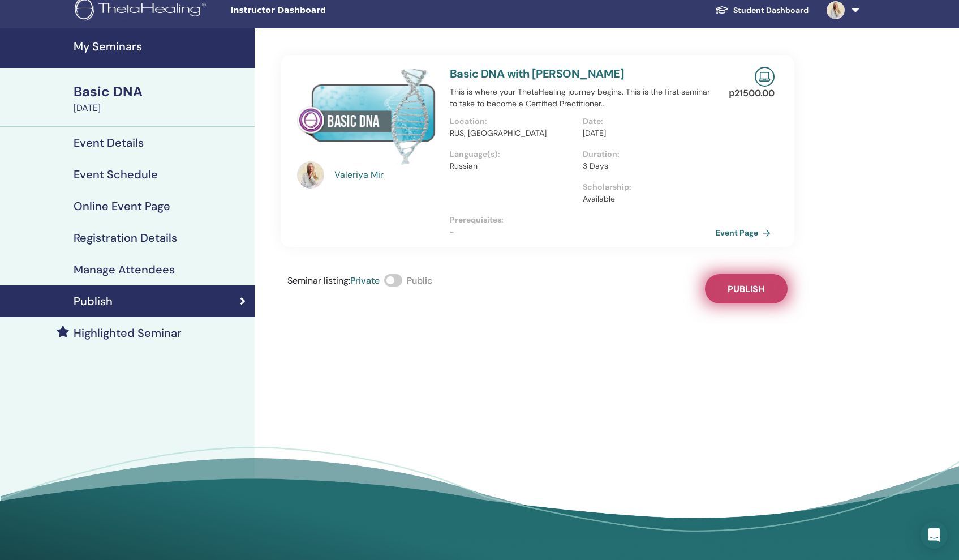
click at [746, 284] on span "Publish" at bounding box center [746, 289] width 37 height 12
click at [394, 281] on span at bounding box center [393, 280] width 18 height 12
click at [749, 291] on div "Seminar listing : Private Public Published" at bounding box center [538, 288] width 514 height 29
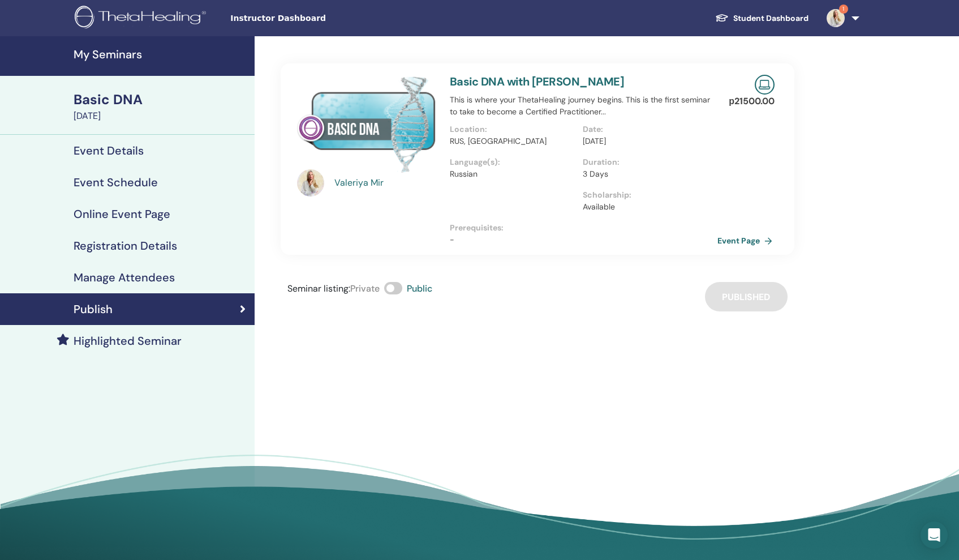
click at [757, 240] on link "Event Page" at bounding box center [747, 240] width 59 height 17
